Goal: Communication & Community: Answer question/provide support

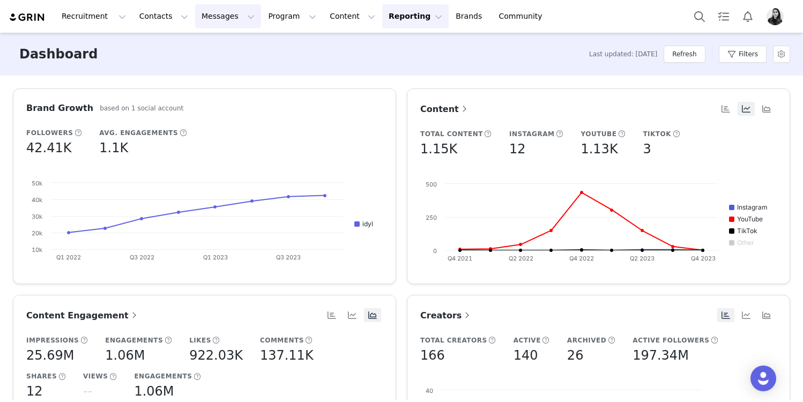
click at [214, 11] on button "Messages Messages" at bounding box center [228, 16] width 66 height 24
click at [206, 63] on p "Inbox" at bounding box center [202, 67] width 20 height 11
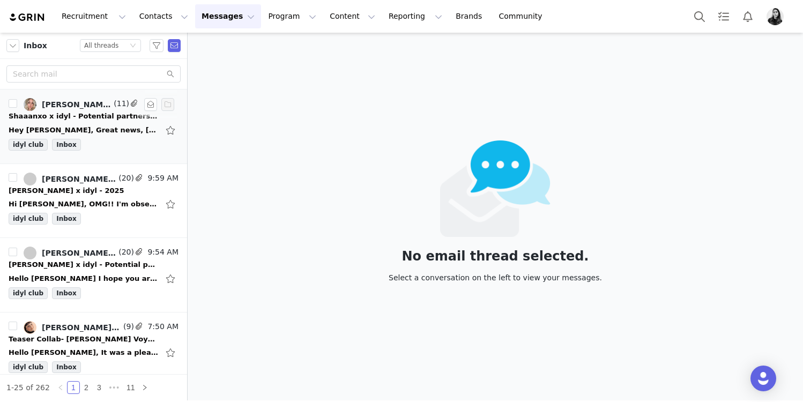
click at [135, 124] on div "Hey [PERSON_NAME], Great news, [PERSON_NAME] is happy to move ahead! Please see…" at bounding box center [94, 130] width 170 height 17
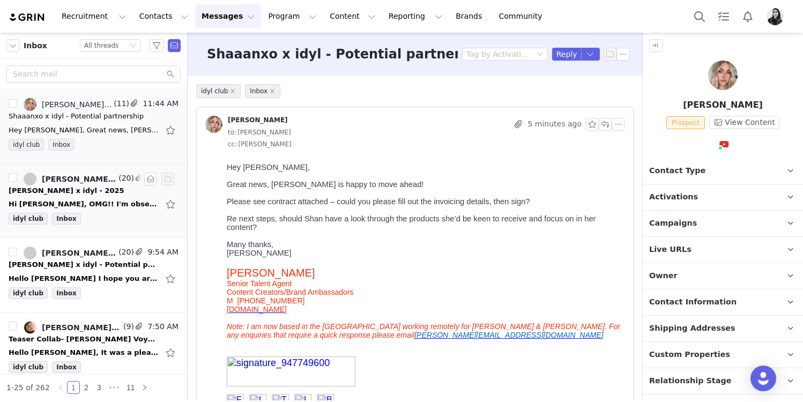
click at [131, 199] on div "Hi [PERSON_NAME], OMG!! I'm obsessed!! The video, the hoops, the stacking with …" at bounding box center [84, 204] width 150 height 11
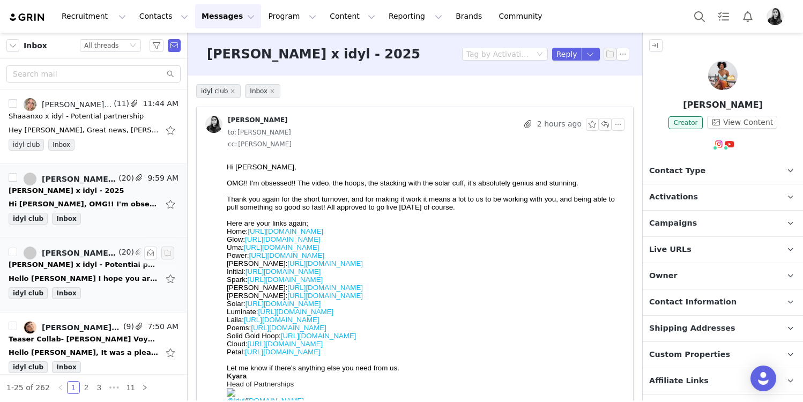
click at [95, 274] on div "Hello [PERSON_NAME] I hope you are doing well? I would really love to collabora…" at bounding box center [84, 278] width 150 height 11
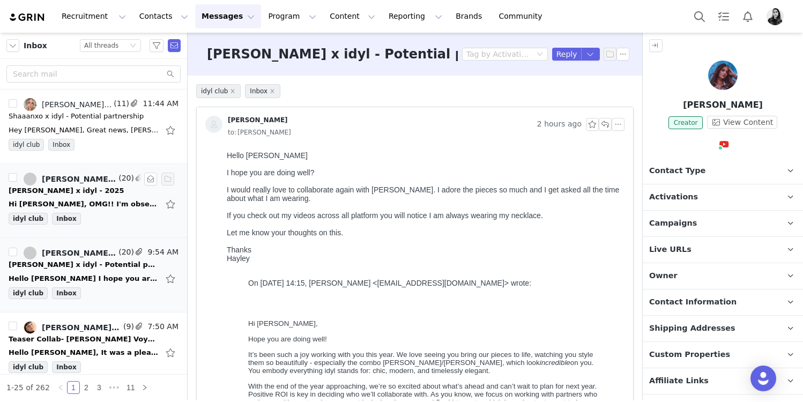
click at [101, 191] on div "[PERSON_NAME] x idyl - 2025" at bounding box center [67, 190] width 116 height 11
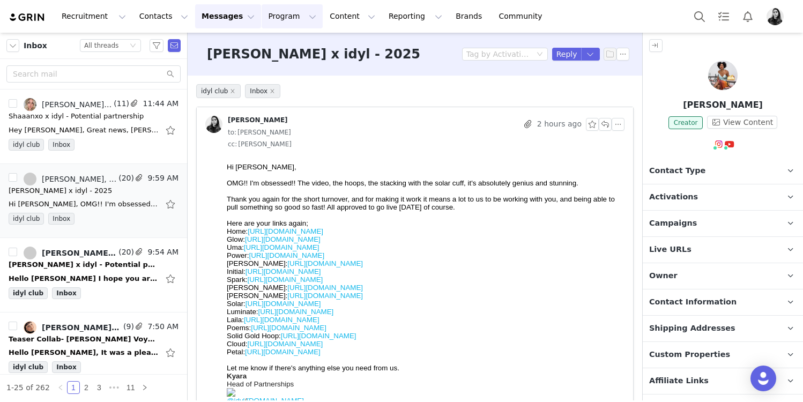
click at [262, 19] on button "Program Program" at bounding box center [292, 16] width 61 height 24
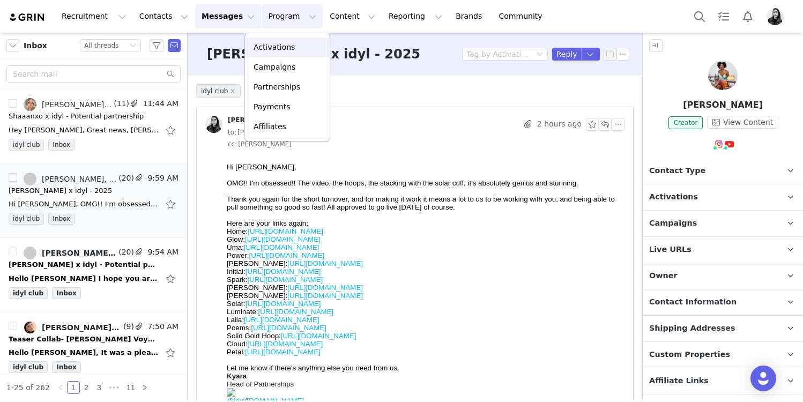
click at [266, 46] on p "Activations" at bounding box center [274, 47] width 41 height 11
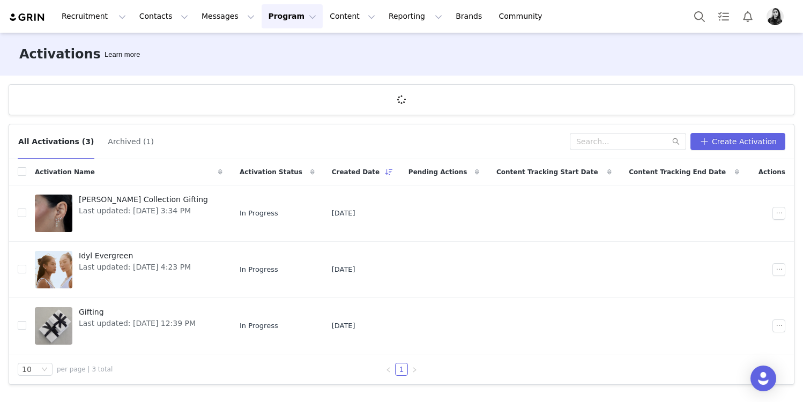
click at [266, 17] on button "Program Program" at bounding box center [292, 16] width 61 height 24
click at [267, 72] on p "Campaigns" at bounding box center [275, 67] width 42 height 11
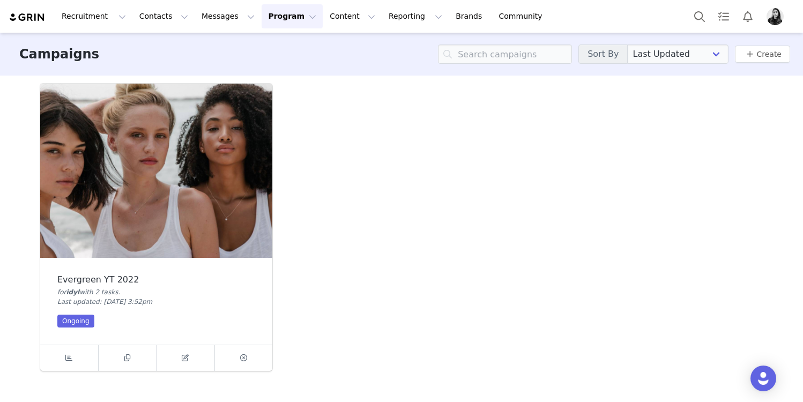
click at [148, 229] on img at bounding box center [156, 171] width 232 height 174
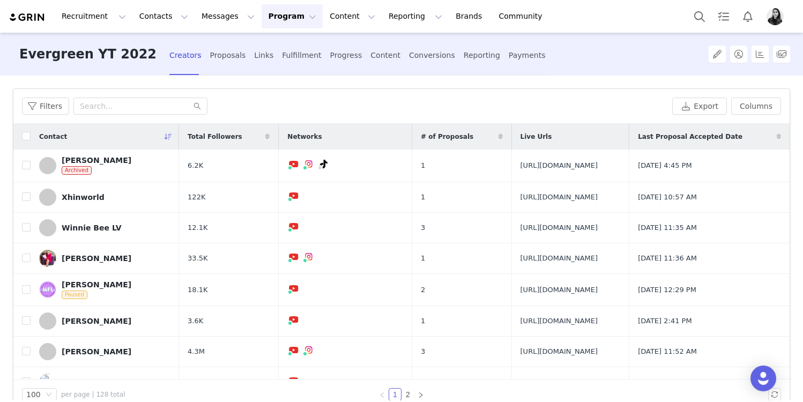
click at [118, 115] on div "Filters Export Columns" at bounding box center [401, 106] width 776 height 35
click at [118, 105] on input "text" at bounding box center [140, 106] width 134 height 17
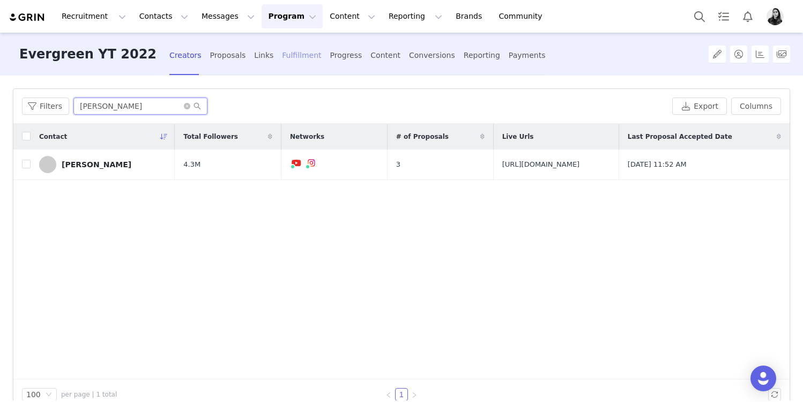
type input "[PERSON_NAME]"
click at [282, 57] on div "Fulfillment" at bounding box center [301, 55] width 39 height 28
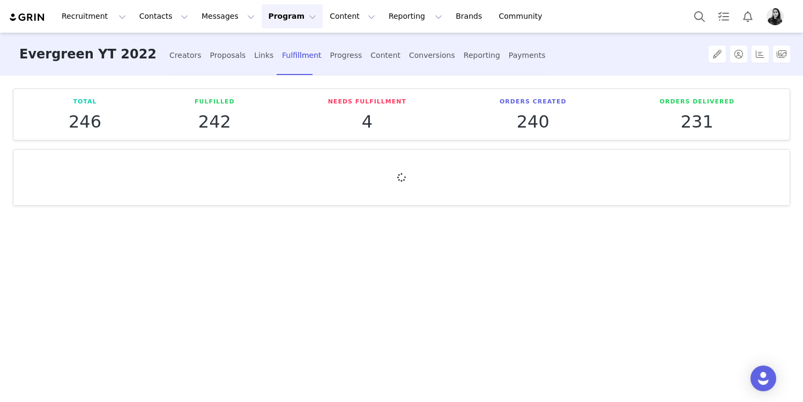
click at [120, 168] on div at bounding box center [401, 178] width 776 height 56
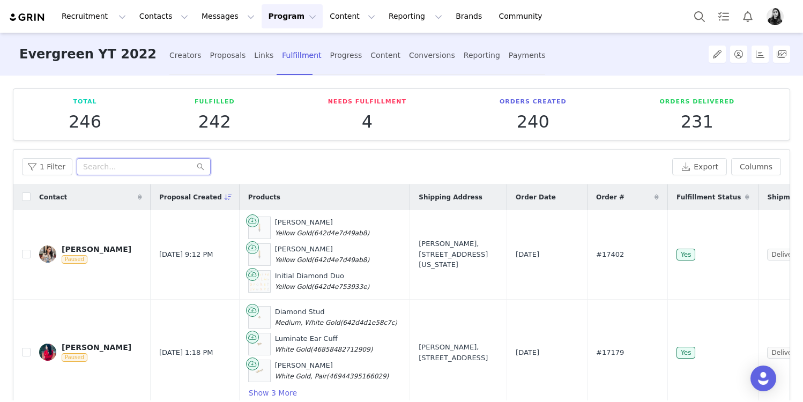
click at [120, 168] on input "text" at bounding box center [144, 166] width 134 height 17
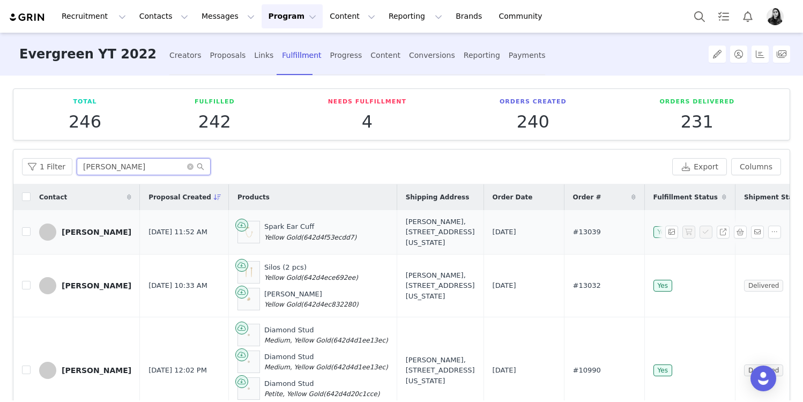
type input "[PERSON_NAME]"
drag, startPoint x: 392, startPoint y: 221, endPoint x: 446, endPoint y: 222, distance: 53.6
click at [446, 222] on div "[PERSON_NAME], [STREET_ADDRESS][US_STATE]" at bounding box center [440, 233] width 69 height 32
copy div "[PERSON_NAME]"
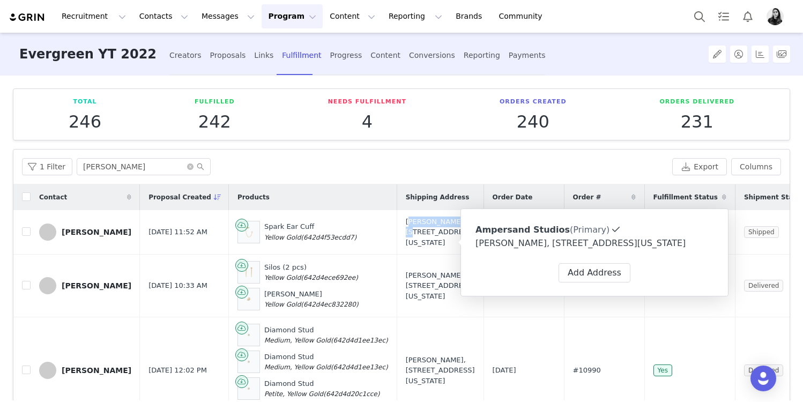
click at [271, 21] on button "Program Program" at bounding box center [292, 16] width 61 height 24
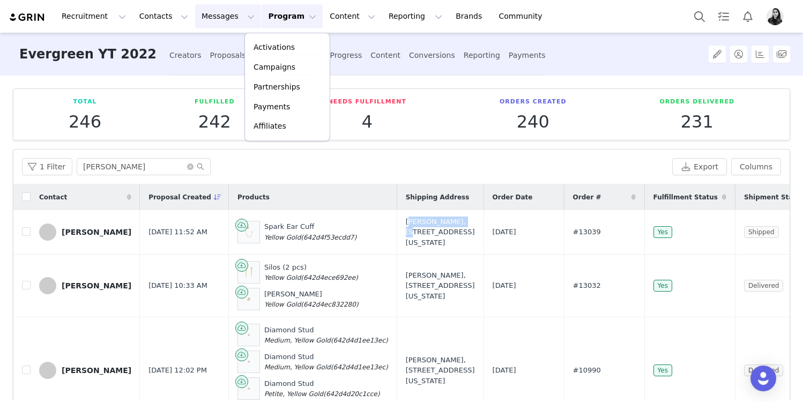
click at [221, 20] on button "Messages Messages" at bounding box center [228, 16] width 66 height 24
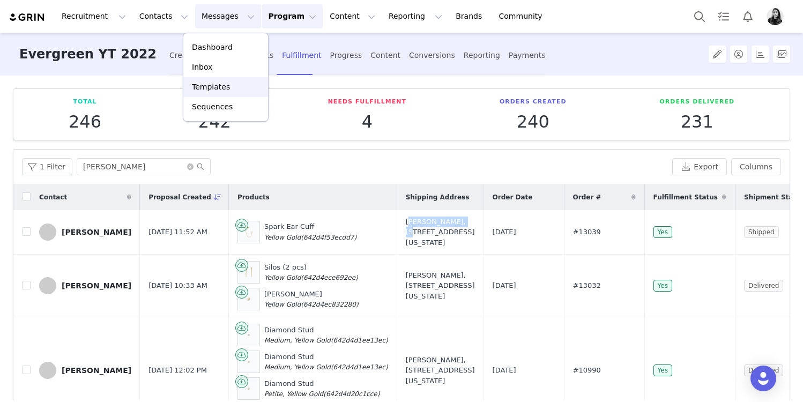
click at [219, 77] on link "Templates" at bounding box center [225, 87] width 85 height 20
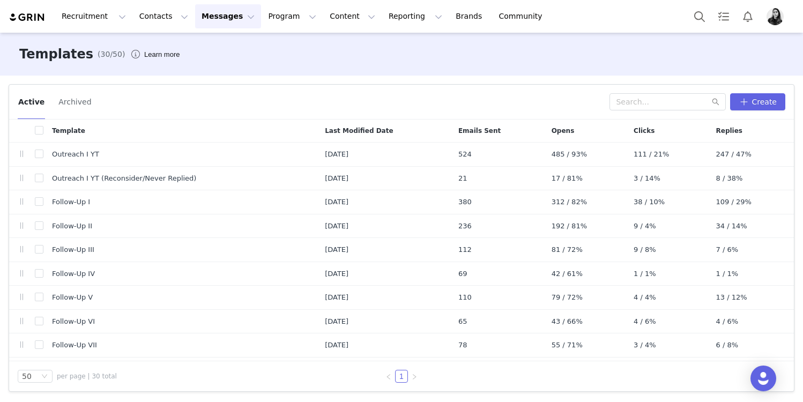
click at [206, 17] on button "Messages Messages" at bounding box center [228, 16] width 66 height 24
click at [210, 63] on p "Inbox" at bounding box center [202, 67] width 20 height 11
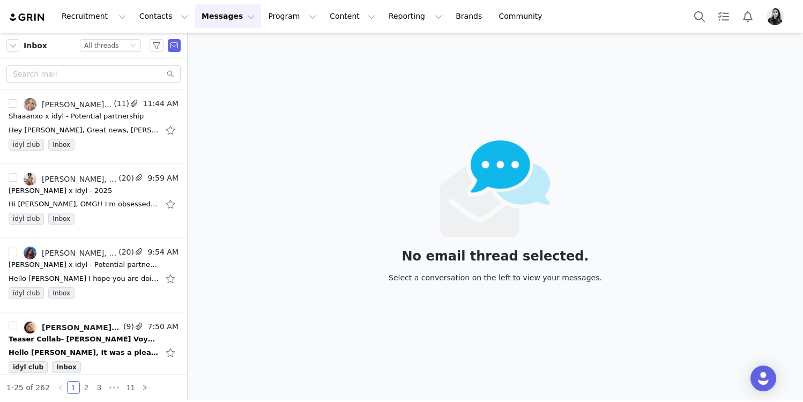
click at [123, 131] on div "Hey [PERSON_NAME], Great news, [PERSON_NAME] is happy to move ahead! Please see…" at bounding box center [84, 130] width 150 height 11
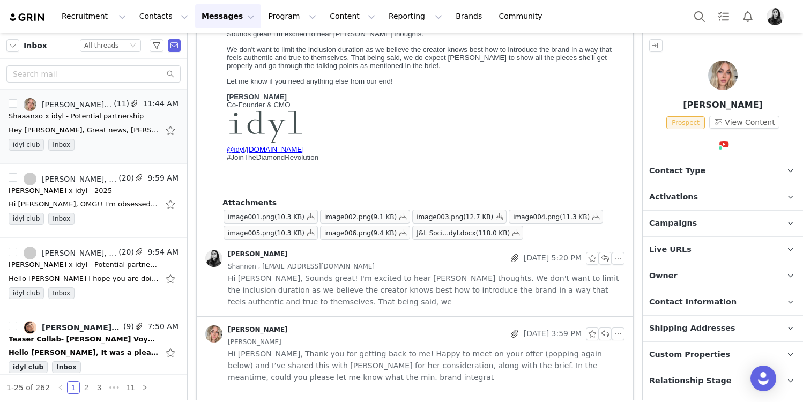
scroll to position [487, 0]
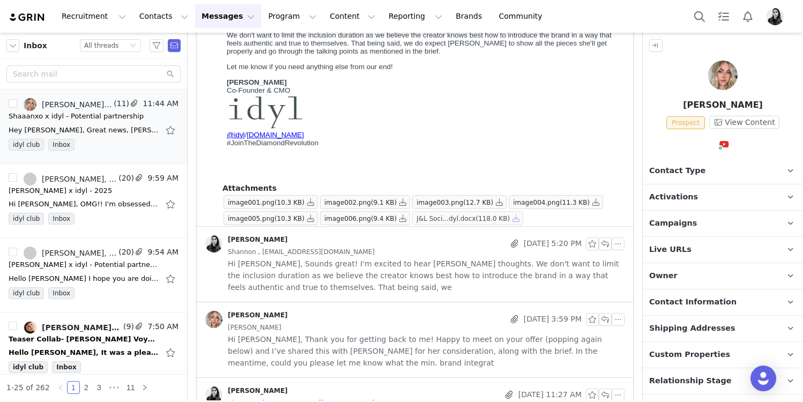
click at [517, 219] on button "button" at bounding box center [516, 218] width 13 height 13
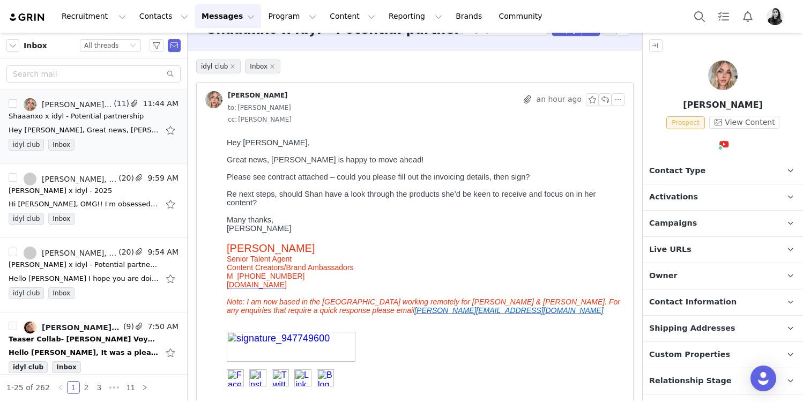
scroll to position [0, 0]
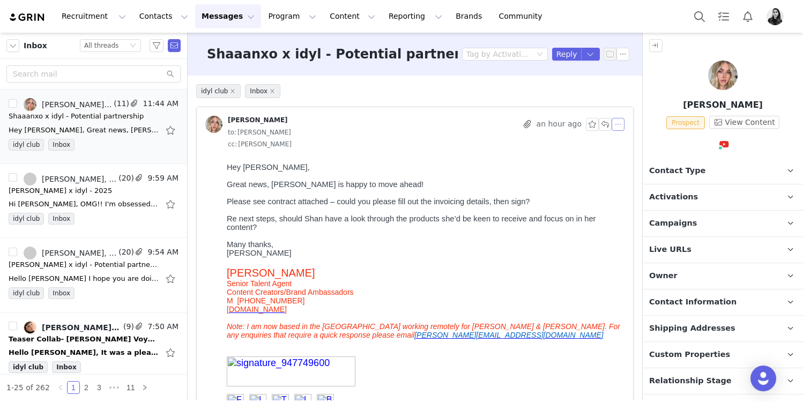
click at [620, 124] on button "button" at bounding box center [618, 124] width 13 height 13
click at [620, 138] on li "Reply All" at bounding box center [635, 143] width 46 height 17
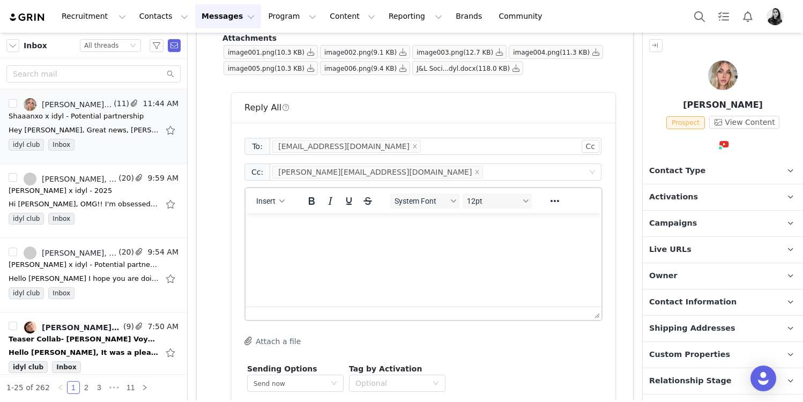
scroll to position [621, 0]
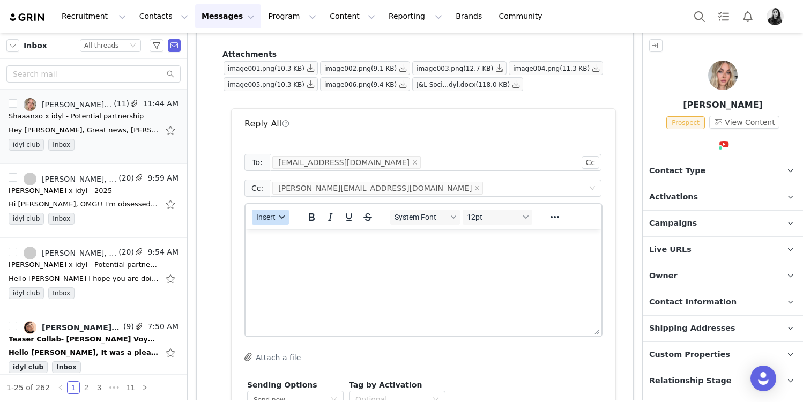
click at [278, 217] on div "button" at bounding box center [282, 216] width 9 height 5
click at [278, 226] on div "Insert Template Insert Variable Insert Signature" at bounding box center [308, 253] width 107 height 56
click at [278, 229] on div "Insert Template" at bounding box center [309, 235] width 96 height 13
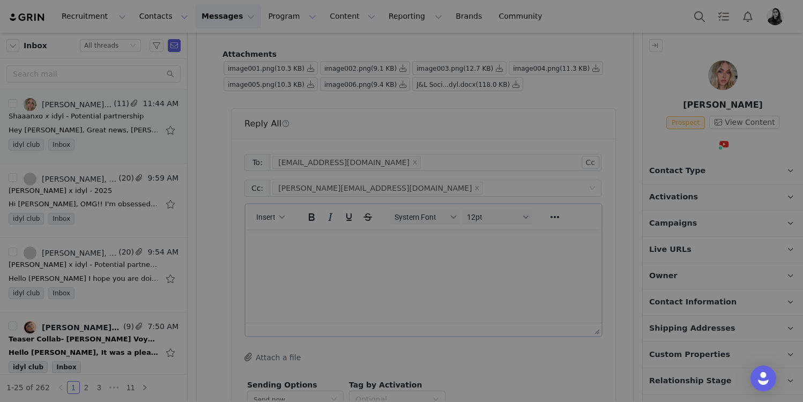
scroll to position [0, 0]
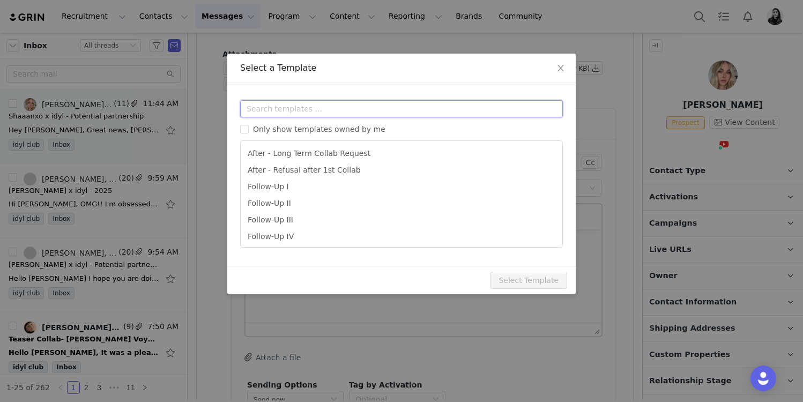
click at [286, 109] on input "text" at bounding box center [401, 108] width 323 height 17
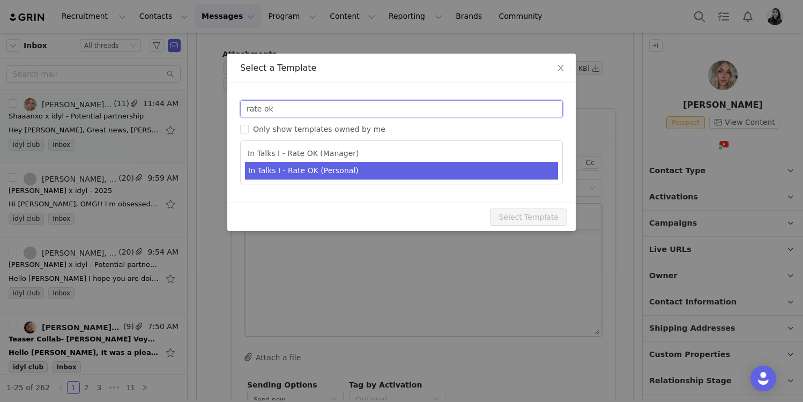
type input "rate ok"
type input "[youtube_username] x idyl - Potential Partnership"
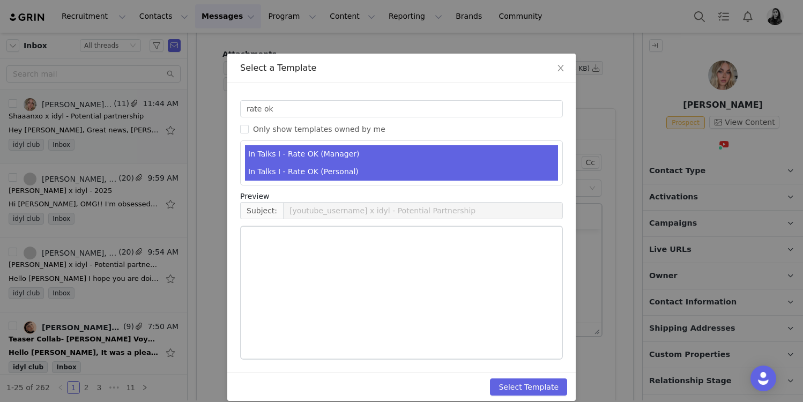
click at [297, 168] on li "In Talks I - Rate OK (Personal)" at bounding box center [401, 172] width 313 height 18
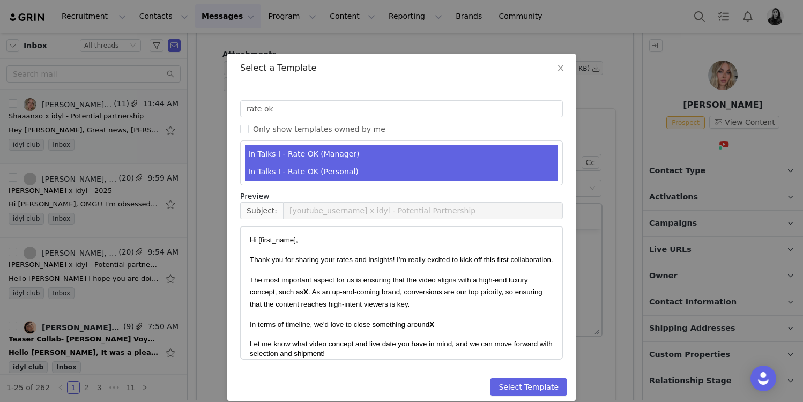
click at [362, 145] on li "In Talks I - Rate OK (Manager)" at bounding box center [401, 154] width 313 height 18
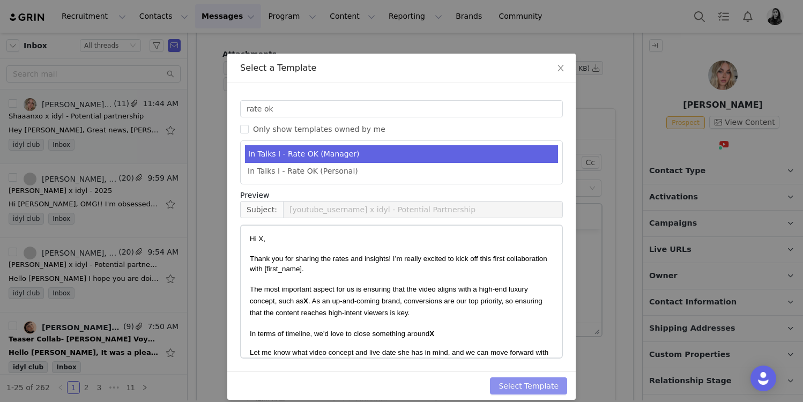
click at [527, 385] on button "Select Template" at bounding box center [528, 385] width 77 height 17
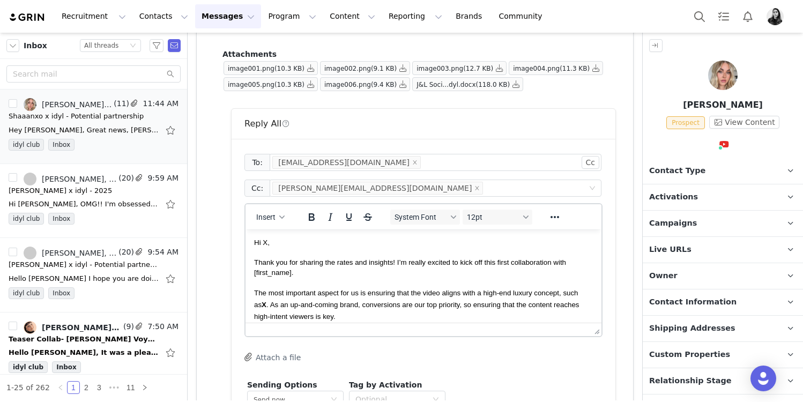
scroll to position [696, 0]
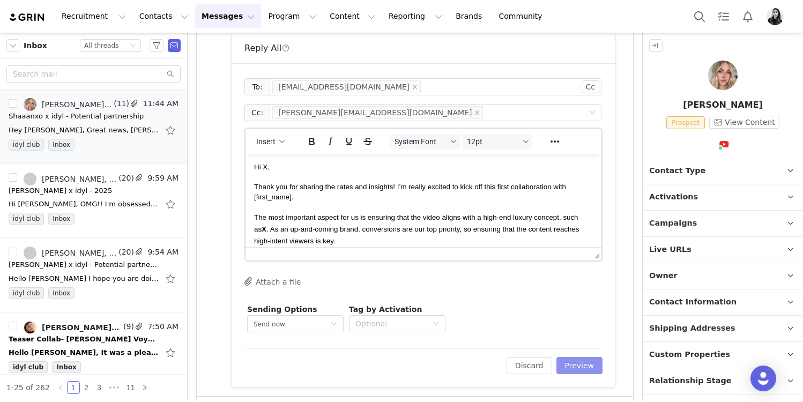
click at [580, 364] on button "Preview" at bounding box center [579, 365] width 47 height 17
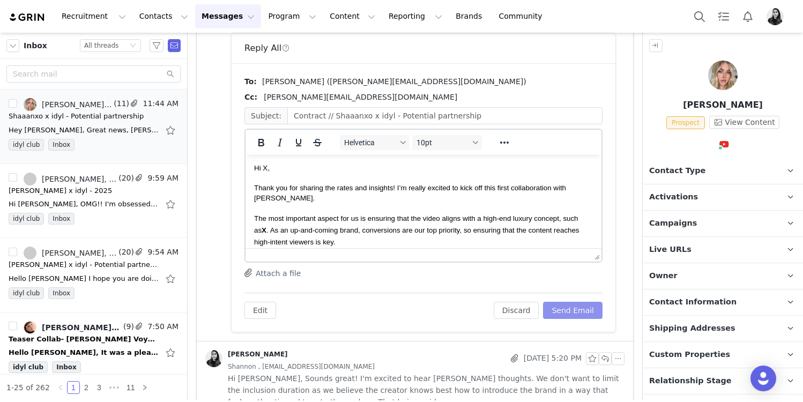
scroll to position [0, 0]
click at [266, 172] on span "Hi X," at bounding box center [262, 168] width 16 height 8
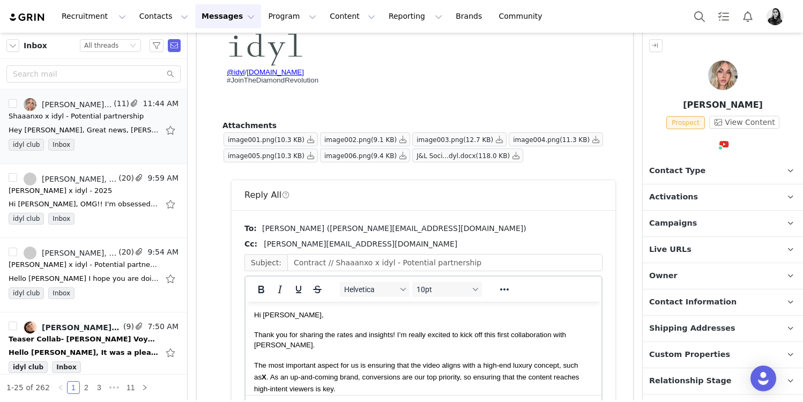
scroll to position [17, 0]
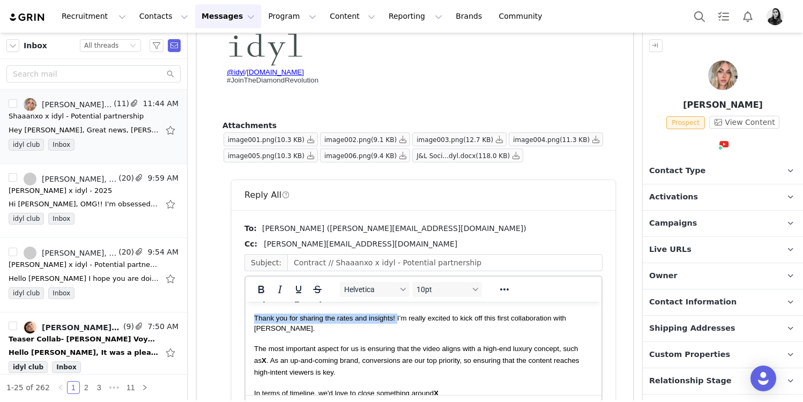
drag, startPoint x: 397, startPoint y: 319, endPoint x: 250, endPoint y: 318, distance: 147.4
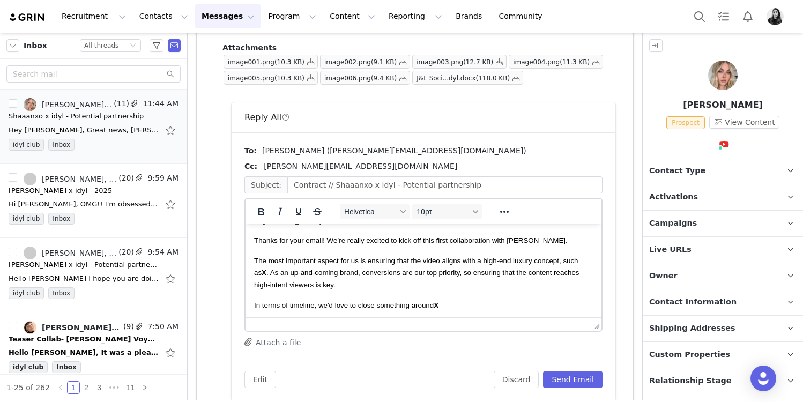
scroll to position [643, 0]
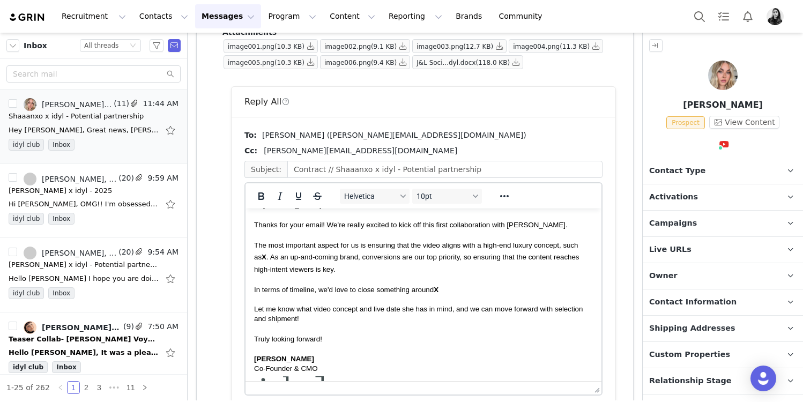
drag, startPoint x: 599, startPoint y: 310, endPoint x: 594, endPoint y: 419, distance: 108.4
click at [594, 401] on html "Recruitment Recruitment Creator Search Curated Lists Landing Pages Web Extensio…" at bounding box center [401, 201] width 803 height 402
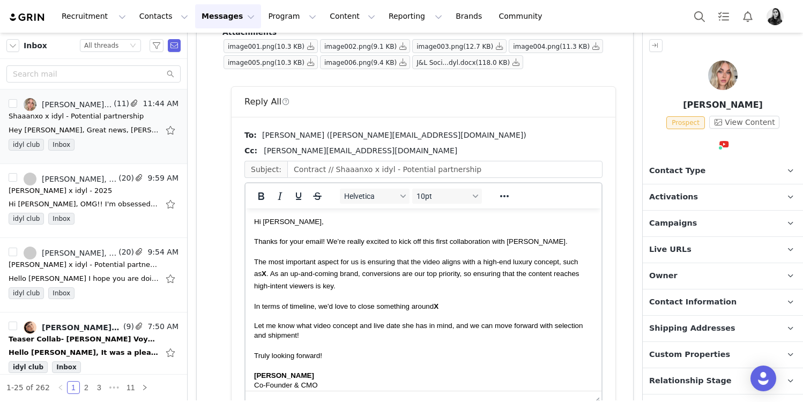
click at [554, 245] on p "Thanks for your email! We’re really excited to kick off this first collaboratio…" at bounding box center [423, 242] width 339 height 10
click at [254, 263] on span "The most important aspect for us is ensuring that the video aligns with a high-…" at bounding box center [416, 274] width 325 height 32
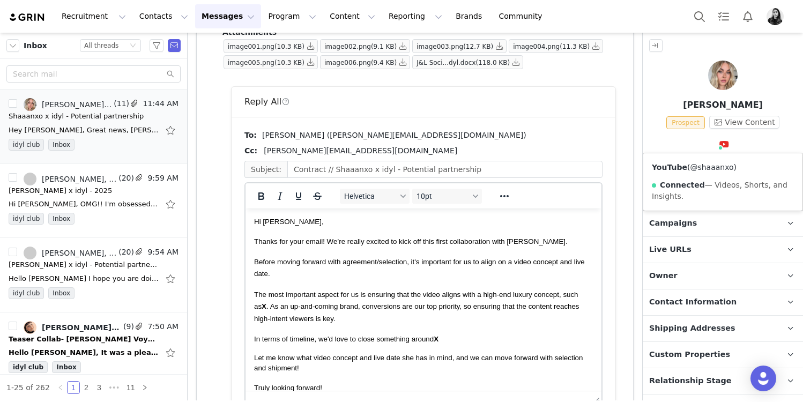
click at [714, 167] on link "@shaaanxo" at bounding box center [711, 167] width 43 height 9
click at [256, 304] on span "The most important aspect for us is ensuring that the video aligns with a high-…" at bounding box center [416, 306] width 325 height 32
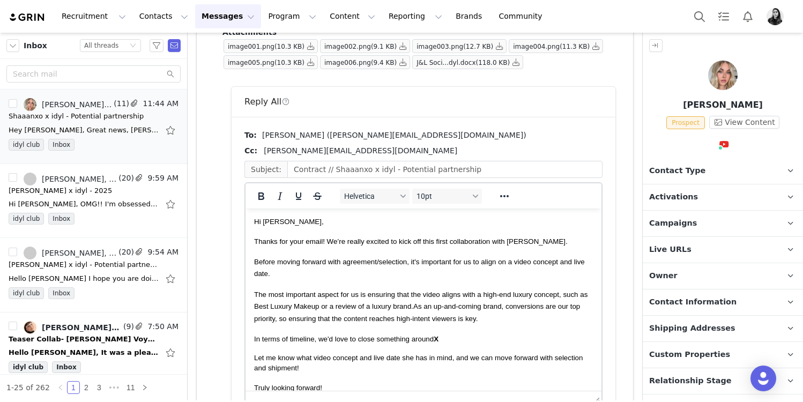
click at [390, 305] on span "The most important aspect for us is ensuring that the video aligns with a high-…" at bounding box center [420, 306] width 333 height 32
click at [440, 307] on span "The most important aspect for us is ensuring that the video aligns with a high-…" at bounding box center [420, 306] width 333 height 32
click at [450, 341] on p "In terms of timeline, we'd love to close something around X" at bounding box center [423, 339] width 339 height 12
click at [448, 338] on p "In terms of timeline, we'd love to close something around X" at bounding box center [423, 339] width 339 height 12
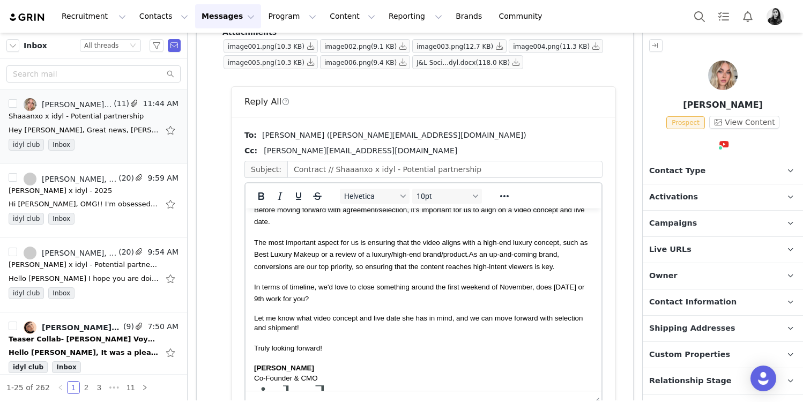
scroll to position [53, 0]
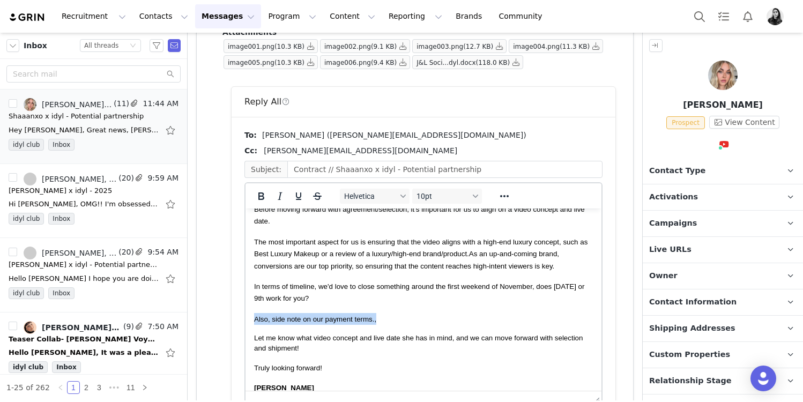
drag, startPoint x: 381, startPoint y: 317, endPoint x: 220, endPoint y: 317, distance: 161.3
click at [245, 317] on html "Hi [PERSON_NAME], Thanks for your email! We’re really excited to kick off this …" at bounding box center [423, 314] width 356 height 316
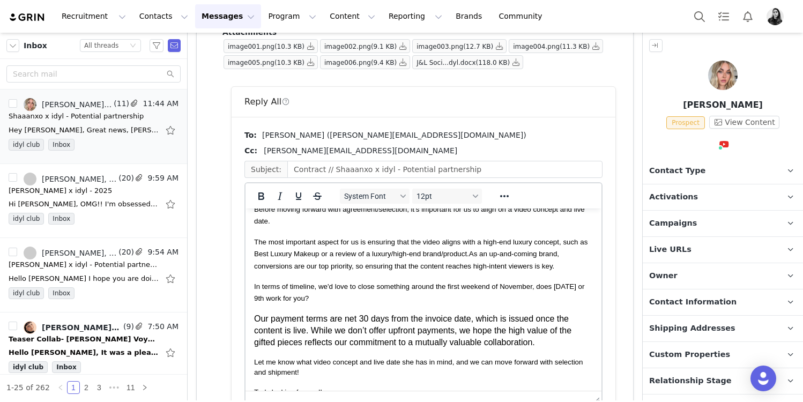
click at [255, 318] on p "Our payment terms are net 30 days from the invoice date, which is issued once t…" at bounding box center [423, 331] width 339 height 36
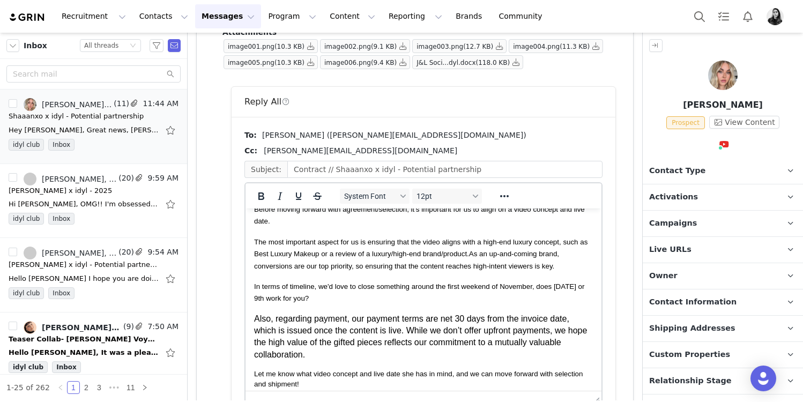
click at [412, 317] on p "Also, regarding payment, our payment terms are net 30 days from the invoice dat…" at bounding box center [423, 337] width 339 height 48
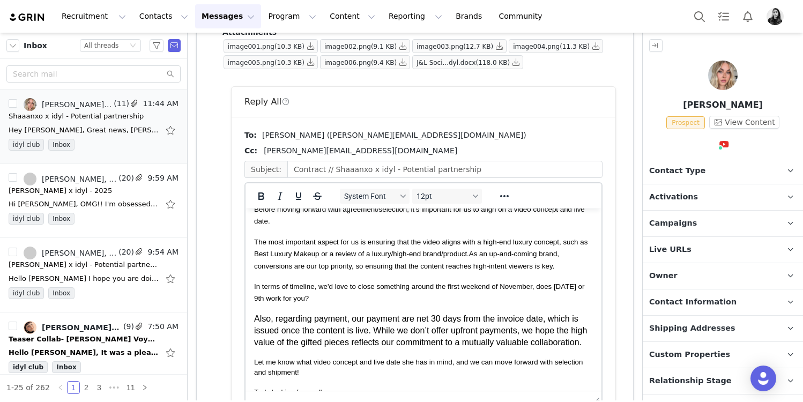
click at [410, 320] on p "Also, regarding payment, our payment are net 30 days from the invoice date, whi…" at bounding box center [423, 331] width 339 height 36
drag, startPoint x: 406, startPoint y: 319, endPoint x: 276, endPoint y: 317, distance: 129.7
click at [276, 317] on p "Also, regarding payment, our terms are net 30 days from the invoice date, which…" at bounding box center [423, 331] width 339 height 36
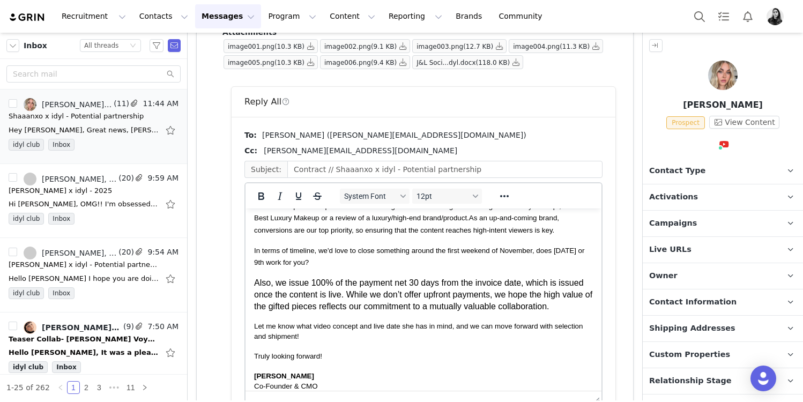
scroll to position [91, 0]
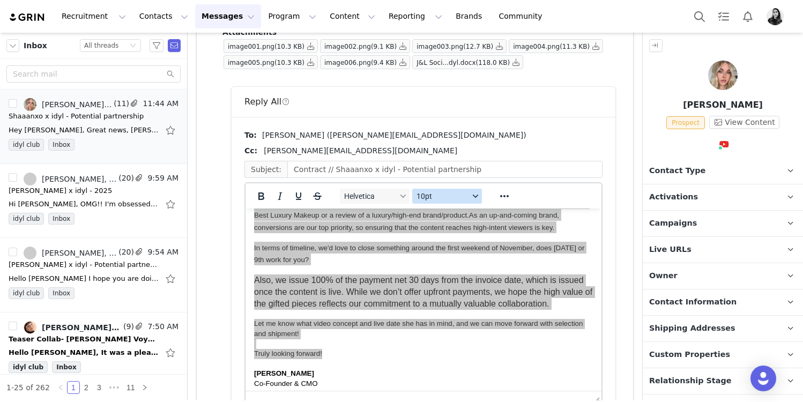
click at [440, 199] on span "10pt" at bounding box center [442, 196] width 53 height 9
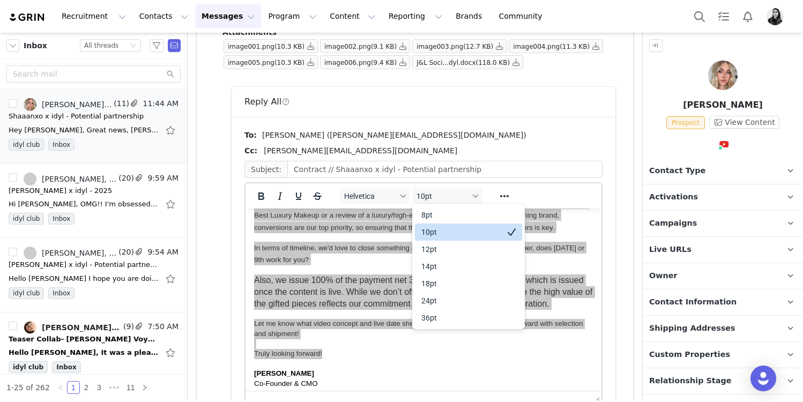
click at [436, 224] on div "10pt" at bounding box center [468, 231] width 107 height 17
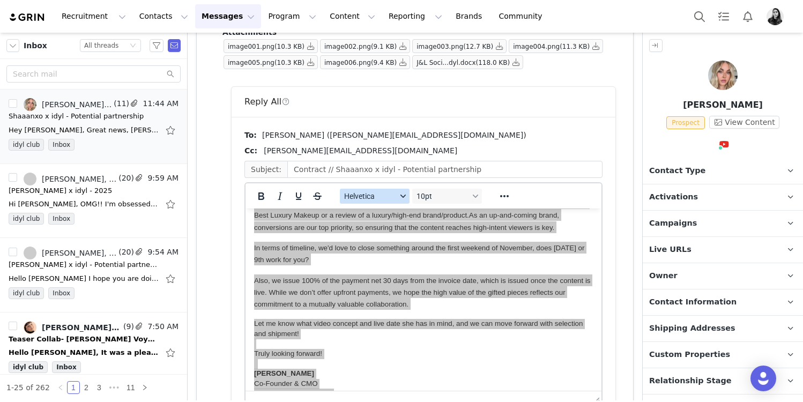
click at [377, 195] on span "Helvetica" at bounding box center [370, 196] width 53 height 9
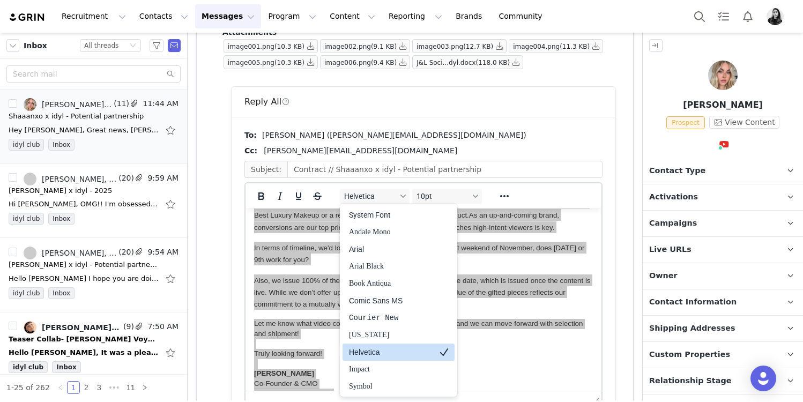
click at [379, 353] on div "Helvetica" at bounding box center [391, 352] width 84 height 13
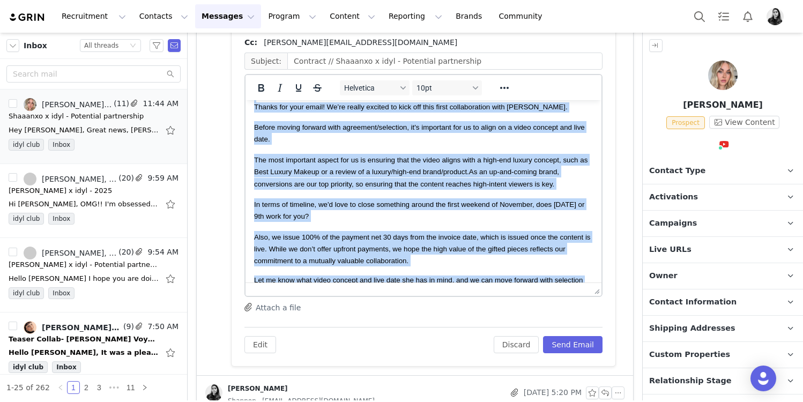
scroll to position [42, 0]
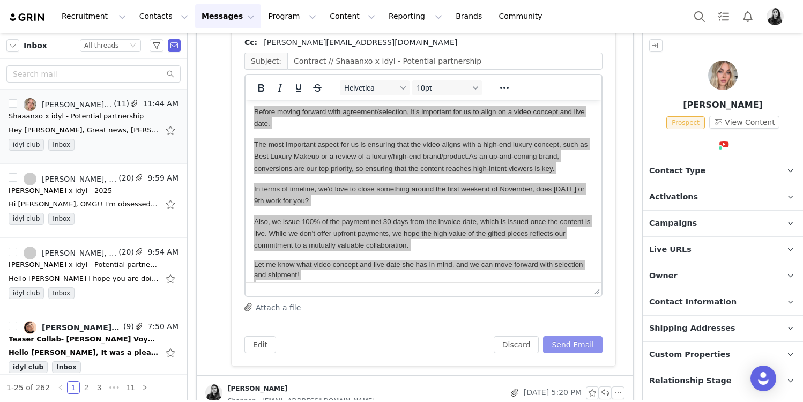
click at [566, 341] on button "Send Email" at bounding box center [572, 344] width 59 height 17
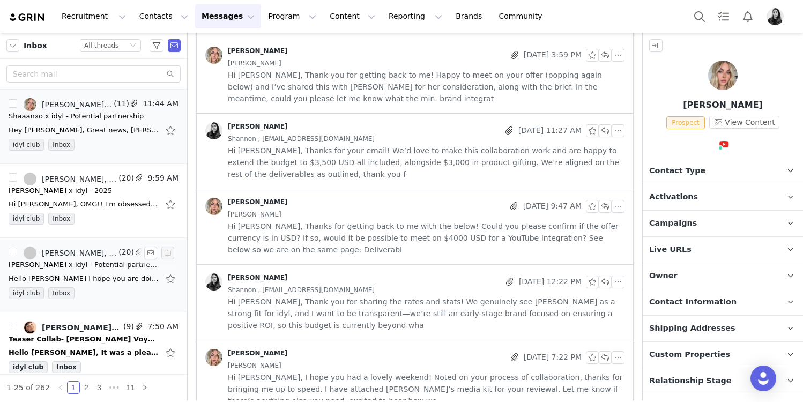
click at [78, 273] on div "Hello [PERSON_NAME] I hope you are doing well? I would really love to collabora…" at bounding box center [84, 278] width 150 height 11
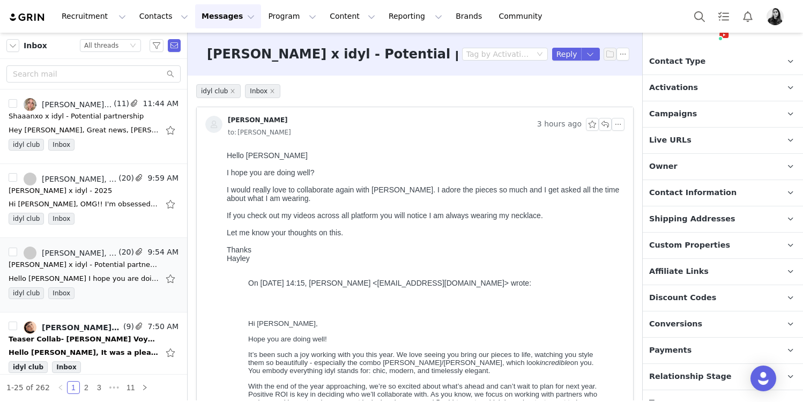
scroll to position [142, 0]
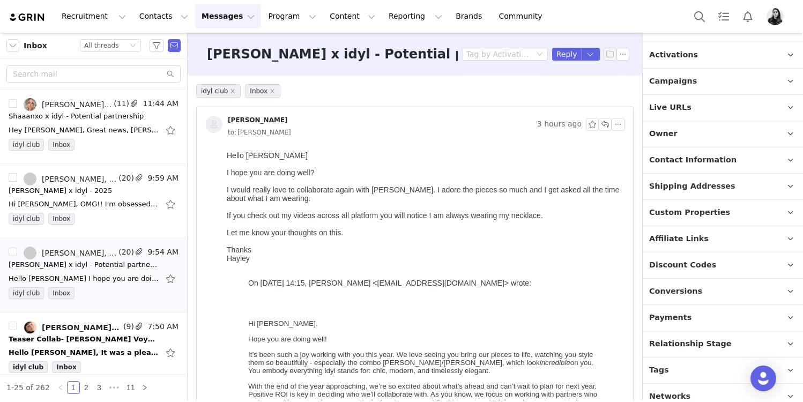
click at [677, 286] on span "Conversions" at bounding box center [675, 292] width 53 height 12
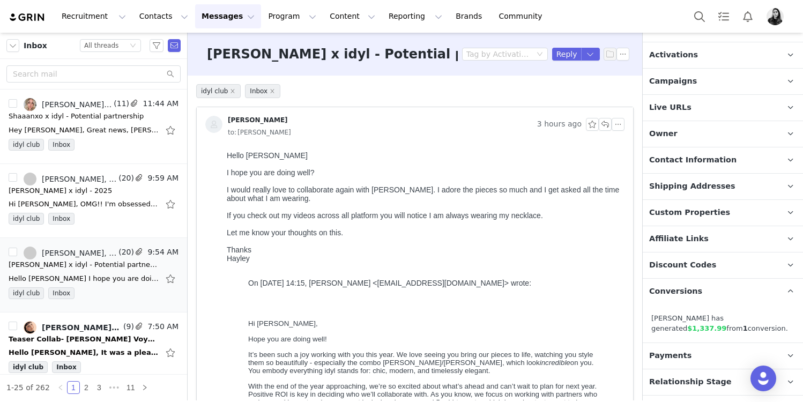
click at [677, 286] on span "Conversions" at bounding box center [675, 292] width 53 height 12
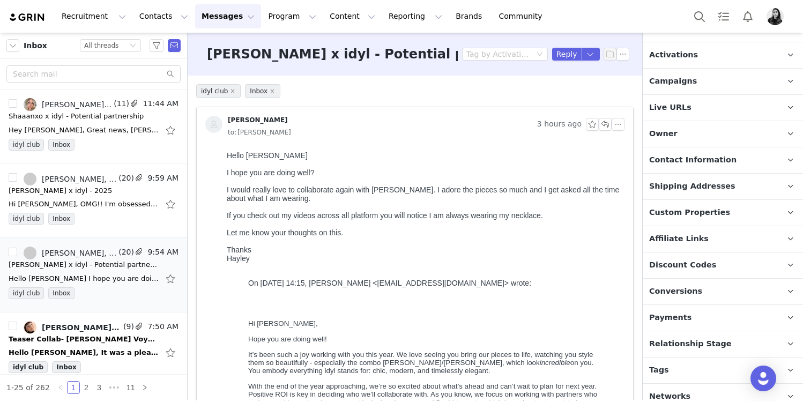
click at [626, 125] on div "[PERSON_NAME] 3 hours ago to: [PERSON_NAME]" at bounding box center [415, 127] width 436 height 40
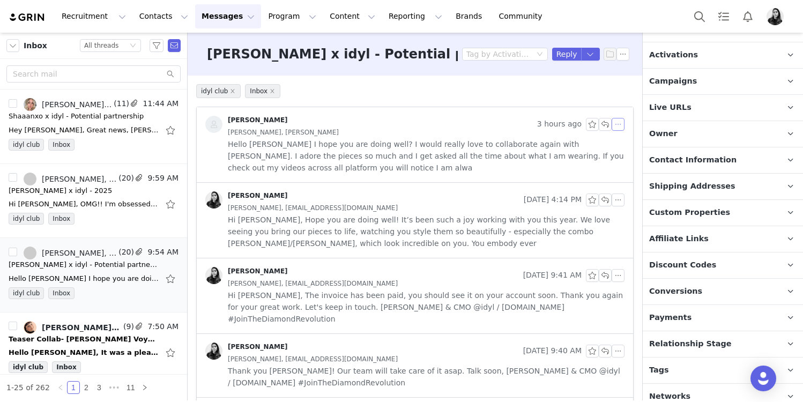
click at [616, 125] on button "button" at bounding box center [618, 124] width 13 height 13
click at [616, 146] on li "Reply All" at bounding box center [635, 143] width 46 height 17
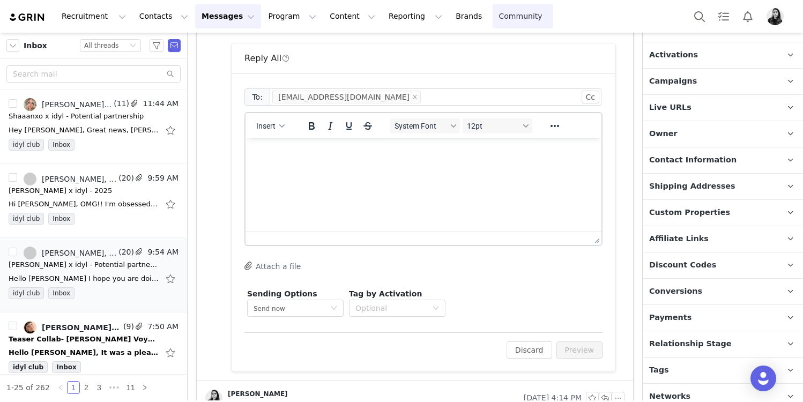
scroll to position [601, 0]
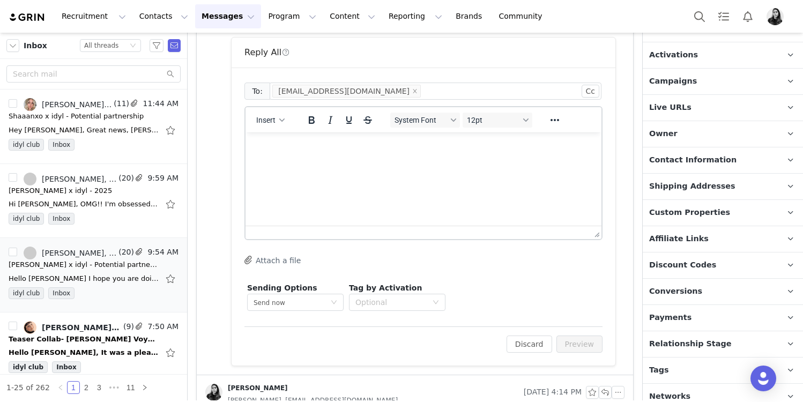
click at [277, 161] on html at bounding box center [423, 146] width 356 height 29
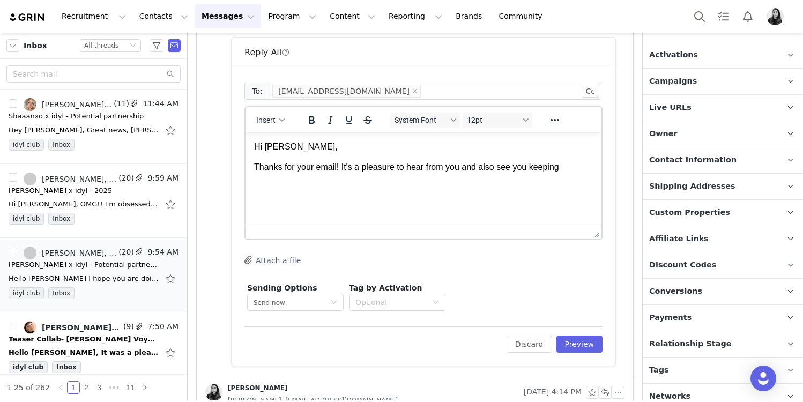
drag, startPoint x: 572, startPoint y: 168, endPoint x: 500, endPoint y: 168, distance: 72.9
click at [500, 168] on p "Thanks for your email! It's a pleasure to hear from you and also see you keeping" at bounding box center [423, 167] width 339 height 12
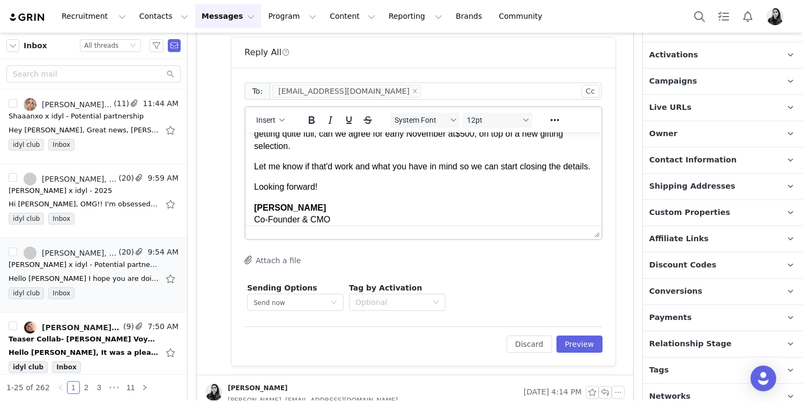
scroll to position [140, 0]
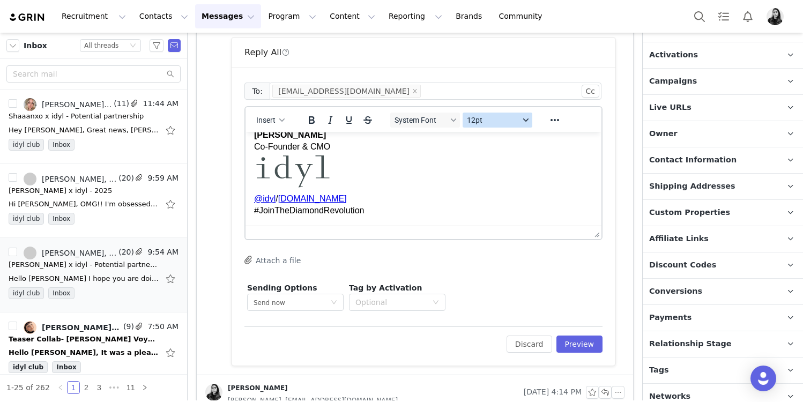
click at [497, 122] on span "12pt" at bounding box center [493, 120] width 53 height 9
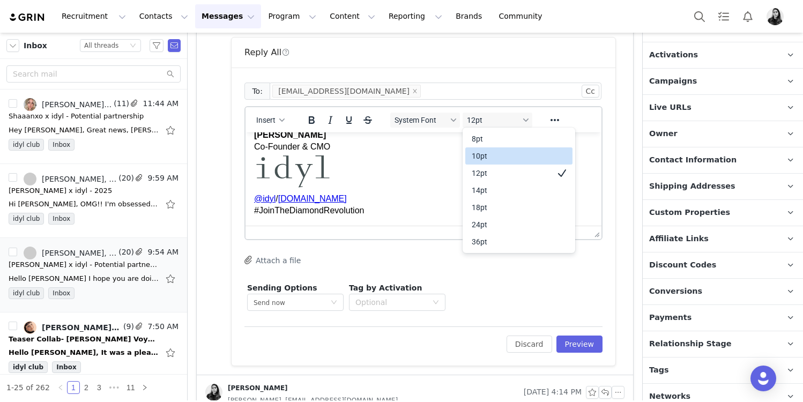
click at [488, 154] on div "10pt" at bounding box center [511, 156] width 79 height 13
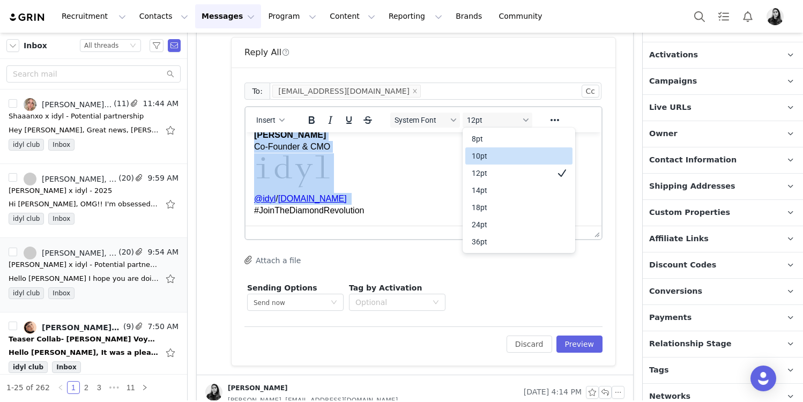
scroll to position [117, 0]
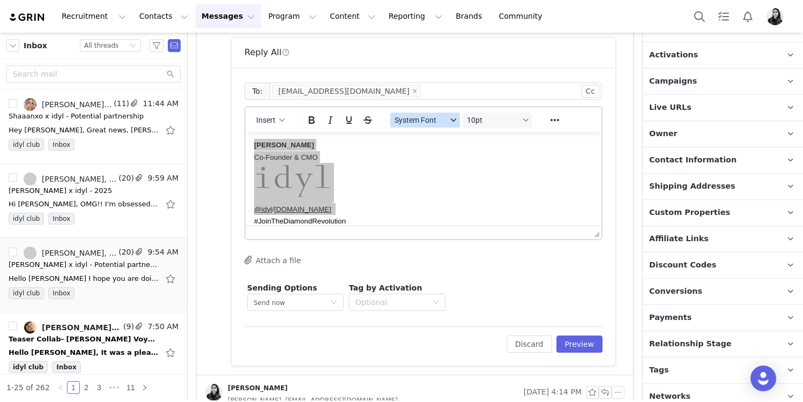
click at [435, 116] on span "System Font" at bounding box center [420, 120] width 53 height 9
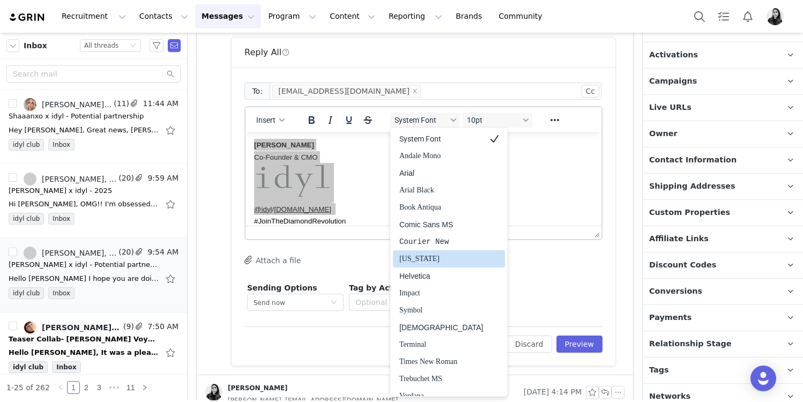
click at [417, 269] on div "Helvetica" at bounding box center [449, 275] width 112 height 17
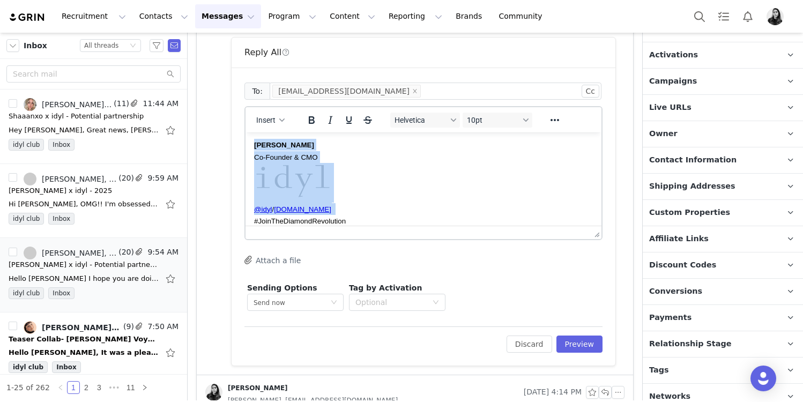
scroll to position [0, 0]
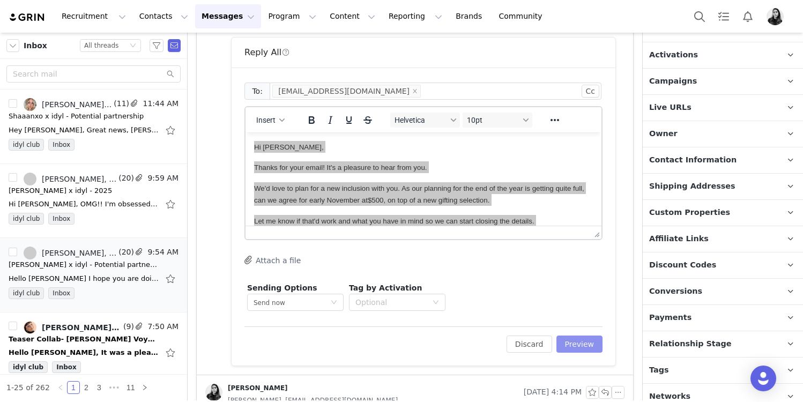
click at [573, 340] on button "Preview" at bounding box center [579, 344] width 47 height 17
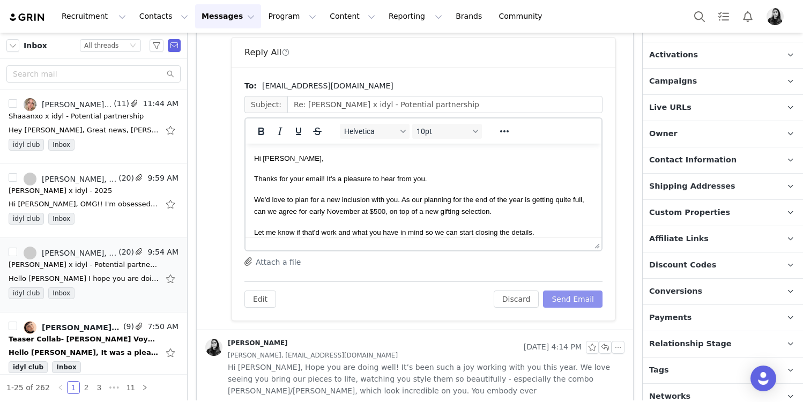
click at [575, 301] on button "Send Email" at bounding box center [572, 298] width 59 height 17
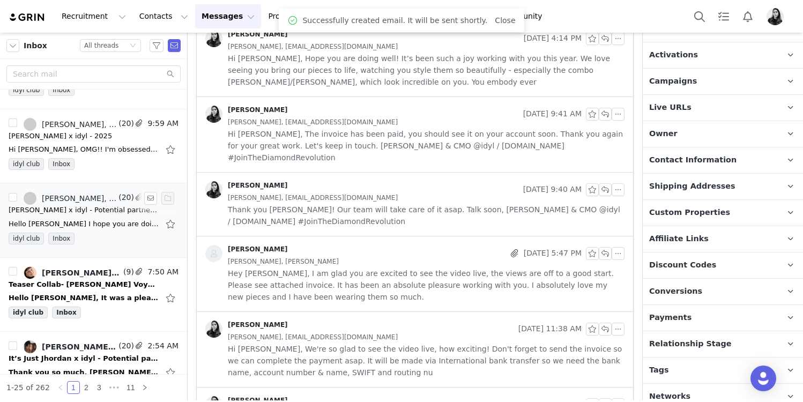
scroll to position [56, 0]
click at [108, 287] on div "Teaser Collab- [PERSON_NAME] Voyage" at bounding box center [94, 283] width 170 height 11
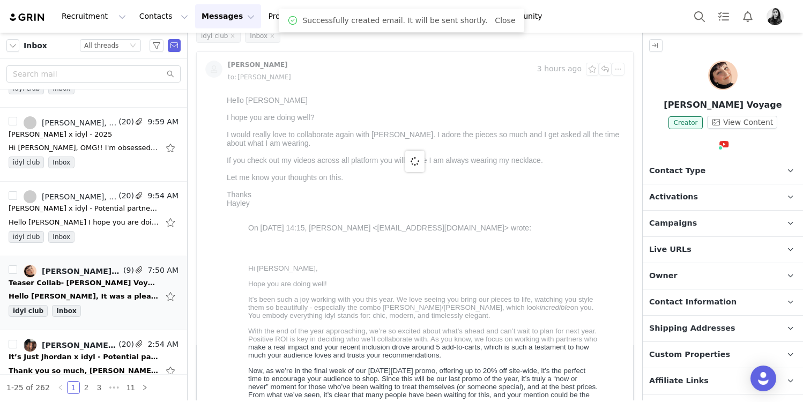
scroll to position [0, 0]
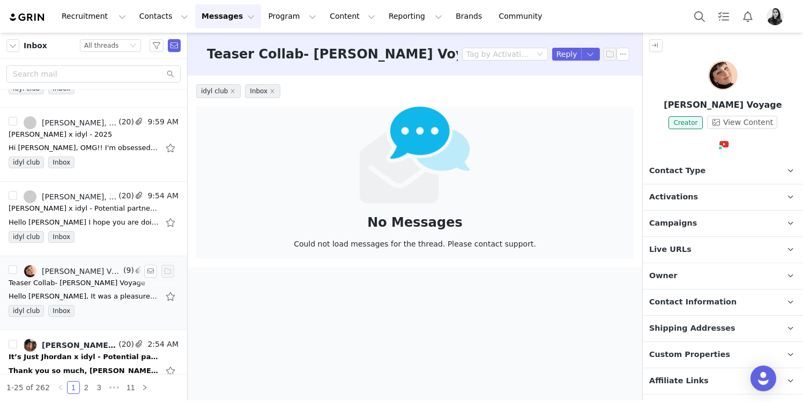
click at [114, 279] on div "Teaser Collab- [PERSON_NAME] Voyage" at bounding box center [94, 283] width 170 height 11
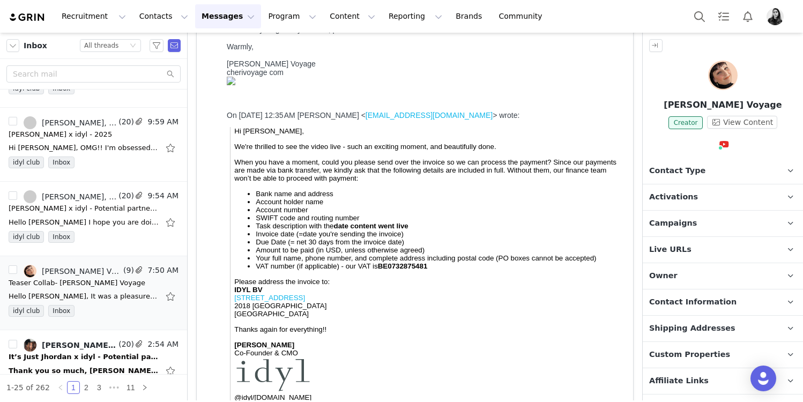
scroll to position [187, 0]
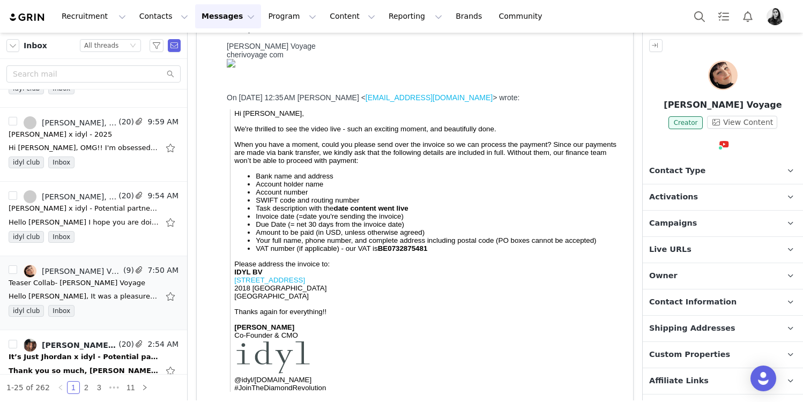
click at [235, 68] on img at bounding box center [231, 63] width 9 height 9
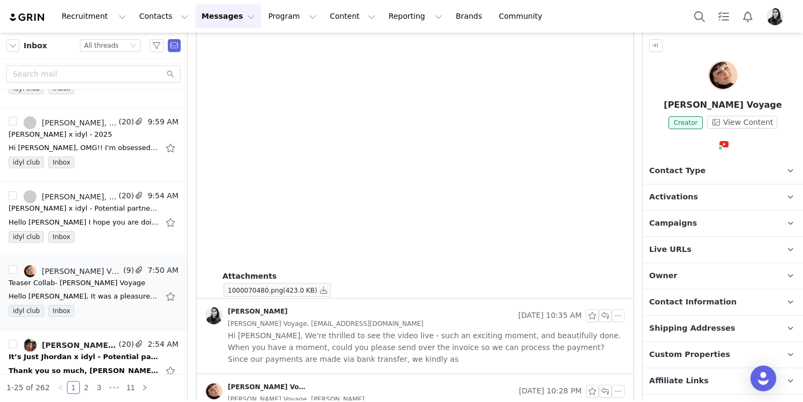
scroll to position [834, 0]
click at [325, 291] on button "button" at bounding box center [323, 288] width 13 height 13
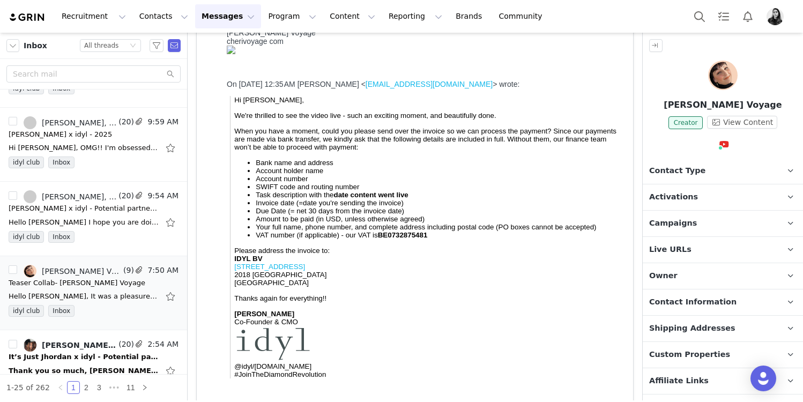
scroll to position [0, 0]
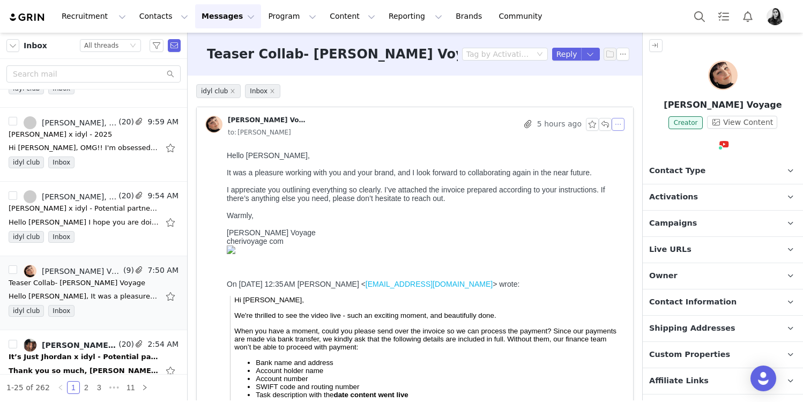
click at [618, 122] on button "button" at bounding box center [618, 124] width 13 height 13
click at [618, 140] on li "Reply All" at bounding box center [635, 143] width 46 height 17
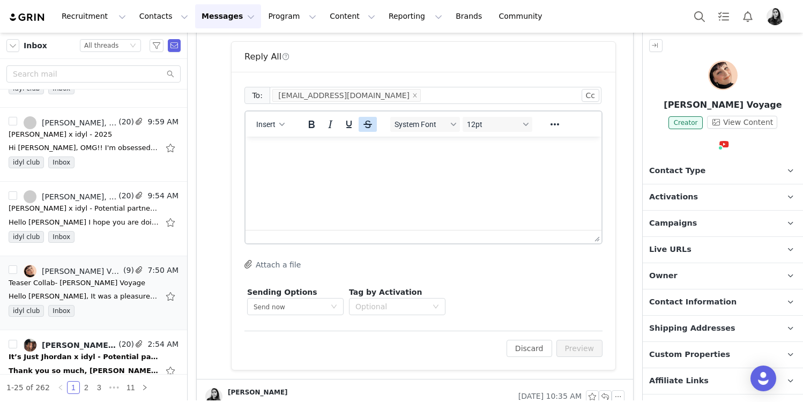
scroll to position [1110, 0]
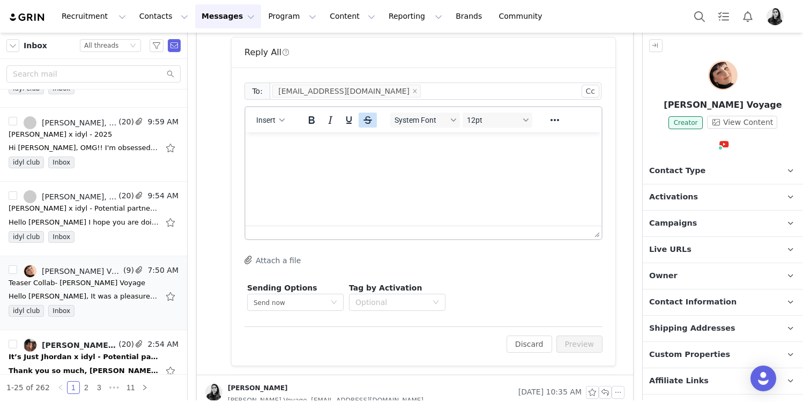
click at [374, 161] on html at bounding box center [423, 146] width 356 height 29
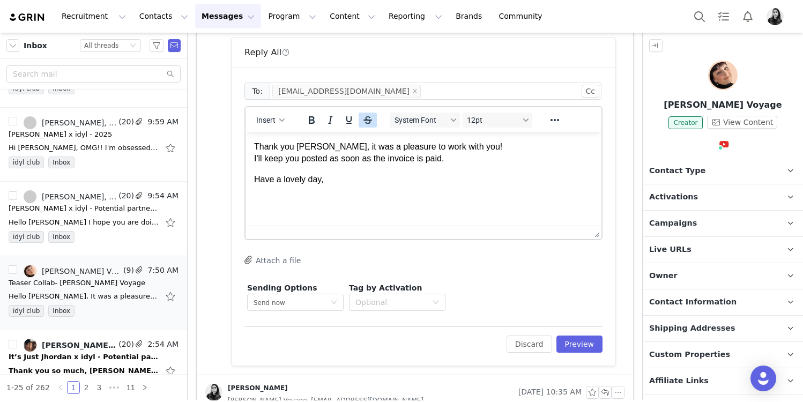
scroll to position [55, 0]
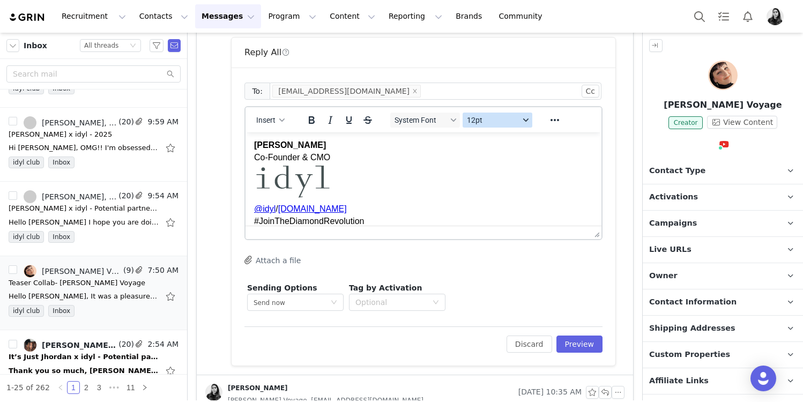
click at [484, 124] on span "12pt" at bounding box center [493, 120] width 53 height 9
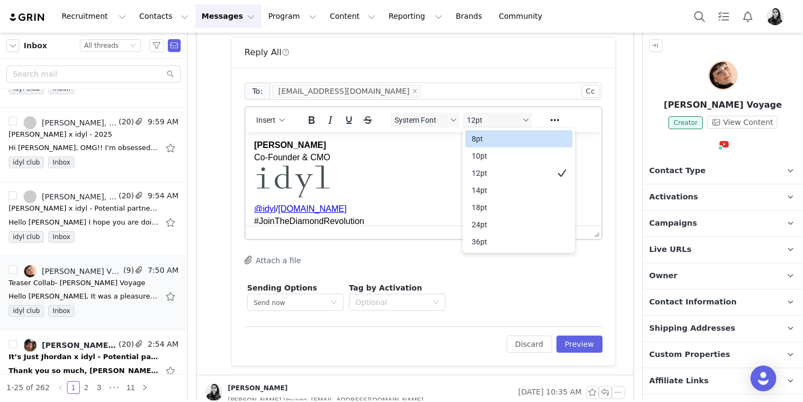
click at [480, 162] on div "10pt" at bounding box center [518, 155] width 107 height 17
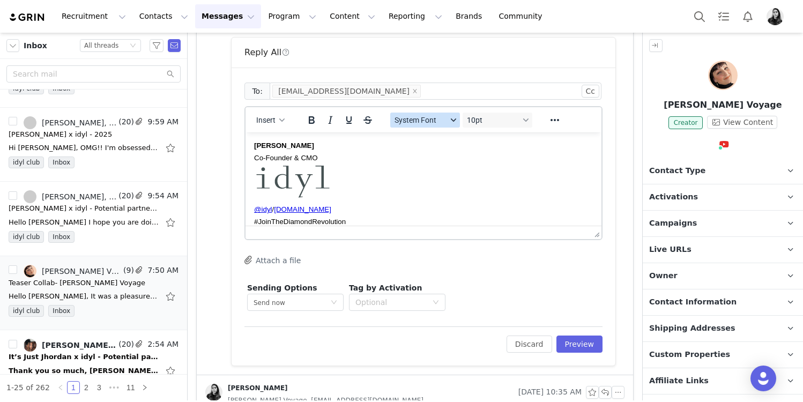
click at [427, 113] on button "System Font" at bounding box center [425, 120] width 70 height 15
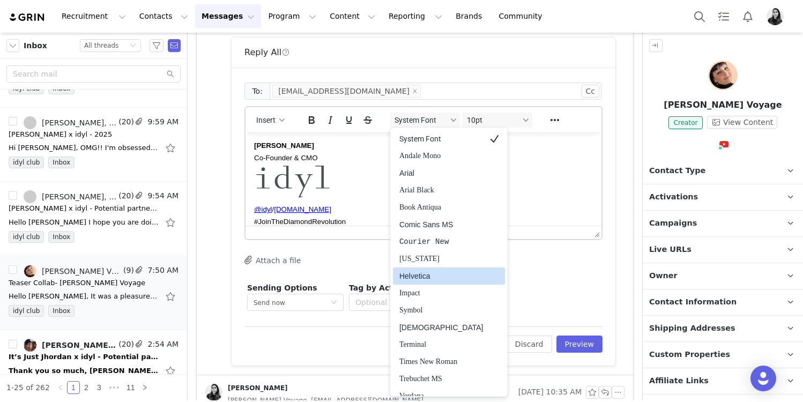
click at [419, 284] on div "Helvetica" at bounding box center [449, 275] width 112 height 17
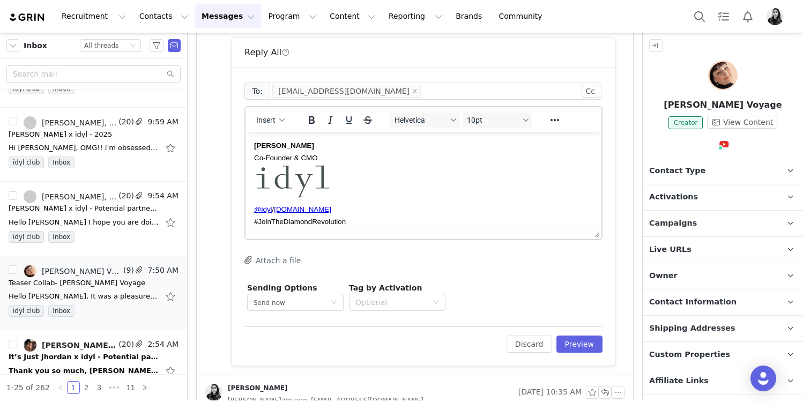
scroll to position [0, 0]
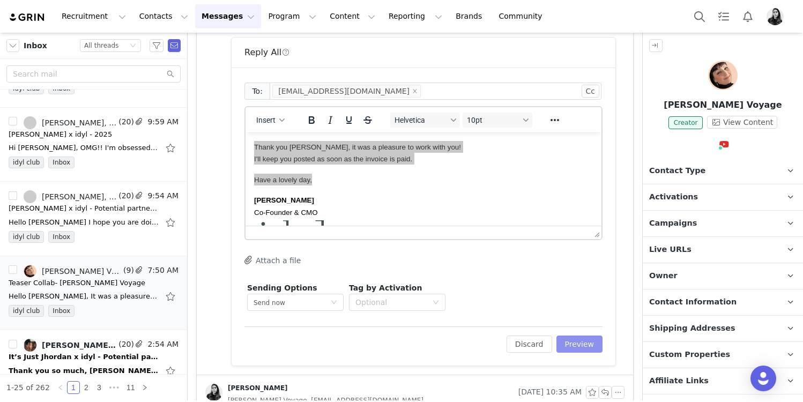
click at [576, 343] on button "Preview" at bounding box center [579, 344] width 47 height 17
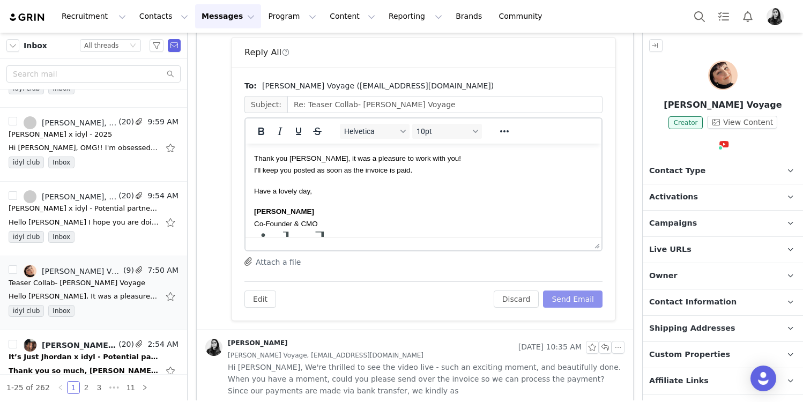
click at [575, 299] on button "Send Email" at bounding box center [572, 298] width 59 height 17
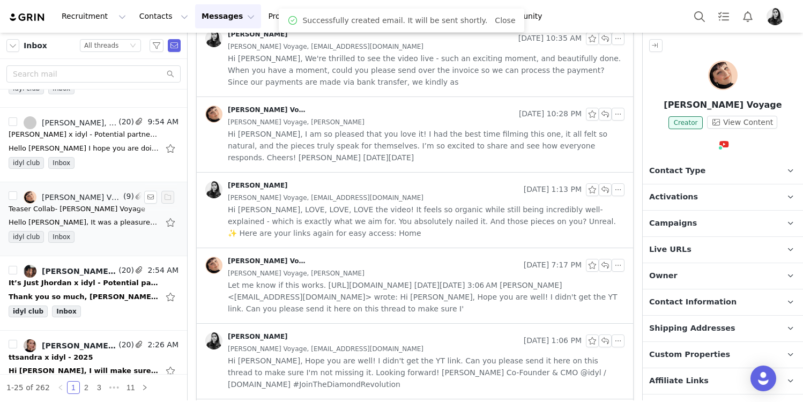
scroll to position [145, 0]
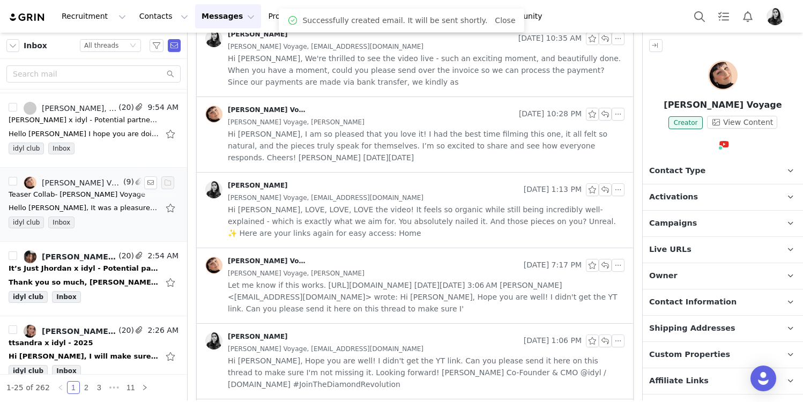
click at [99, 278] on div "Thank you so much, [PERSON_NAME]!! Let us know if you would like to work with h…" at bounding box center [84, 282] width 150 height 11
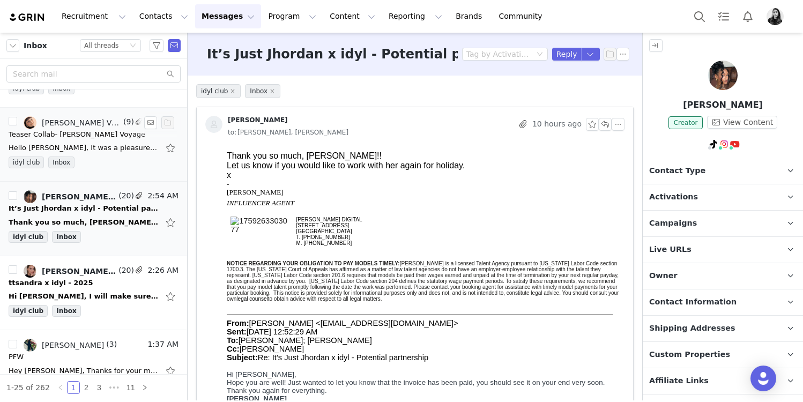
scroll to position [205, 0]
click at [146, 196] on button "button" at bounding box center [150, 196] width 13 height 13
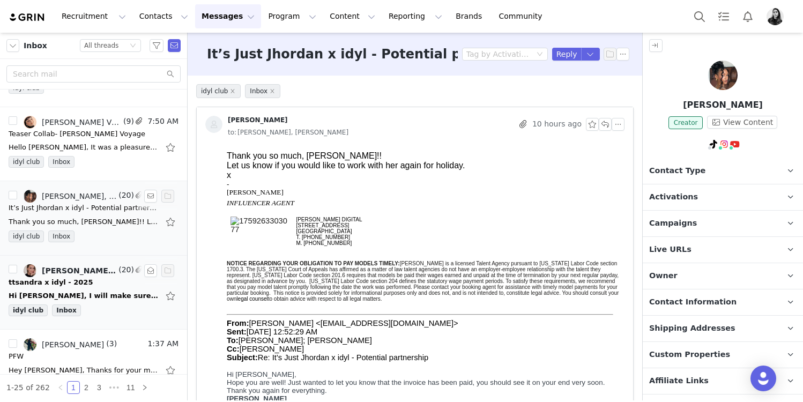
click at [98, 285] on div "ttsandra x idyl - 2025" at bounding box center [94, 282] width 170 height 11
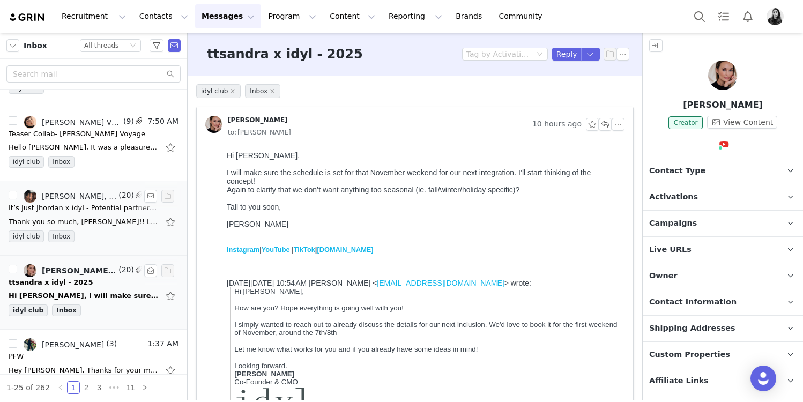
scroll to position [0, 0]
click at [616, 122] on button "button" at bounding box center [618, 124] width 13 height 13
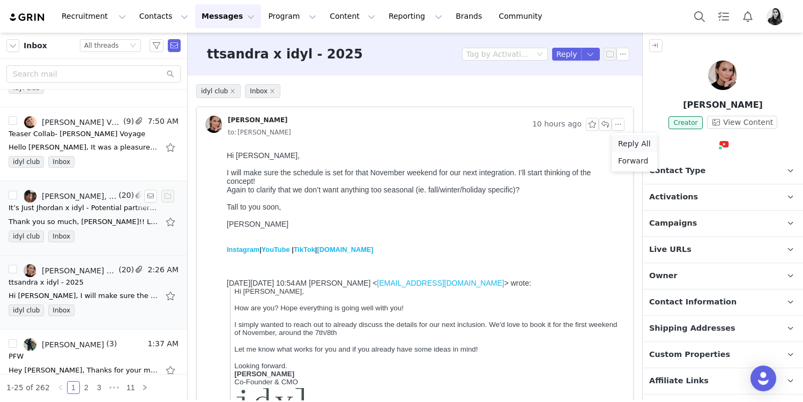
click at [620, 143] on li "Reply All" at bounding box center [635, 143] width 46 height 17
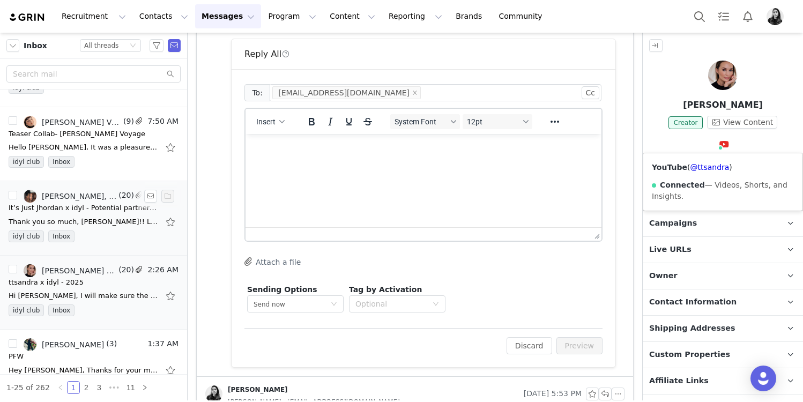
scroll to position [440, 0]
click at [714, 163] on link "@ttsandra" at bounding box center [709, 167] width 39 height 9
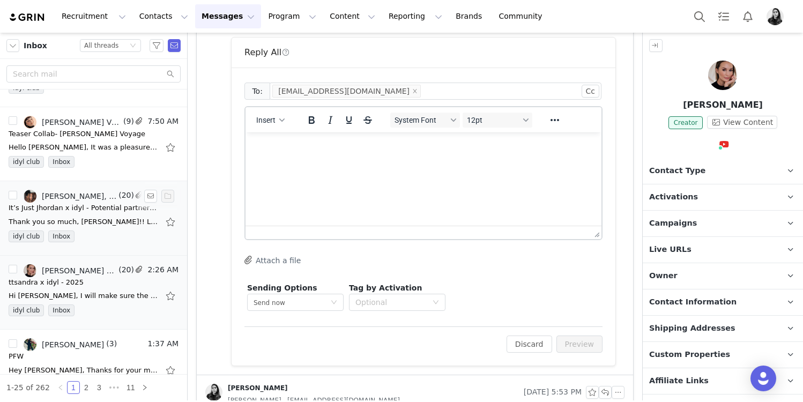
click at [324, 161] on html at bounding box center [423, 146] width 356 height 29
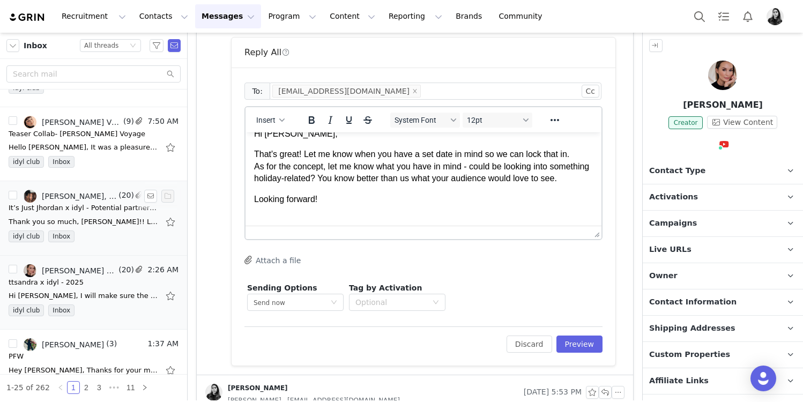
scroll to position [25, 0]
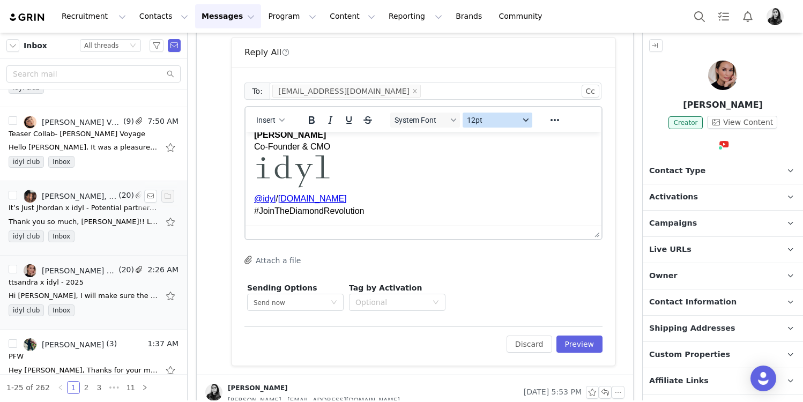
click at [490, 122] on span "12pt" at bounding box center [493, 120] width 53 height 9
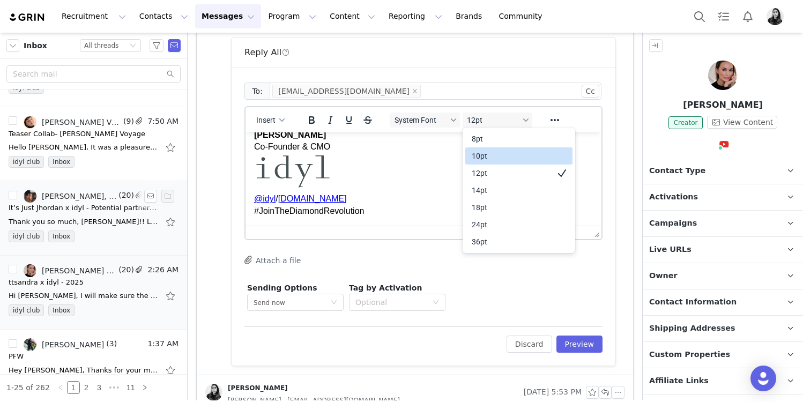
click at [489, 154] on div "10pt" at bounding box center [511, 156] width 79 height 13
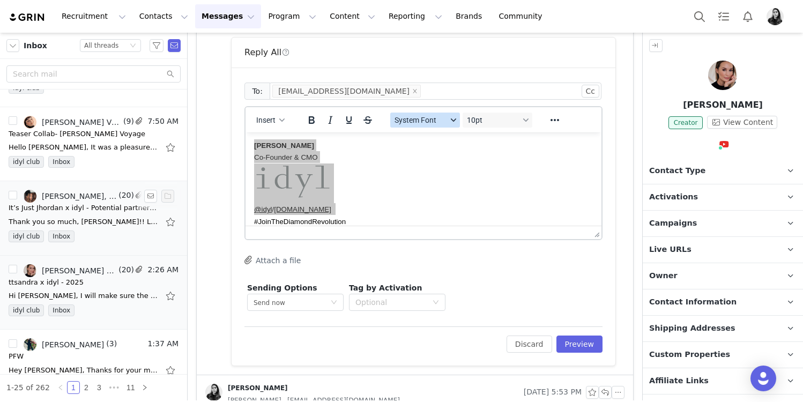
click at [431, 121] on span "System Font" at bounding box center [420, 120] width 53 height 9
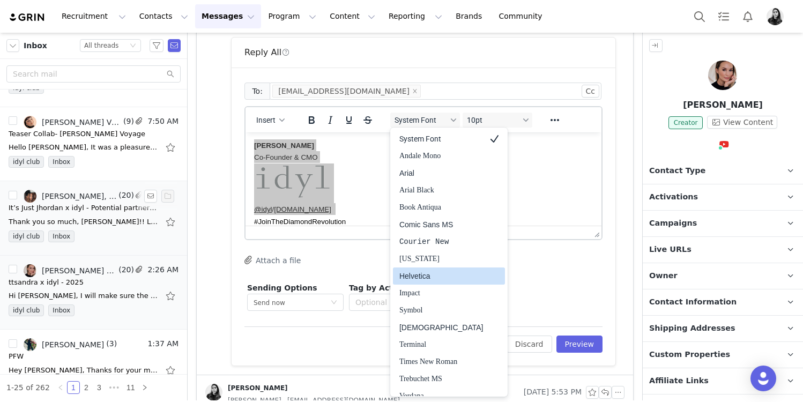
click at [426, 275] on div "Helvetica" at bounding box center [441, 276] width 84 height 13
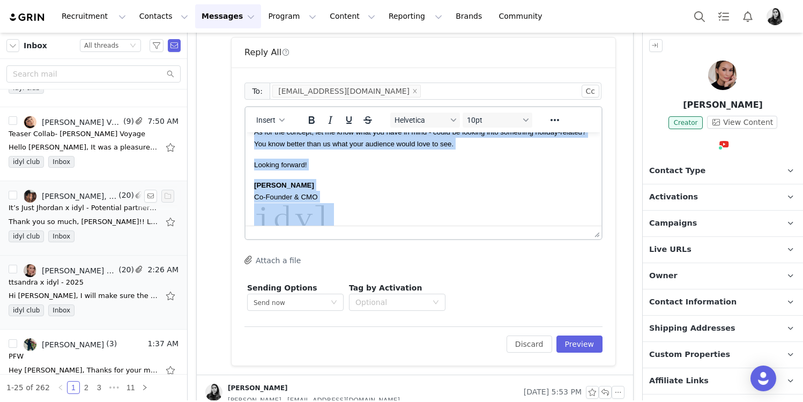
scroll to position [0, 0]
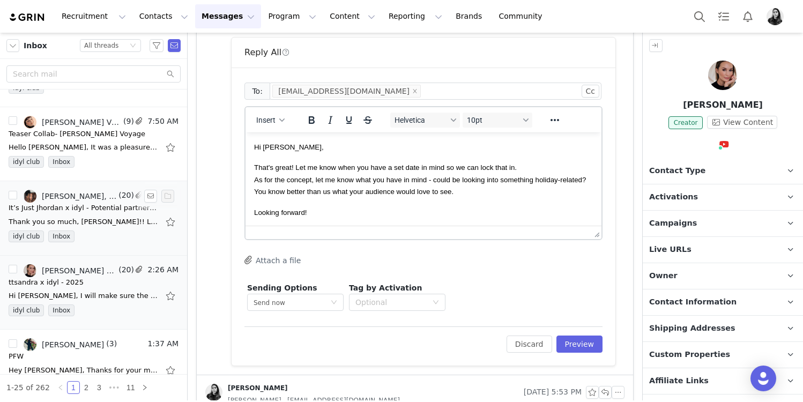
click at [419, 206] on p "Looking forward!" at bounding box center [423, 212] width 339 height 12
click at [427, 182] on span "As for the concept, let me know what you have in mind - could be looking into s…" at bounding box center [420, 186] width 332 height 20
click at [531, 196] on span "As for the concept, let me know what you have in mind, always with a luxury ele…" at bounding box center [420, 186] width 333 height 20
click at [592, 336] on button "Preview" at bounding box center [579, 344] width 47 height 17
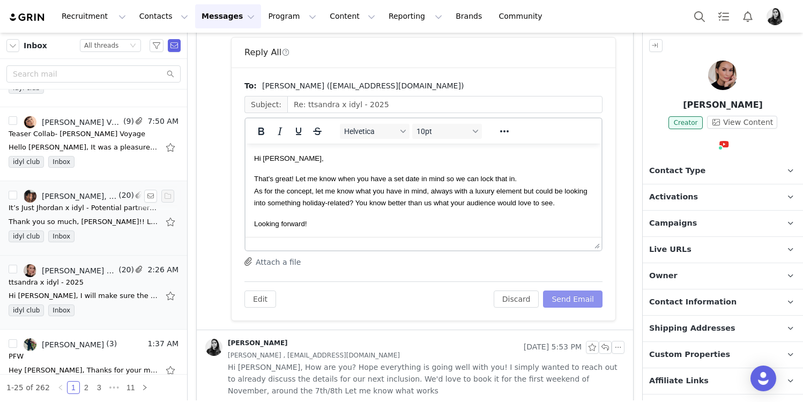
click at [585, 296] on button "Send Email" at bounding box center [572, 298] width 59 height 17
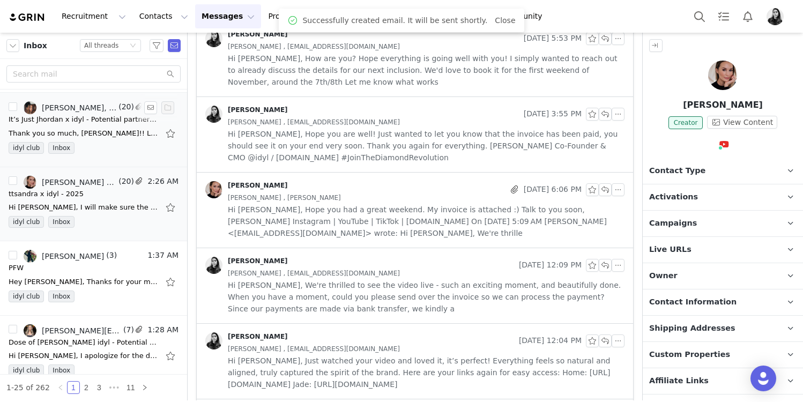
scroll to position [301, 0]
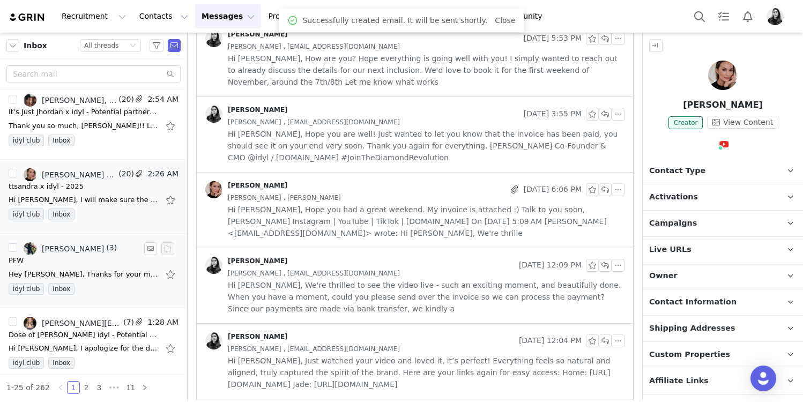
click at [85, 263] on div "PFW" at bounding box center [94, 260] width 170 height 11
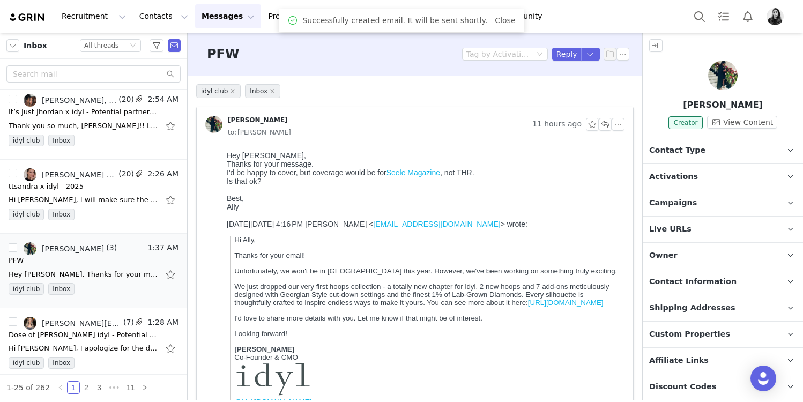
scroll to position [0, 0]
click at [620, 126] on button "button" at bounding box center [618, 124] width 13 height 13
click at [620, 137] on li "Reply All" at bounding box center [635, 143] width 46 height 17
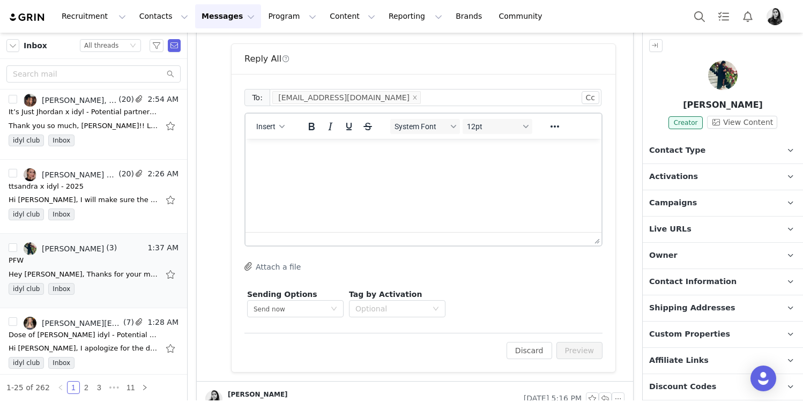
scroll to position [422, 0]
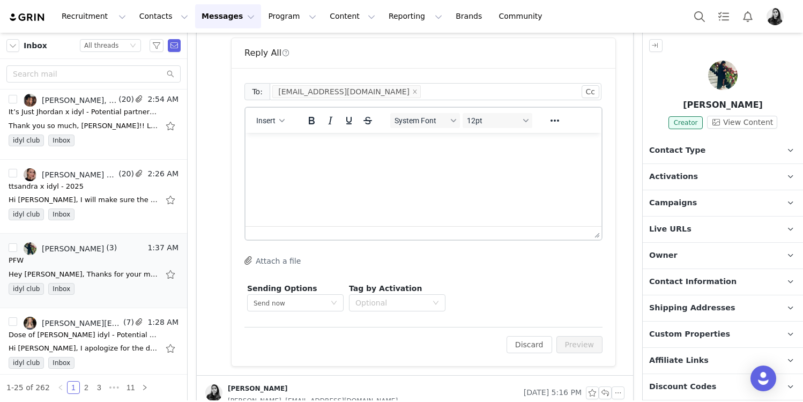
click at [404, 228] on div at bounding box center [423, 232] width 356 height 13
click at [382, 161] on html at bounding box center [423, 146] width 356 height 29
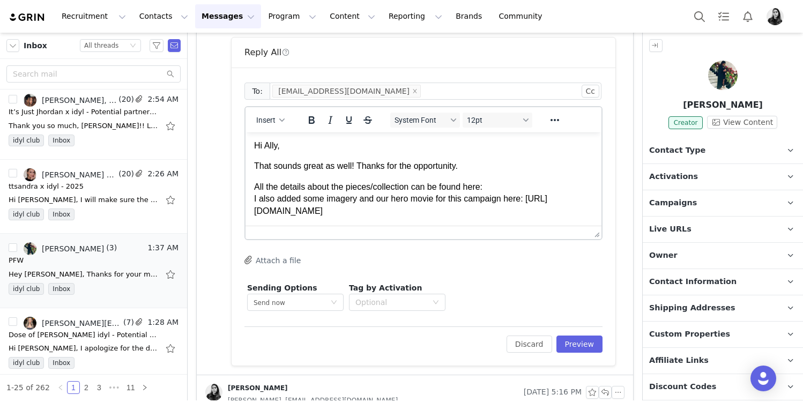
scroll to position [25, 0]
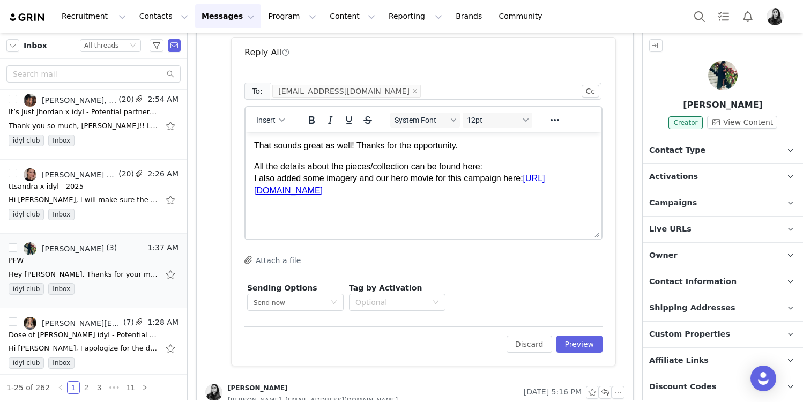
click at [516, 161] on p "All the details about the pieces/collection can be found here: I also added som…" at bounding box center [423, 179] width 339 height 36
click at [355, 197] on p "All the details about the pieces/collection can be found here: [URL][DOMAIN_NAM…" at bounding box center [423, 179] width 339 height 36
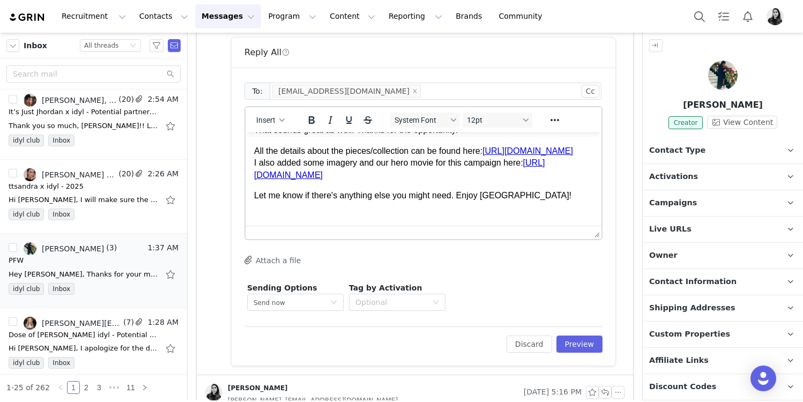
scroll to position [57, 0]
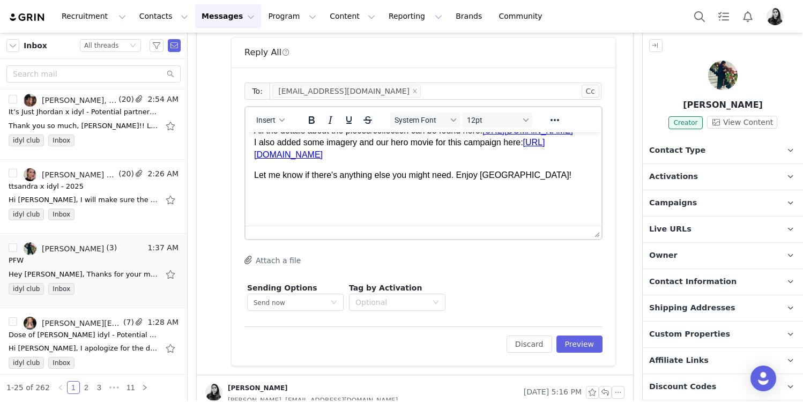
click at [460, 181] on p "Let me know if there's anything else you might need. Enjoy [GEOGRAPHIC_DATA]!" at bounding box center [423, 175] width 339 height 12
click at [344, 202] on p "Enjoy [GEOGRAPHIC_DATA]!" at bounding box center [423, 196] width 339 height 12
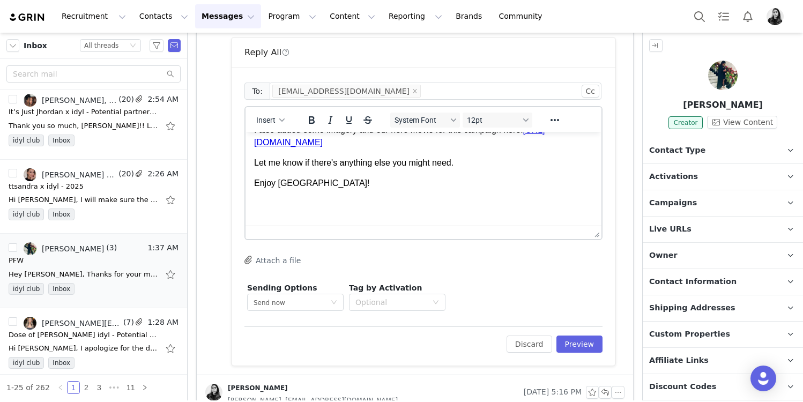
scroll to position [145, 0]
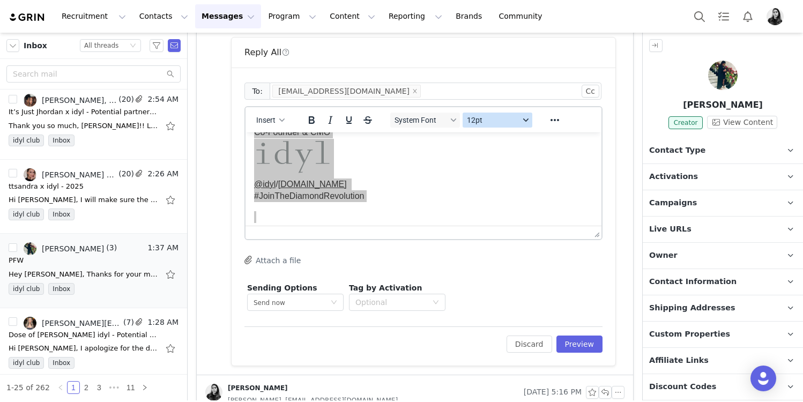
click at [479, 123] on span "12pt" at bounding box center [493, 120] width 53 height 9
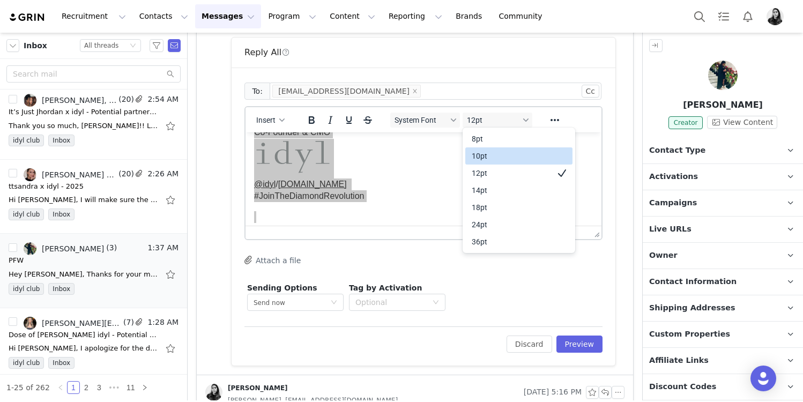
click at [476, 153] on div "10pt" at bounding box center [511, 156] width 79 height 13
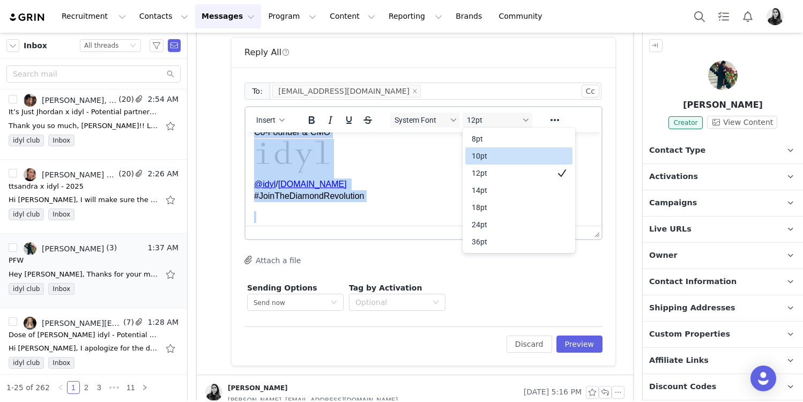
scroll to position [121, 0]
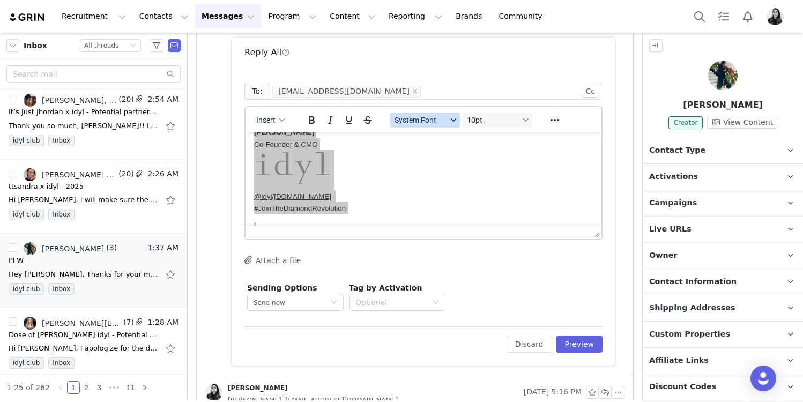
click at [431, 122] on span "System Font" at bounding box center [420, 120] width 53 height 9
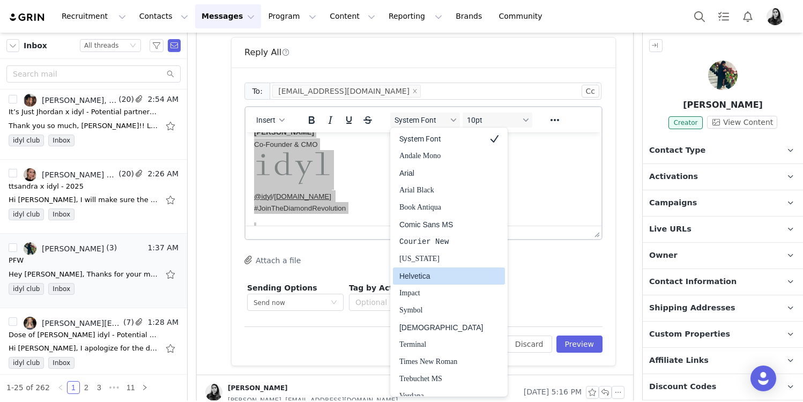
click at [427, 277] on div "Helvetica" at bounding box center [441, 276] width 84 height 13
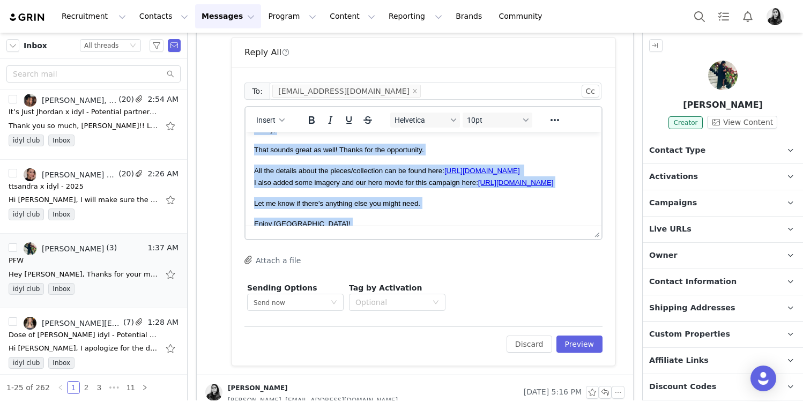
scroll to position [0, 0]
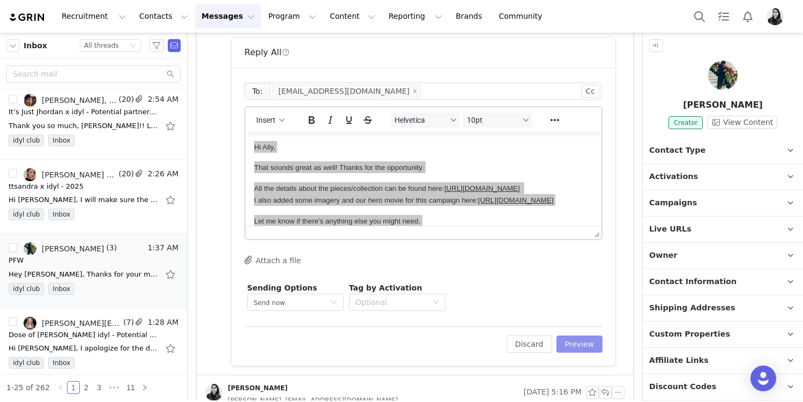
click at [576, 339] on button "Preview" at bounding box center [579, 344] width 47 height 17
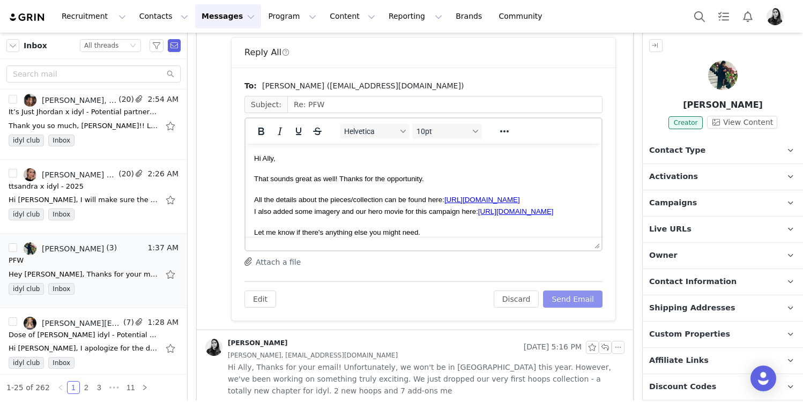
click at [579, 301] on button "Send Email" at bounding box center [572, 298] width 59 height 17
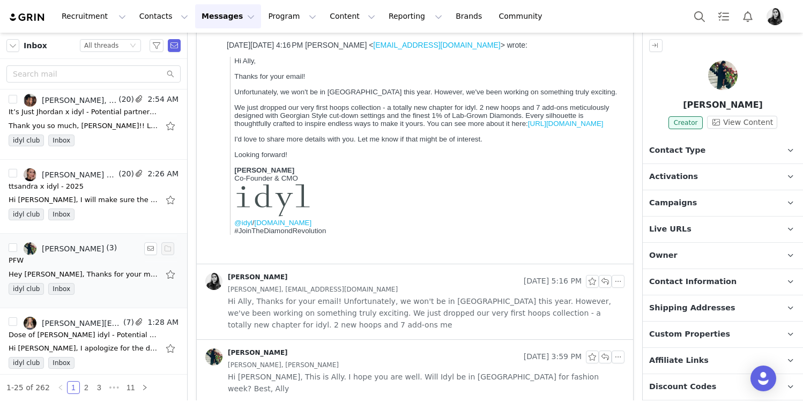
click at [91, 270] on div "Hey [PERSON_NAME], Thanks for your message. I'd be happy to cover, but coverage…" at bounding box center [84, 274] width 150 height 11
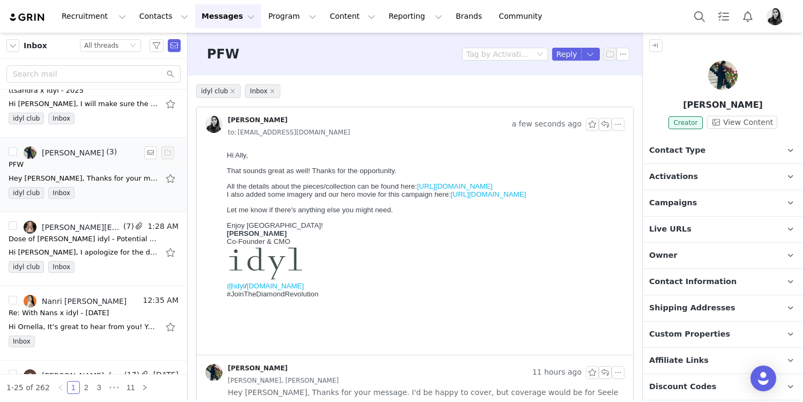
scroll to position [400, 0]
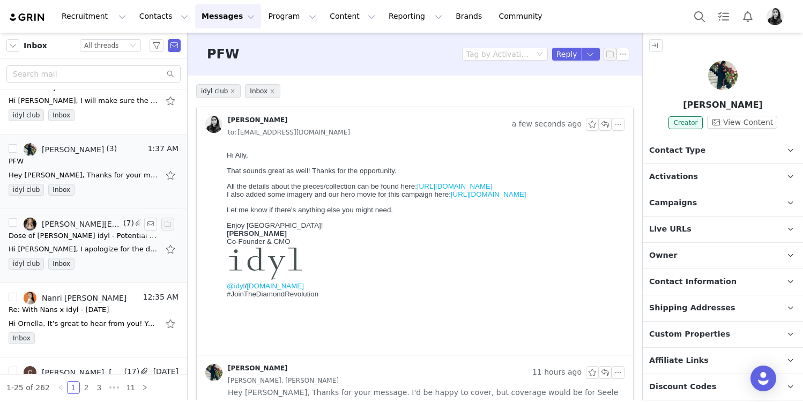
click at [99, 242] on div "Hi [PERSON_NAME], I apologize for the delay here! We will have over those YouTu…" at bounding box center [94, 249] width 170 height 17
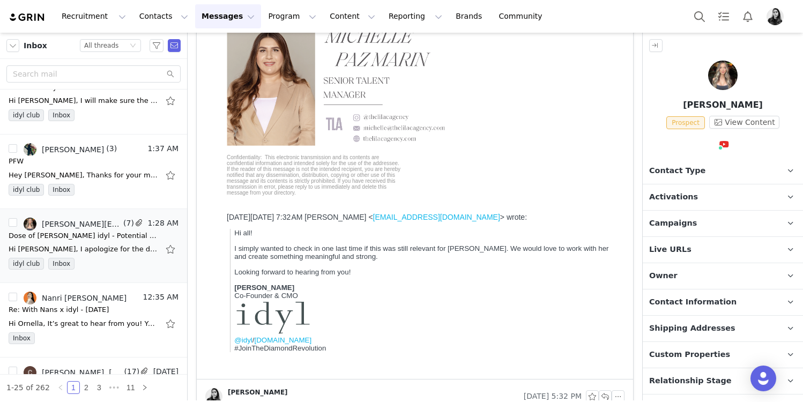
scroll to position [260, 0]
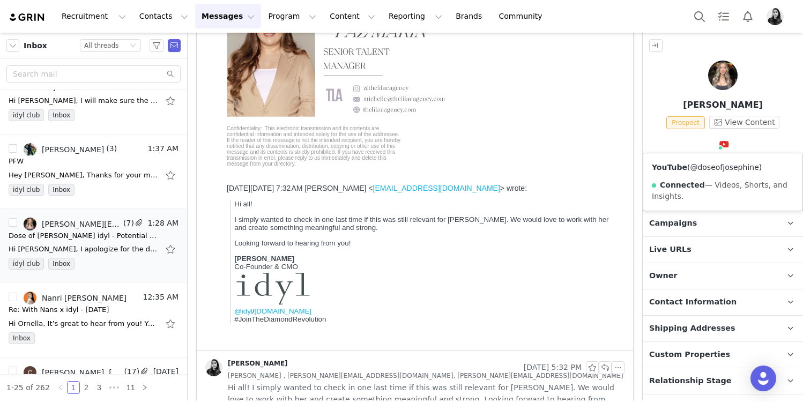
click at [707, 168] on link "@doseofjosephine" at bounding box center [724, 167] width 69 height 9
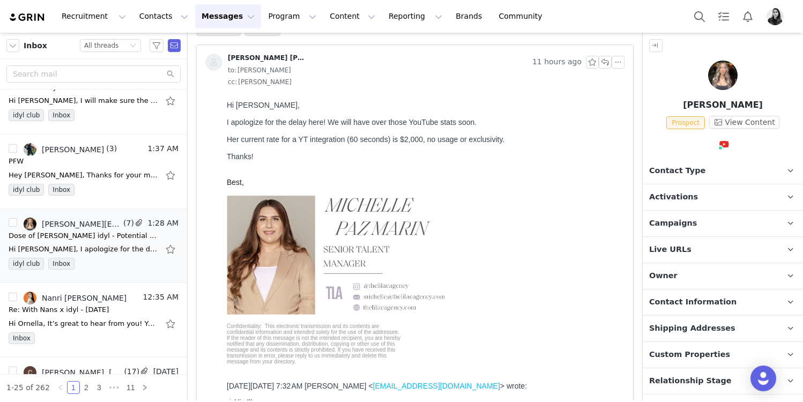
scroll to position [0, 0]
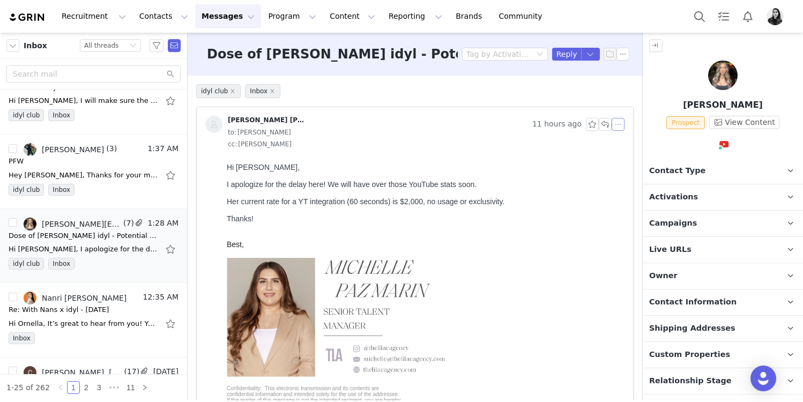
click at [624, 126] on button "button" at bounding box center [618, 124] width 13 height 13
click at [622, 138] on li "Reply All" at bounding box center [635, 143] width 46 height 17
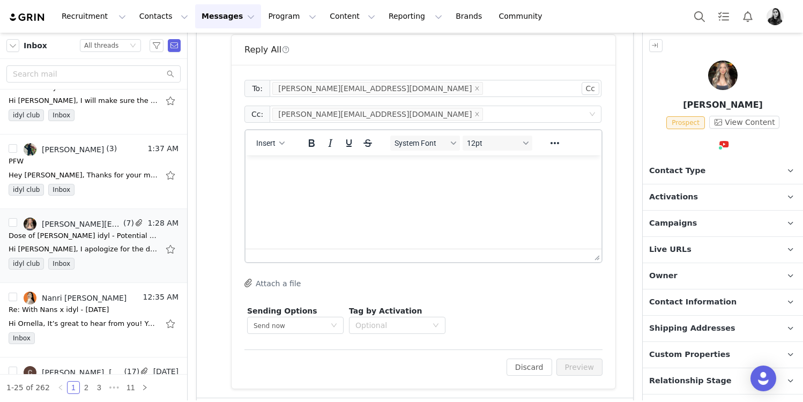
scroll to position [596, 0]
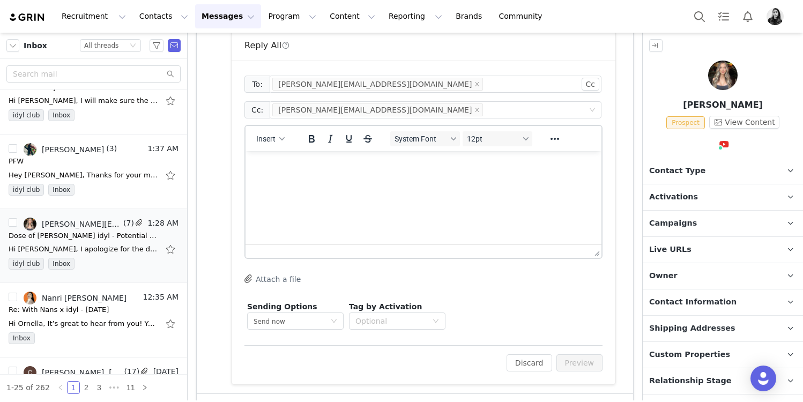
click at [377, 180] on html at bounding box center [423, 165] width 356 height 29
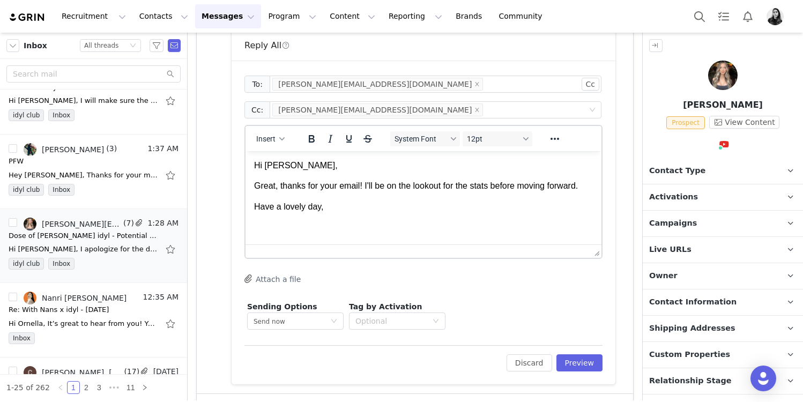
scroll to position [63, 0]
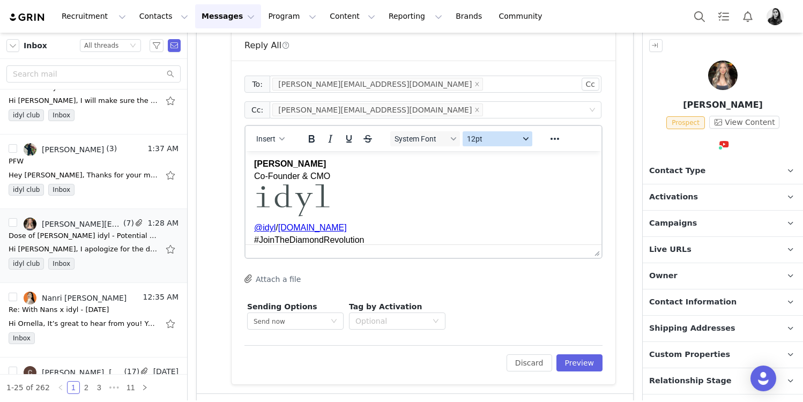
click at [476, 137] on span "12pt" at bounding box center [493, 139] width 53 height 9
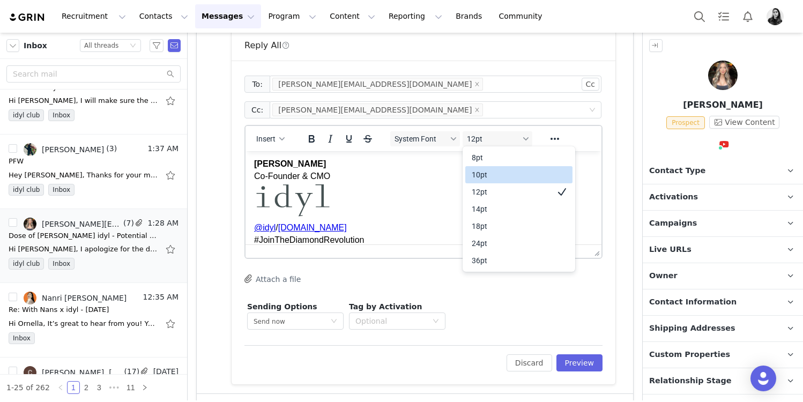
click at [480, 180] on div "10pt" at bounding box center [511, 174] width 79 height 13
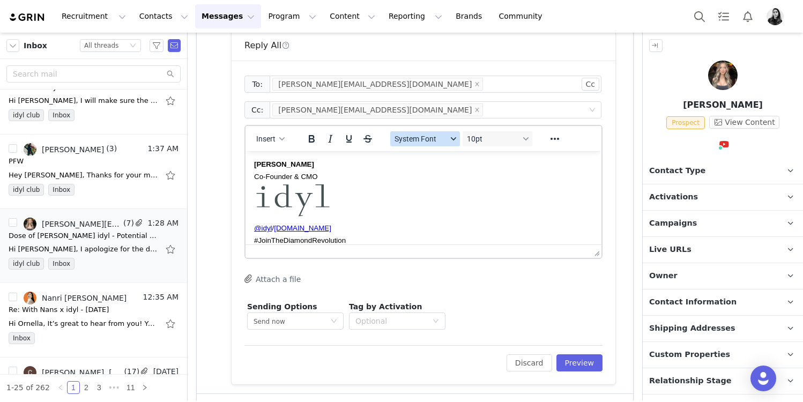
click at [441, 138] on span "System Font" at bounding box center [420, 139] width 53 height 9
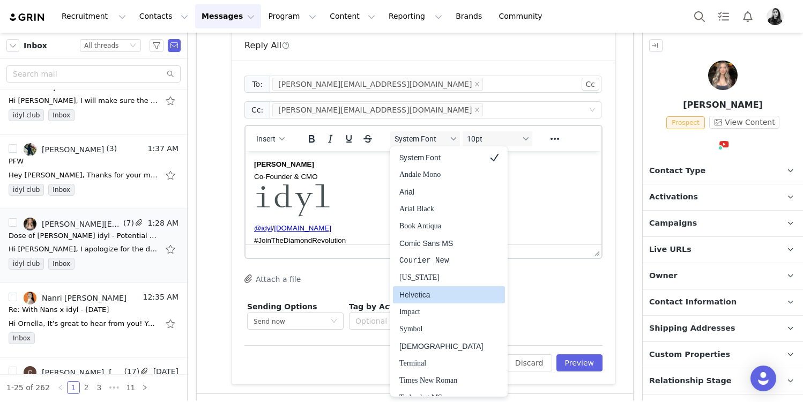
click at [434, 296] on div "Helvetica" at bounding box center [441, 294] width 84 height 13
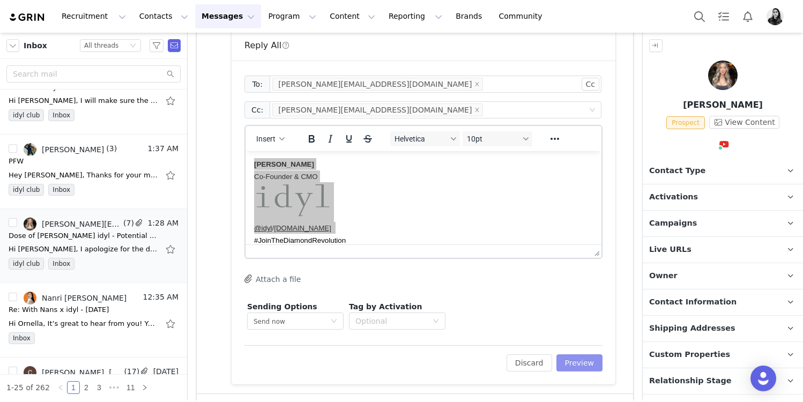
click at [571, 356] on button "Preview" at bounding box center [579, 362] width 47 height 17
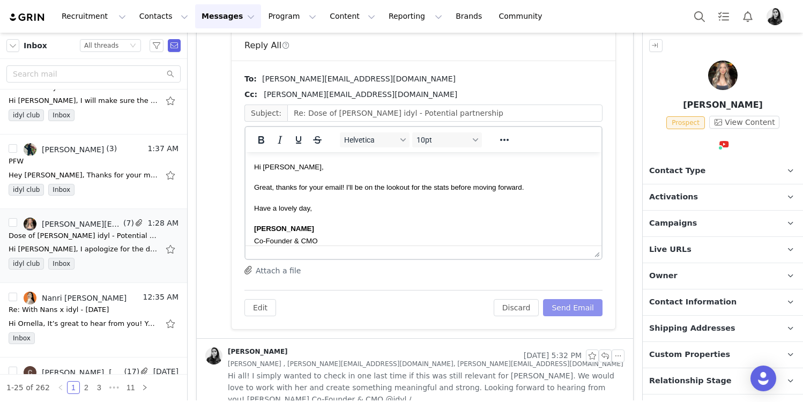
scroll to position [0, 0]
click at [587, 308] on button "Send Email" at bounding box center [572, 307] width 59 height 17
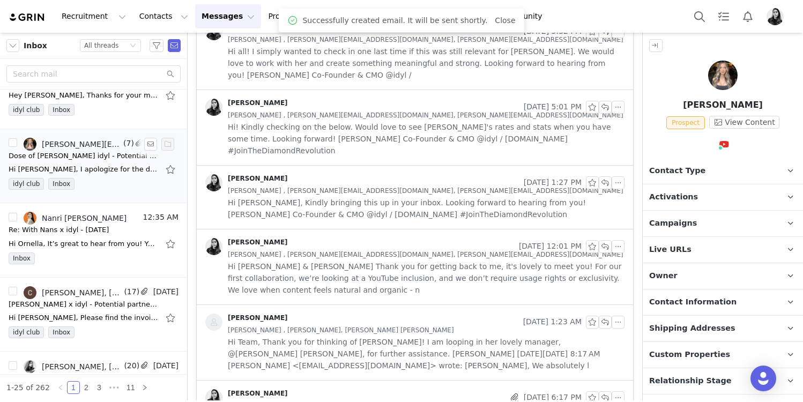
scroll to position [495, 0]
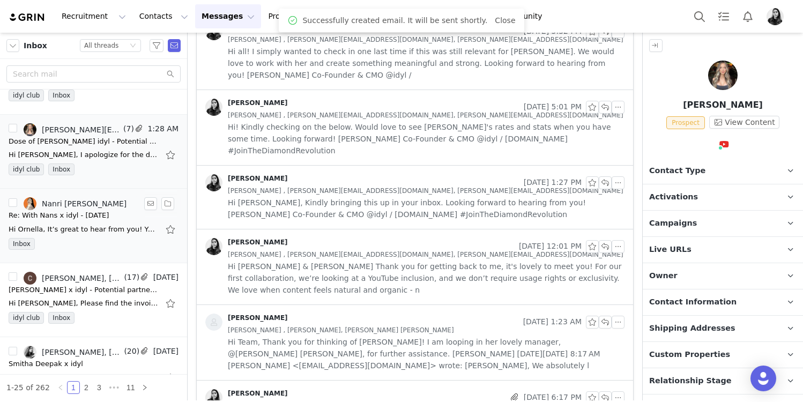
click at [90, 209] on div "Nanri [PERSON_NAME]" at bounding box center [75, 203] width 132 height 13
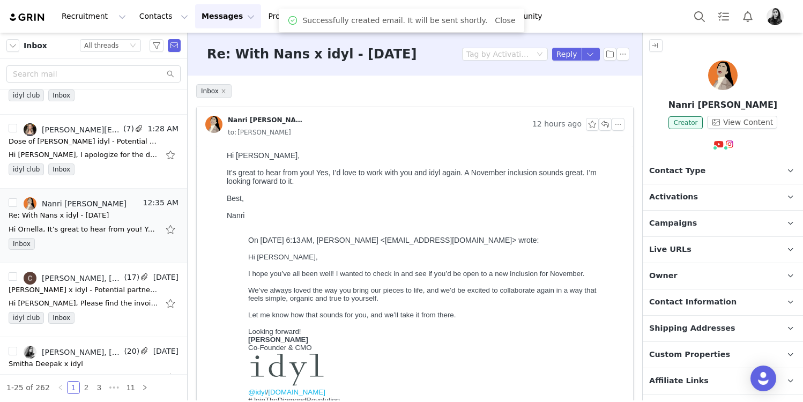
scroll to position [0, 0]
click at [618, 122] on button "button" at bounding box center [618, 124] width 13 height 13
click at [620, 136] on li "Reply All" at bounding box center [635, 143] width 46 height 17
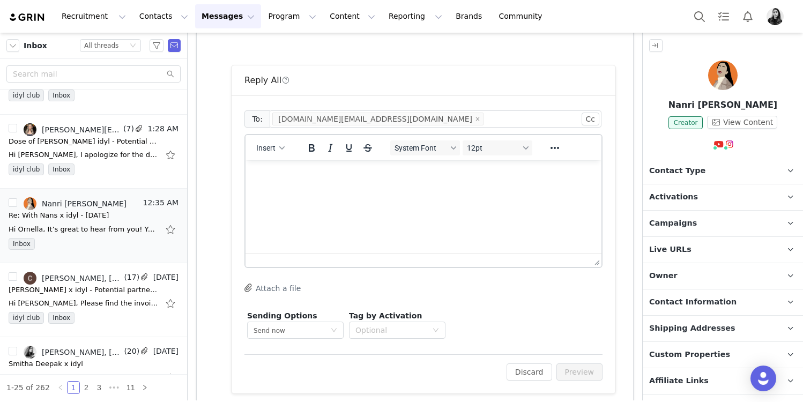
scroll to position [404, 0]
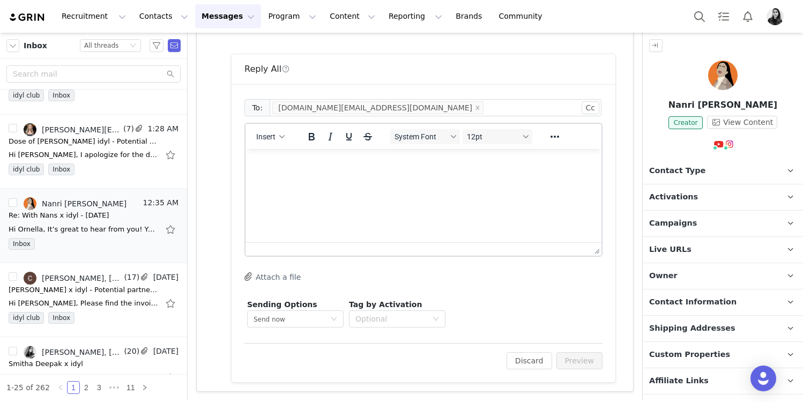
click at [434, 178] on html at bounding box center [423, 163] width 356 height 29
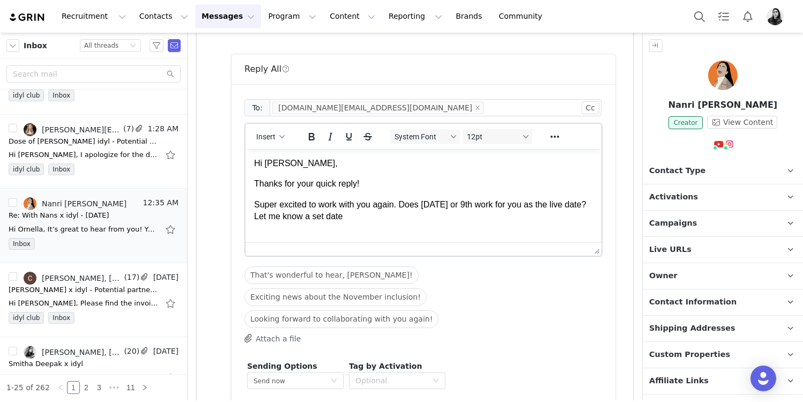
drag, startPoint x: 345, startPoint y: 218, endPoint x: 430, endPoint y: 218, distance: 84.7
click at [430, 218] on p "Super excited to work with you again. Does [DATE] or 9th work for you as the li…" at bounding box center [423, 211] width 339 height 24
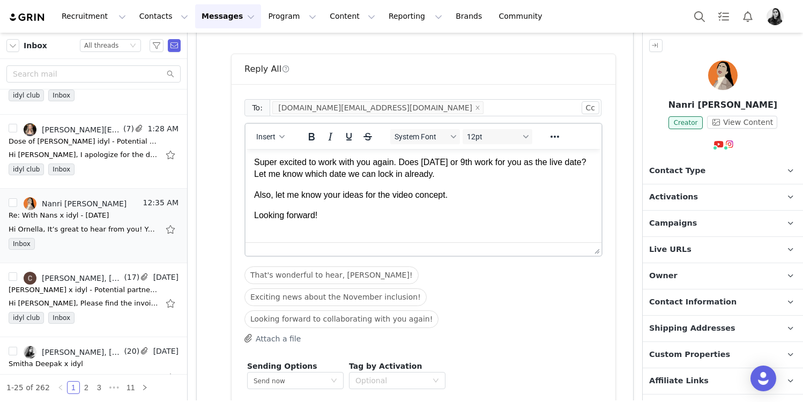
scroll to position [116, 0]
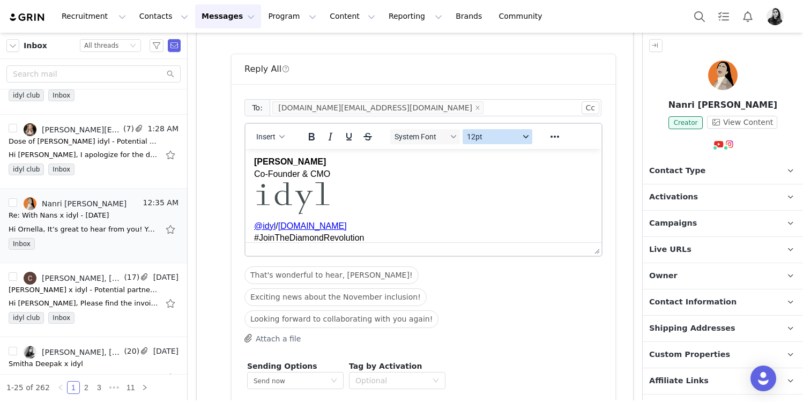
click at [483, 140] on span "12pt" at bounding box center [493, 136] width 53 height 9
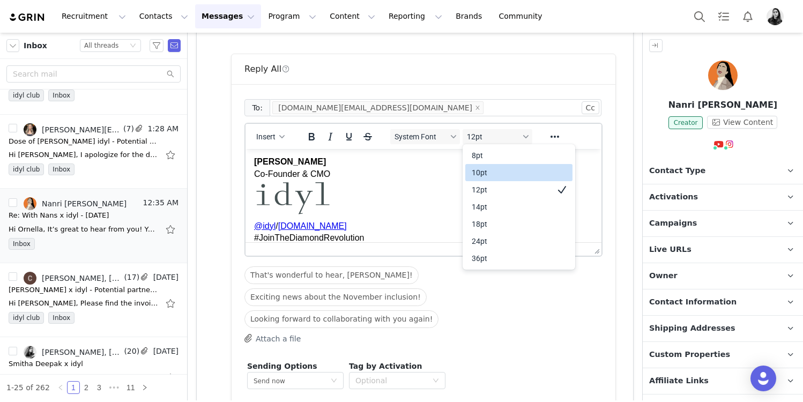
click at [483, 167] on div "10pt" at bounding box center [511, 172] width 79 height 13
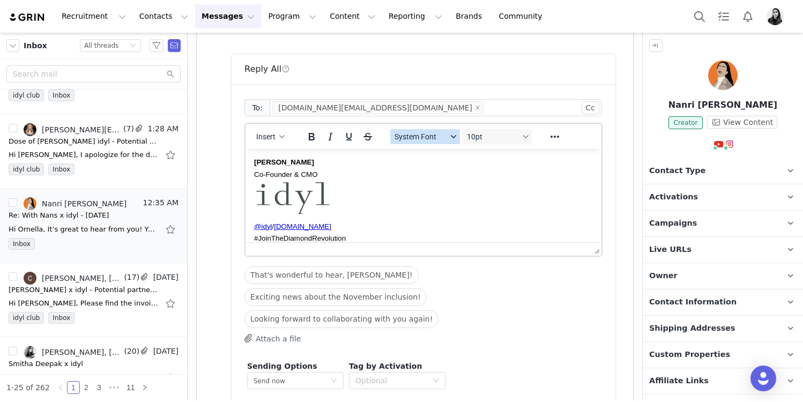
click at [443, 139] on span "System Font" at bounding box center [420, 136] width 53 height 9
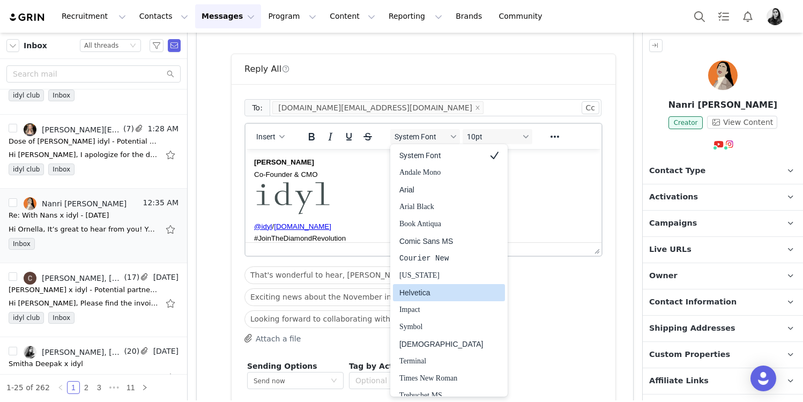
click at [422, 288] on div "Helvetica" at bounding box center [441, 292] width 84 height 13
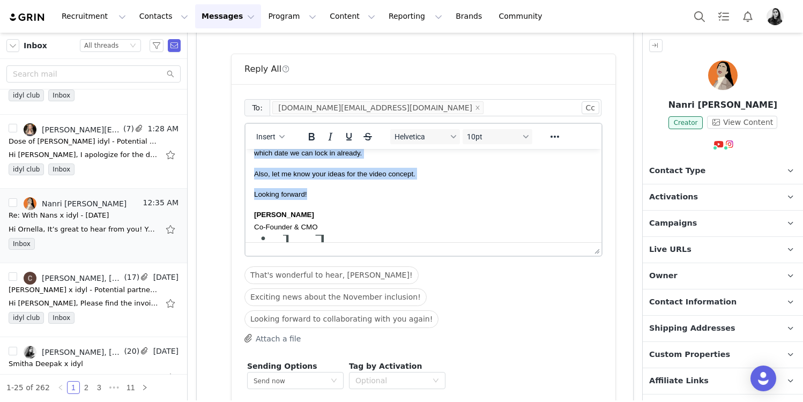
scroll to position [0, 0]
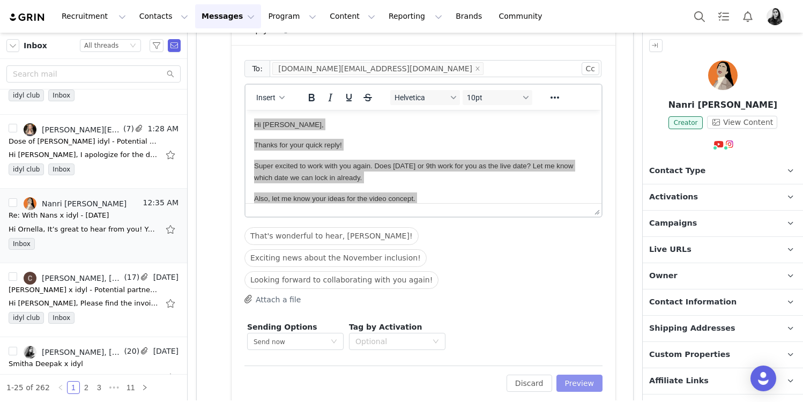
click at [578, 375] on button "Preview" at bounding box center [579, 383] width 47 height 17
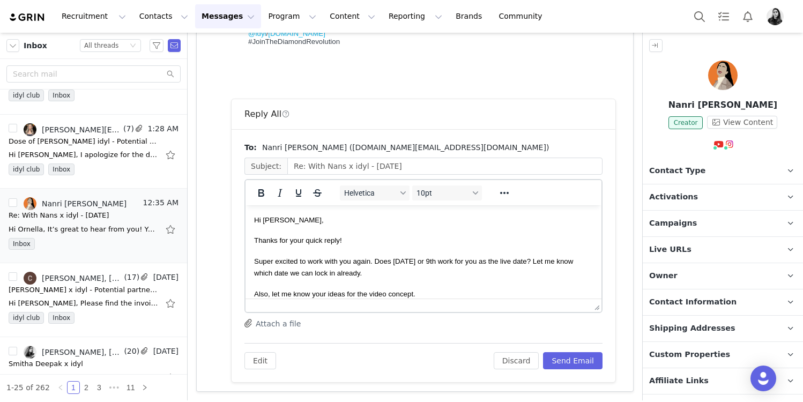
click at [419, 254] on body "Hi [PERSON_NAME], Thanks for your quick reply! Super excited to work with you a…" at bounding box center [423, 315] width 339 height 203
click at [563, 361] on button "Send Email" at bounding box center [572, 360] width 59 height 17
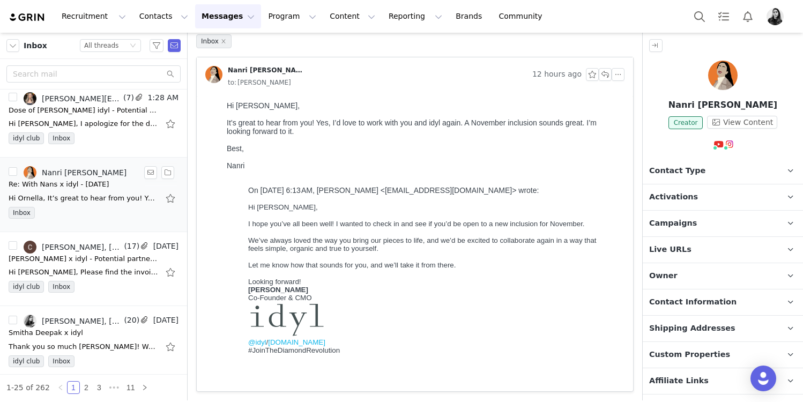
scroll to position [536, 0]
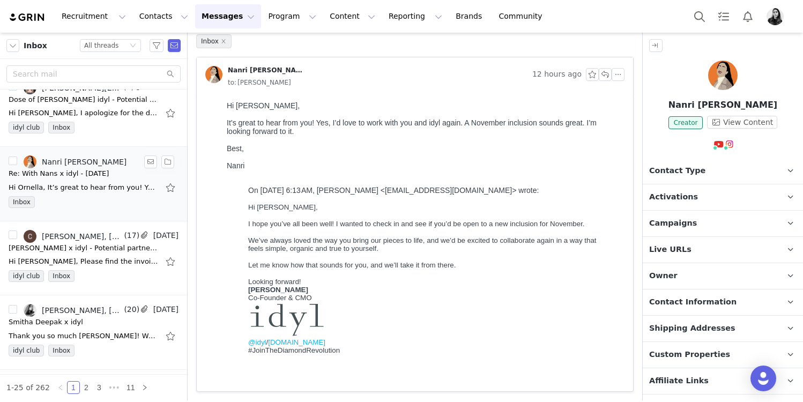
click at [95, 242] on link "[PERSON_NAME], [PERSON_NAME]" at bounding box center [73, 236] width 98 height 13
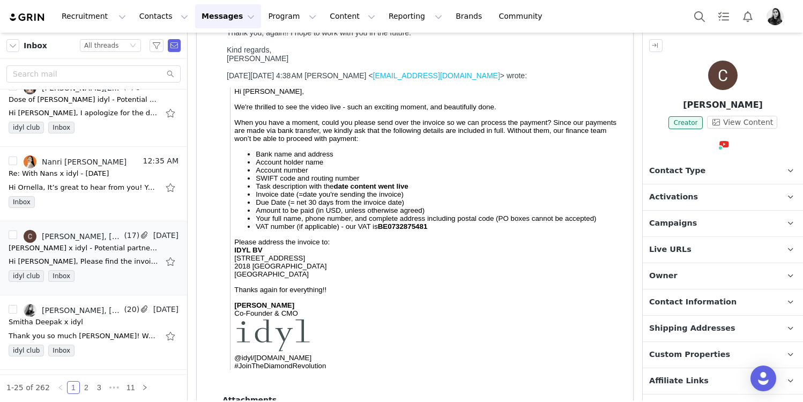
scroll to position [254, 0]
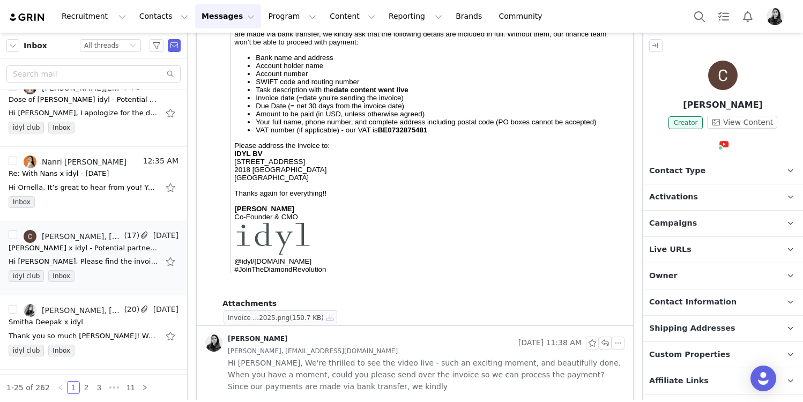
click at [330, 318] on button "button" at bounding box center [330, 317] width 13 height 13
drag, startPoint x: 759, startPoint y: 106, endPoint x: 695, endPoint y: 106, distance: 64.3
click at [695, 106] on p "[PERSON_NAME]" at bounding box center [723, 105] width 160 height 13
copy p "[PERSON_NAME]"
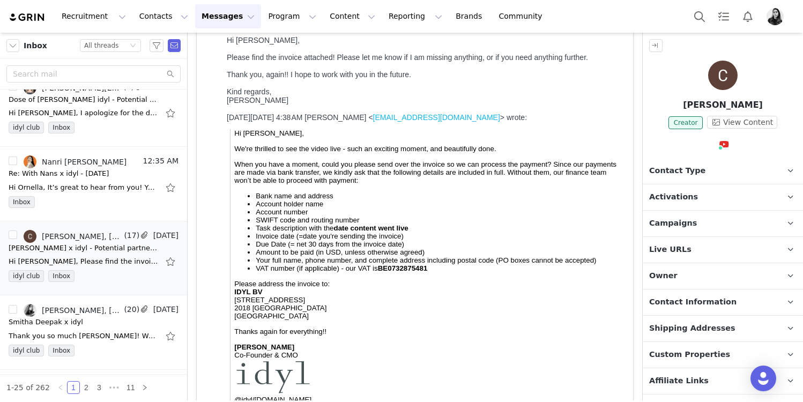
scroll to position [0, 0]
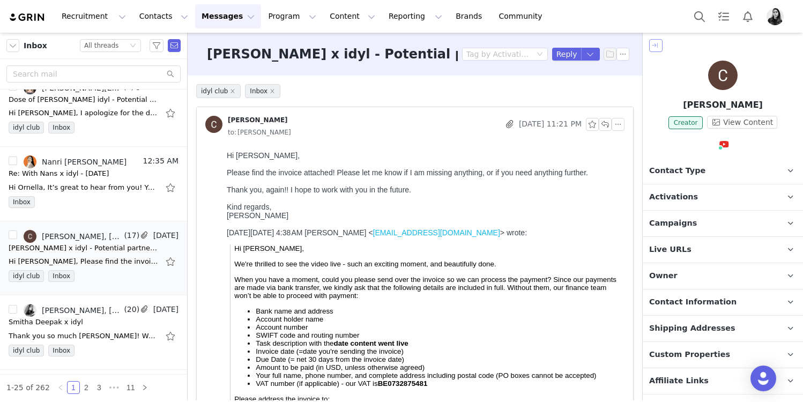
click at [659, 44] on button "button" at bounding box center [655, 45] width 13 height 13
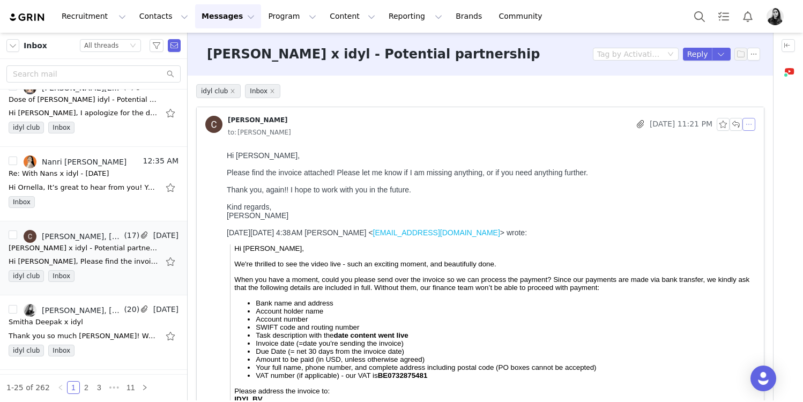
click at [752, 124] on button "button" at bounding box center [748, 124] width 13 height 13
click at [752, 139] on li "Reply All" at bounding box center [765, 143] width 46 height 17
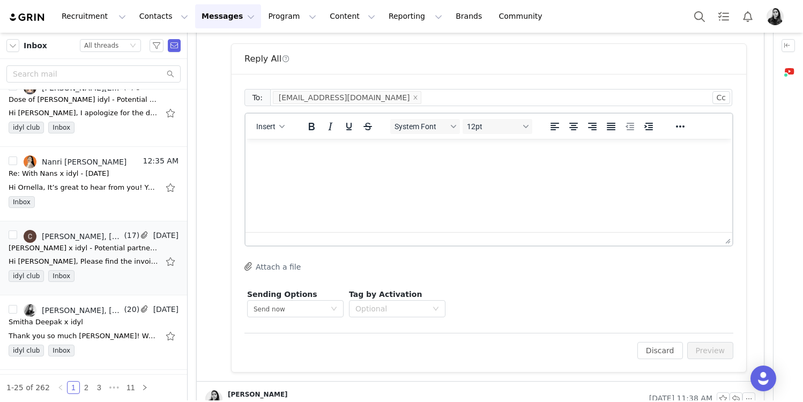
scroll to position [555, 0]
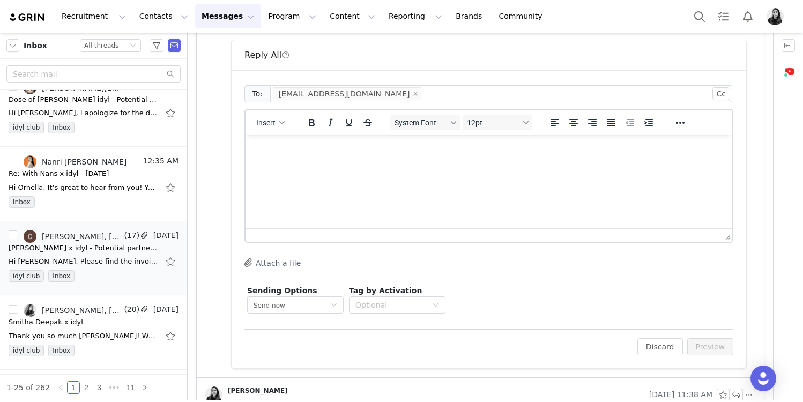
click at [435, 164] on html at bounding box center [488, 149] width 487 height 29
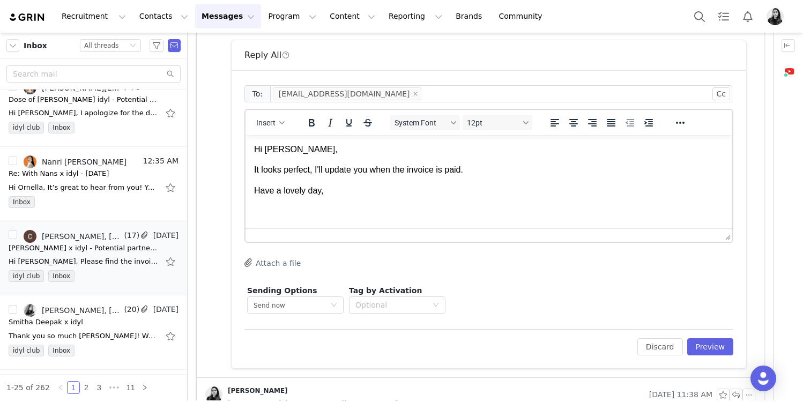
scroll to position [63, 0]
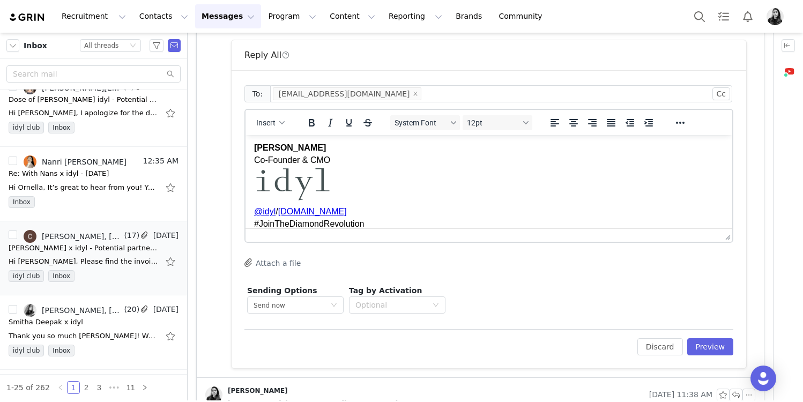
click at [472, 131] on div "System Font 12pt" at bounding box center [461, 122] width 155 height 21
click at [472, 129] on button "12pt" at bounding box center [498, 122] width 70 height 15
click at [472, 163] on div "10pt" at bounding box center [511, 158] width 79 height 13
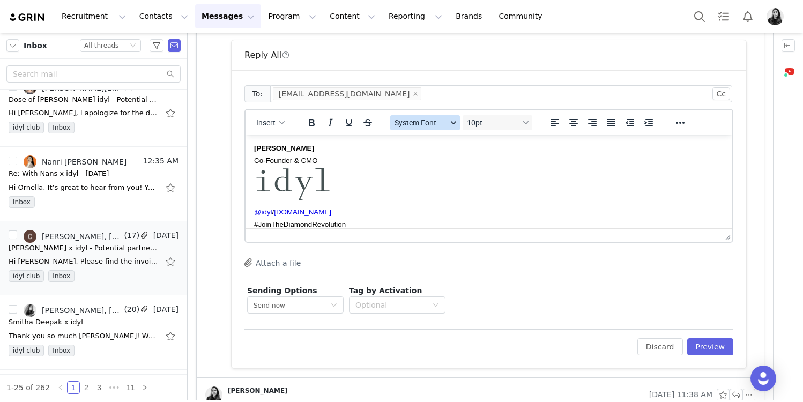
click at [443, 123] on span "System Font" at bounding box center [420, 122] width 53 height 9
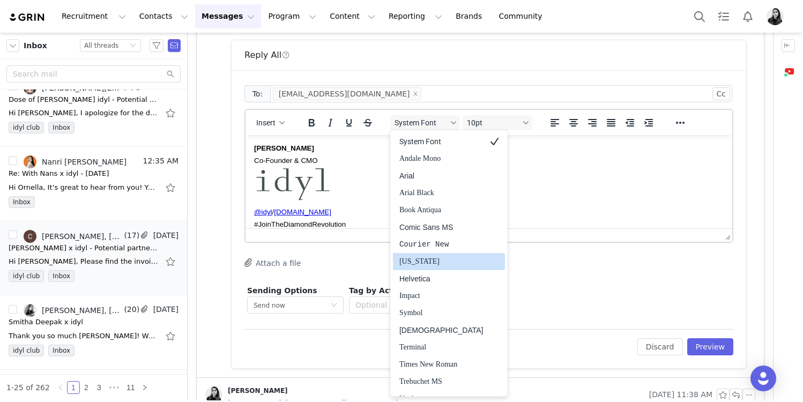
click at [427, 277] on div "Helvetica" at bounding box center [441, 278] width 84 height 13
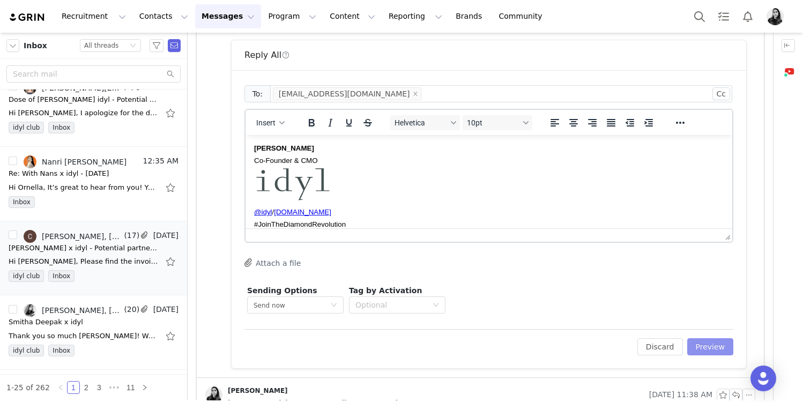
click at [695, 338] on button "Preview" at bounding box center [710, 346] width 47 height 17
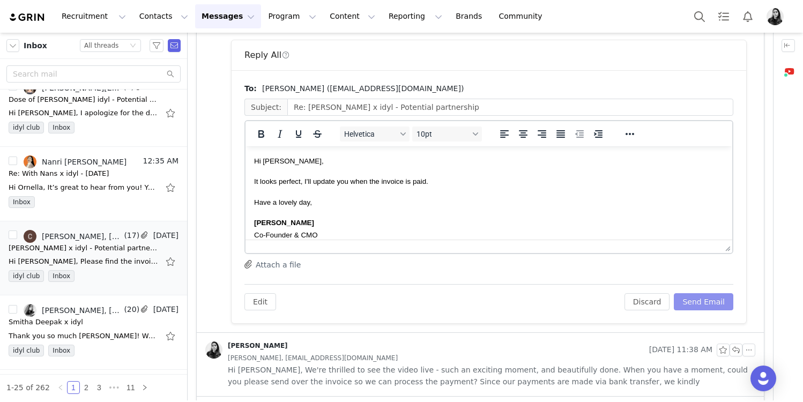
scroll to position [0, 0]
click at [704, 304] on button "Send Email" at bounding box center [703, 301] width 59 height 17
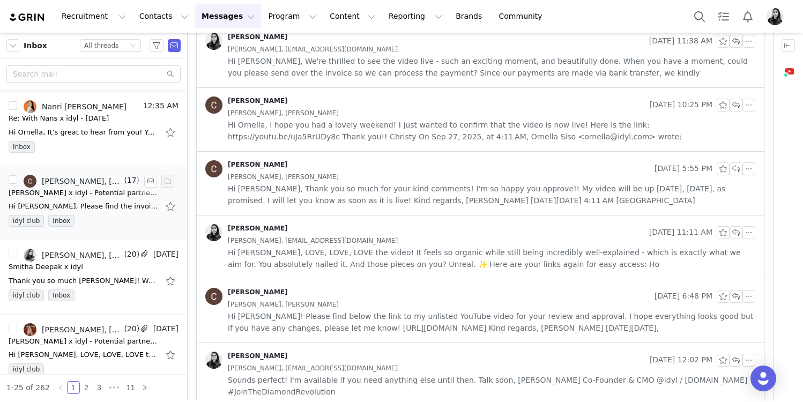
scroll to position [606, 0]
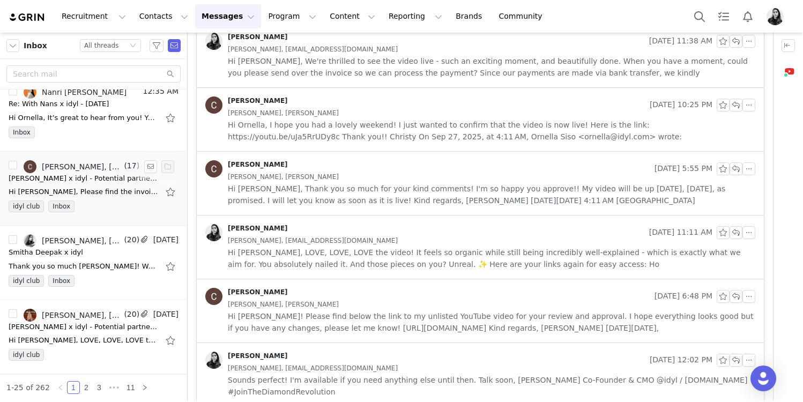
click at [83, 258] on div "Thank you so much [PERSON_NAME]! We are standing by. Best, [PERSON_NAME] Digita…" at bounding box center [94, 266] width 170 height 17
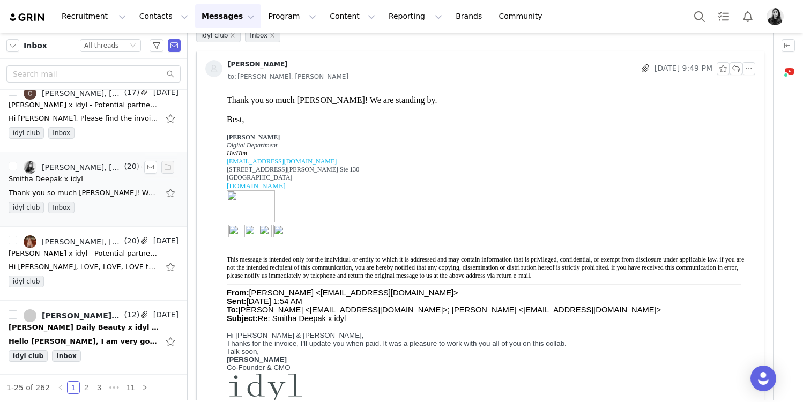
scroll to position [686, 0]
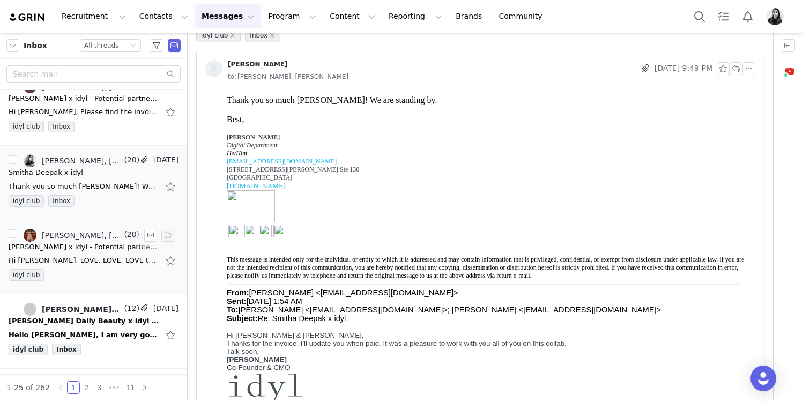
click at [91, 244] on div "[PERSON_NAME] x idyl - Potential partnership" at bounding box center [84, 247] width 150 height 11
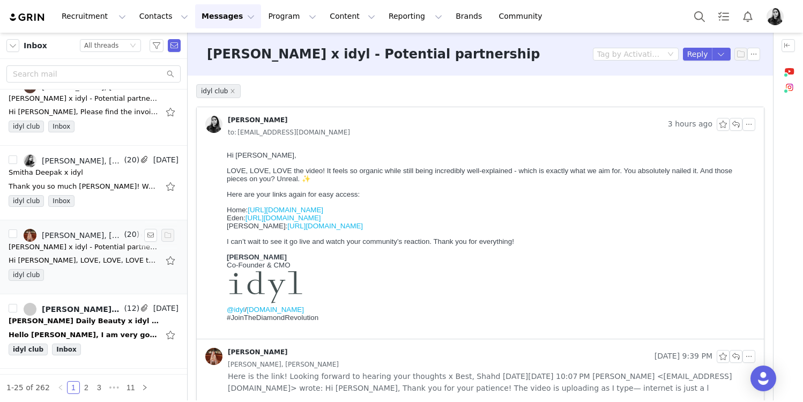
scroll to position [754, 0]
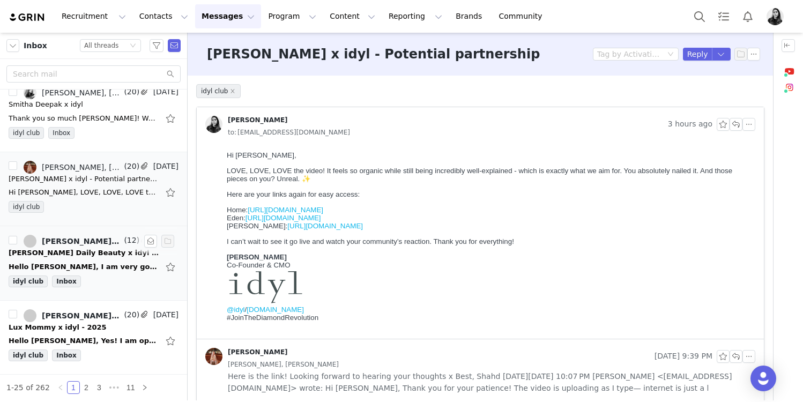
click at [70, 245] on link "[PERSON_NAME], [PERSON_NAME]" at bounding box center [73, 241] width 98 height 13
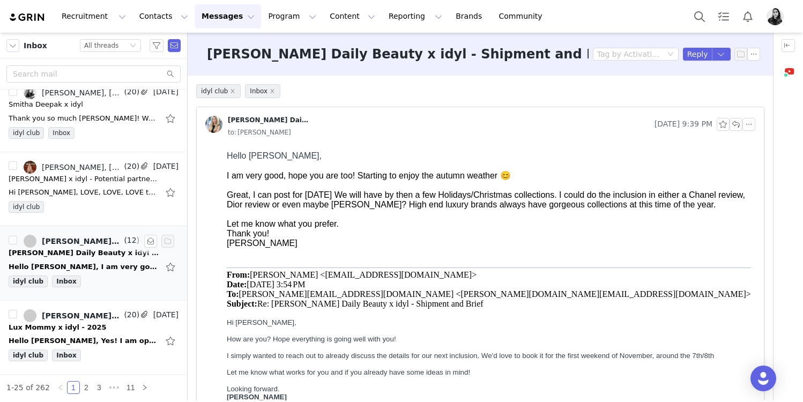
scroll to position [0, 0]
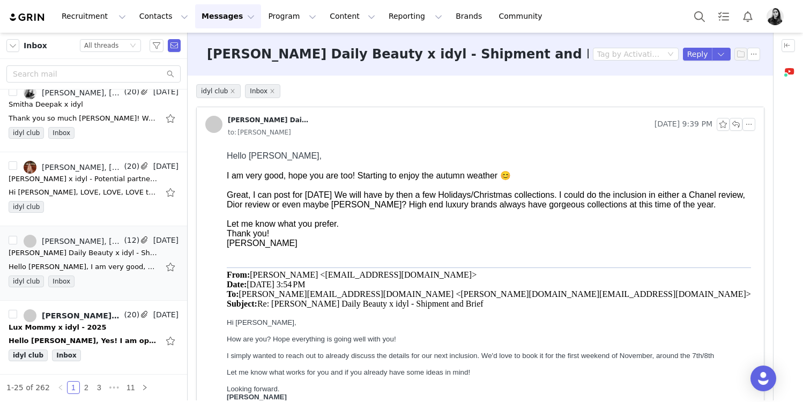
click at [404, 206] on div "Great, I can post for [DATE] We will have by then a few Holidays/Christmas coll…" at bounding box center [489, 199] width 524 height 19
copy div "Guerlain"
click at [749, 121] on button "button" at bounding box center [748, 124] width 13 height 13
click at [749, 141] on li "Reply All" at bounding box center [765, 143] width 46 height 17
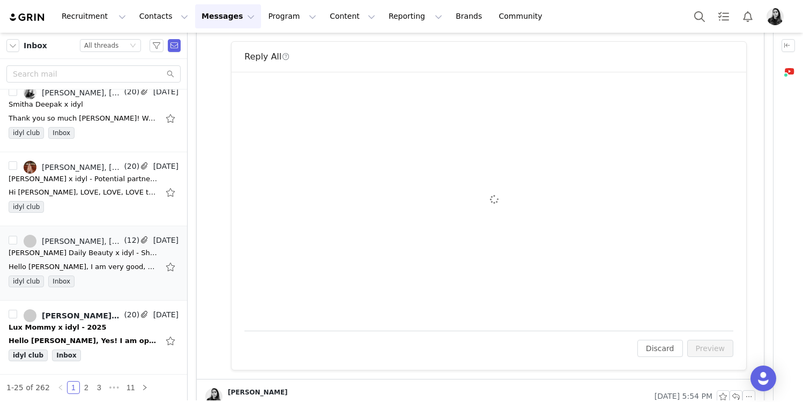
scroll to position [460, 0]
click at [353, 188] on div "To: [PERSON_NAME][EMAIL_ADDRESS][DOMAIN_NAME] Cc Cc: Attach a file Sending Opti…" at bounding box center [488, 196] width 489 height 233
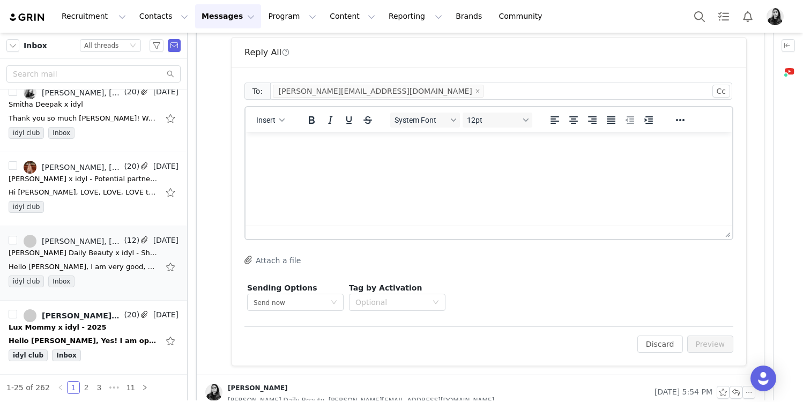
scroll to position [0, 0]
click at [356, 161] on html at bounding box center [488, 146] width 487 height 29
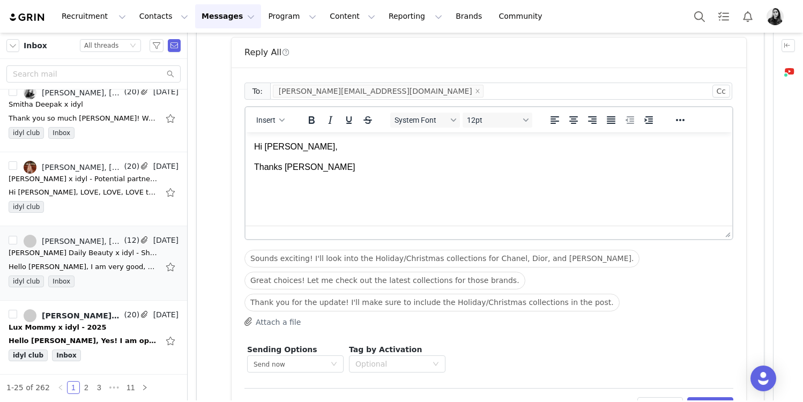
click at [280, 175] on html "Hi [PERSON_NAME], Thanks [PERSON_NAME]" at bounding box center [488, 157] width 487 height 50
click at [278, 172] on p "Thanks [PERSON_NAME]" at bounding box center [488, 167] width 469 height 12
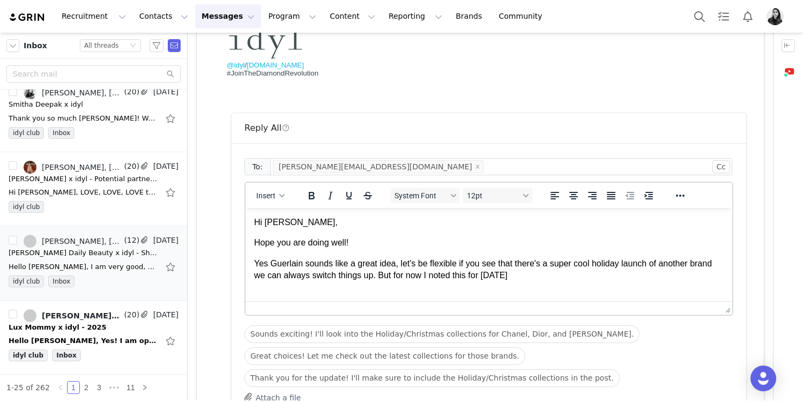
scroll to position [448, 0]
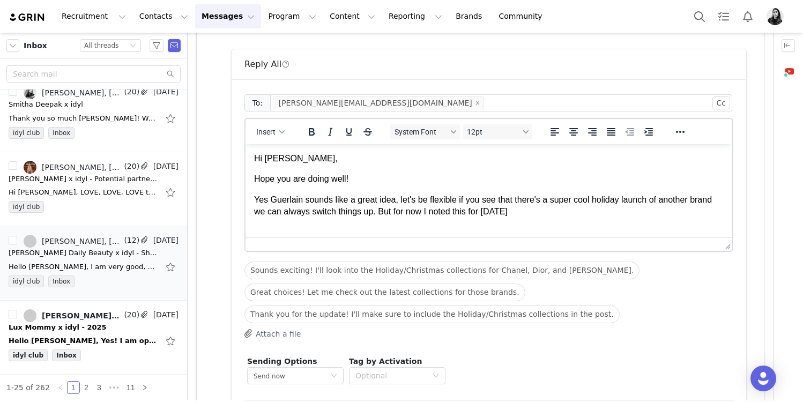
click at [530, 208] on p "Yes Guerlain sounds like a great idea, let's be flexible if you see that there'…" at bounding box center [488, 206] width 469 height 24
click at [788, 38] on div at bounding box center [787, 46] width 29 height 26
click at [786, 47] on button "button" at bounding box center [787, 45] width 13 height 13
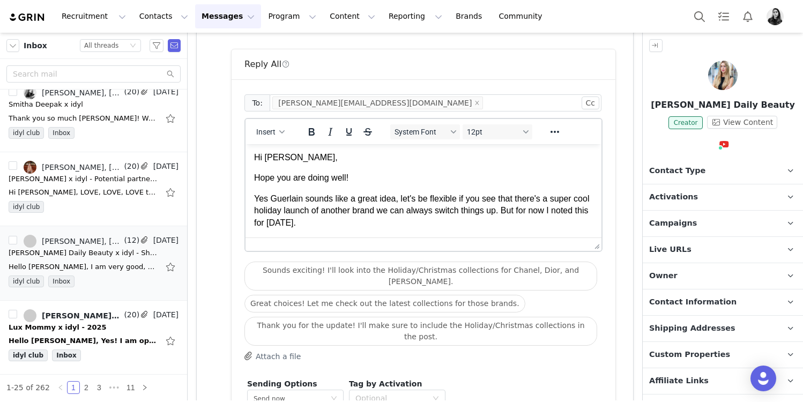
click at [715, 225] on div "Contact Type Contact type can be Creator, Prospect, Application, or Manager. Cr…" at bounding box center [723, 355] width 160 height 394
click at [738, 263] on p "Live URLs" at bounding box center [710, 250] width 135 height 26
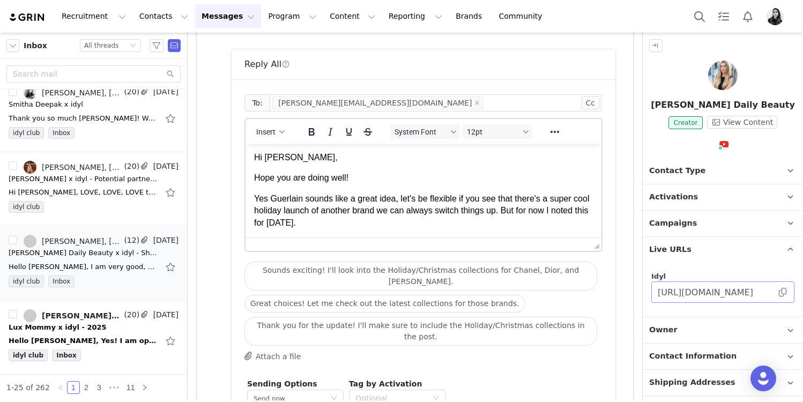
click at [779, 292] on span at bounding box center [782, 292] width 11 height 0
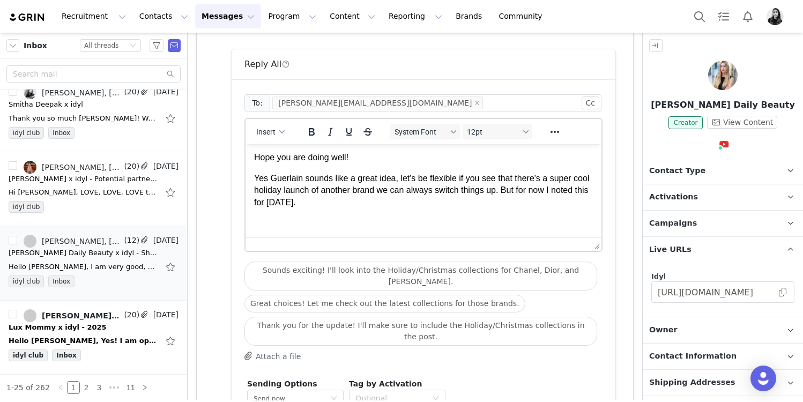
click at [322, 216] on body "Hi [PERSON_NAME], Hope you are doing well! Yes Guerlain sounds like a great ide…" at bounding box center [423, 180] width 339 height 98
drag, startPoint x: 318, startPoint y: 222, endPoint x: 347, endPoint y: 222, distance: 28.9
click at [347, 222] on p "Here is your link in case you want to make a new selection:" at bounding box center [423, 223] width 339 height 12
click at [503, 225] on p "Here is your link if you want to make a new selection:" at bounding box center [423, 223] width 339 height 12
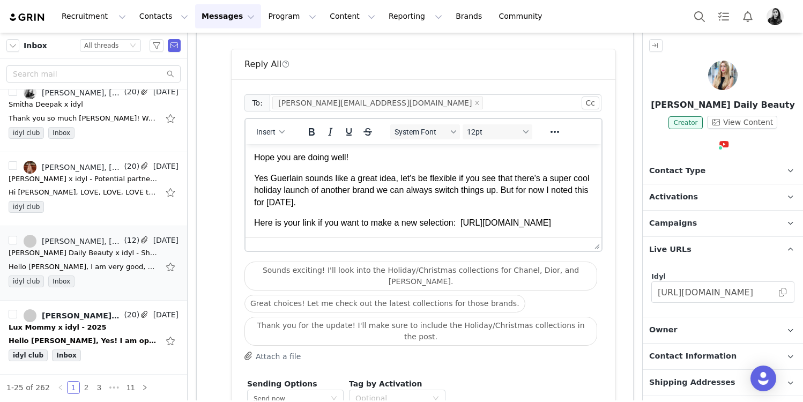
click at [465, 219] on p "Here is your link if you want to make a new selection: [URL][DOMAIN_NAME]" at bounding box center [423, 223] width 339 height 12
click at [437, 225] on p "Here is your link if you want to make a new selection: [URL][DOMAIN_NAME]" at bounding box center [423, 223] width 339 height 12
click at [418, 228] on p "Here is your link if you want to make a new selection: [URL][DOMAIN_NAME]" at bounding box center [423, 223] width 339 height 12
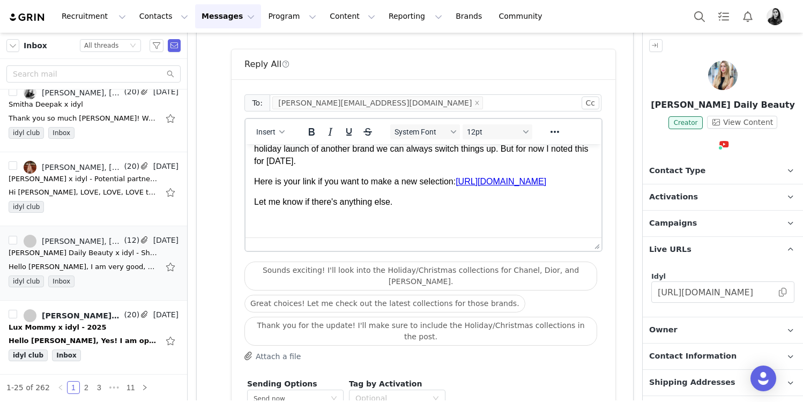
scroll to position [140, 0]
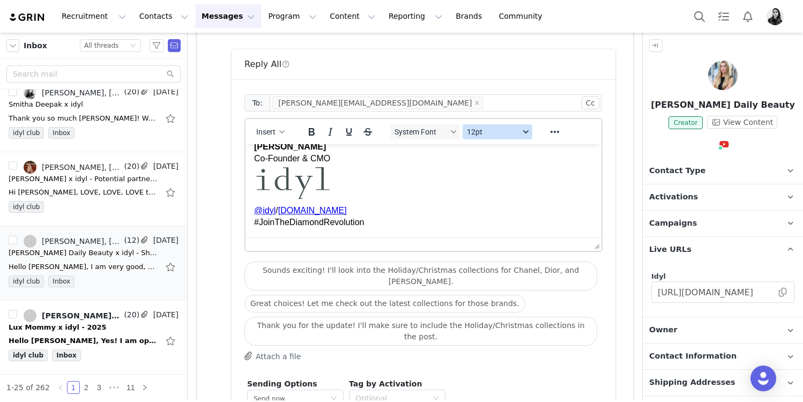
click at [479, 132] on span "12pt" at bounding box center [493, 132] width 53 height 9
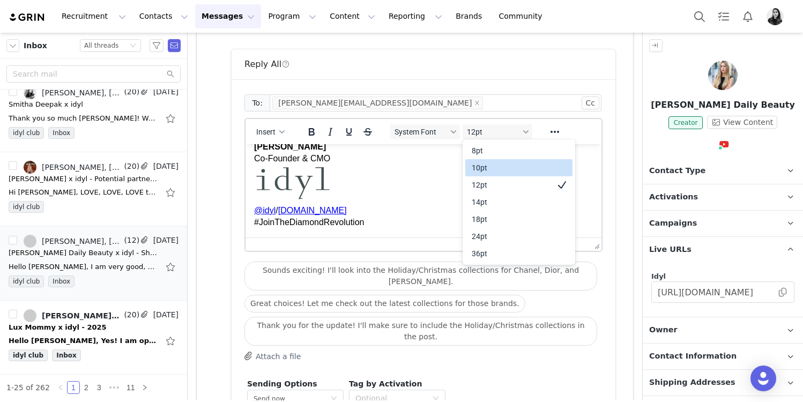
click at [474, 161] on div "10pt" at bounding box center [518, 167] width 107 height 17
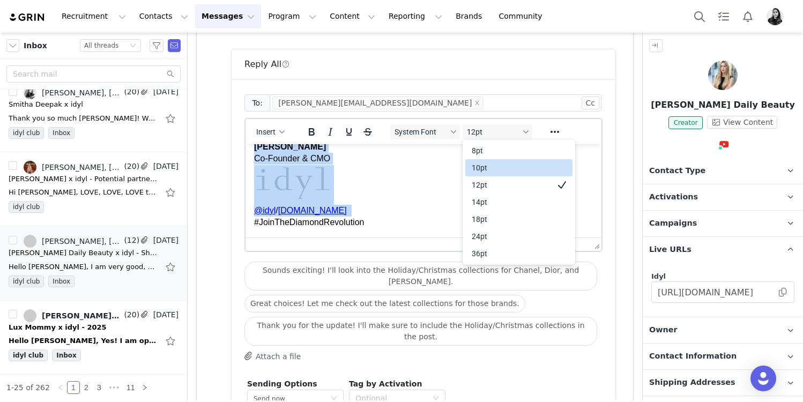
scroll to position [129, 0]
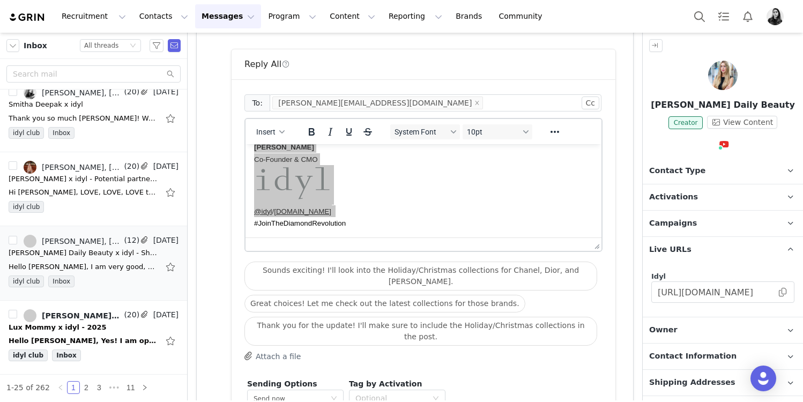
click at [448, 121] on div "System Font 10pt" at bounding box center [461, 131] width 155 height 21
click at [442, 135] on span "System Font" at bounding box center [420, 132] width 53 height 9
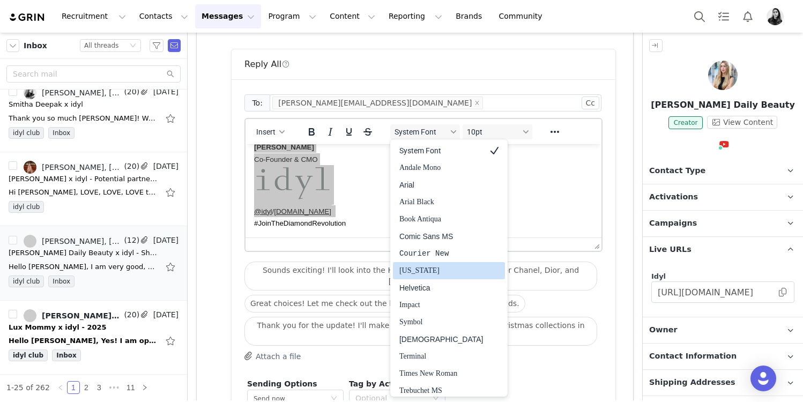
click at [425, 282] on div "Helvetica" at bounding box center [441, 287] width 84 height 13
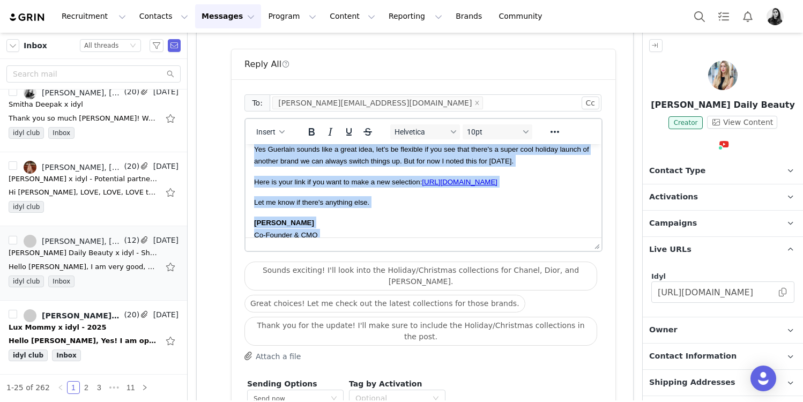
scroll to position [0, 0]
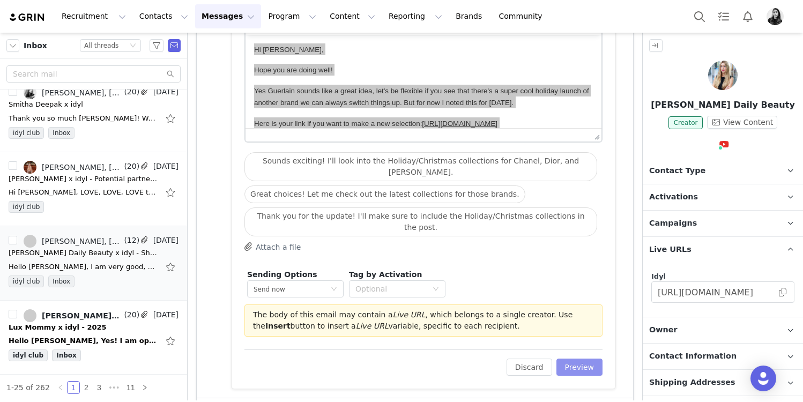
click at [577, 359] on button "Preview" at bounding box center [579, 367] width 47 height 17
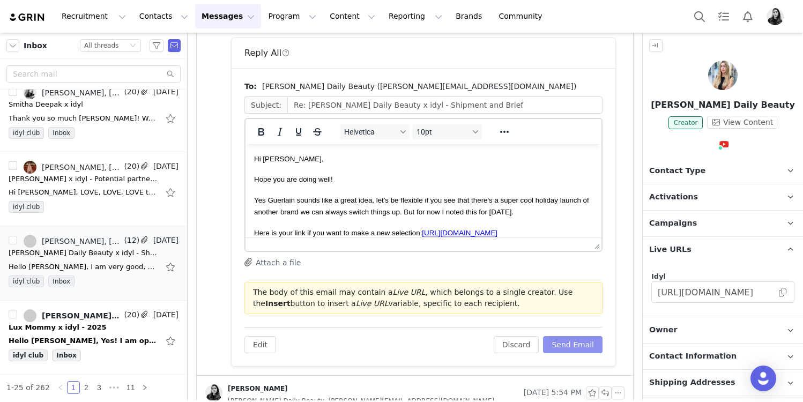
click at [576, 340] on button "Send Email" at bounding box center [572, 344] width 59 height 17
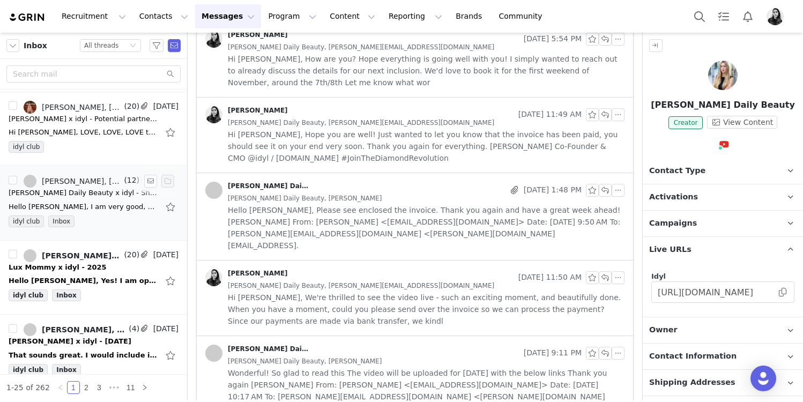
scroll to position [816, 0]
click at [100, 273] on div "Hello [PERSON_NAME], Yes! I am open right now, did you have a preferred week/da…" at bounding box center [94, 279] width 170 height 17
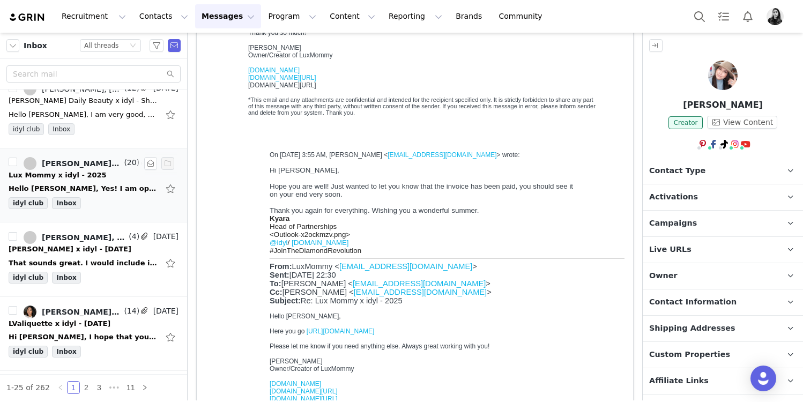
scroll to position [0, 0]
click at [111, 189] on div "Hello [PERSON_NAME], Yes! I am open right now, did you have a preferred week/da…" at bounding box center [84, 188] width 150 height 11
click at [148, 158] on button "button" at bounding box center [150, 163] width 13 height 13
click at [111, 268] on div "That sounds great. I would include it to what I got for Autumn video. Media kit…" at bounding box center [94, 263] width 170 height 17
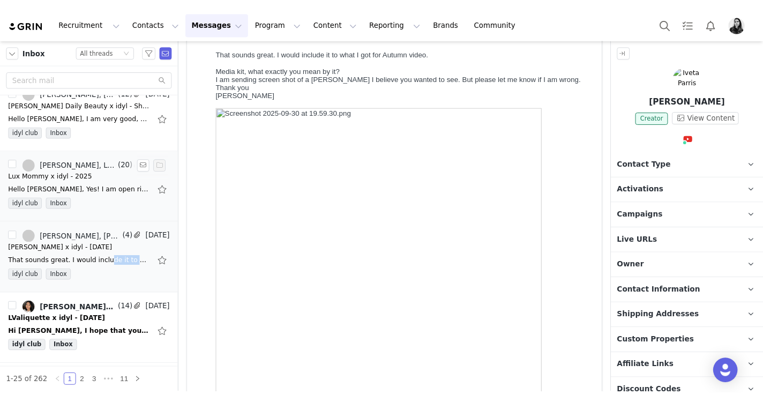
scroll to position [117, 0]
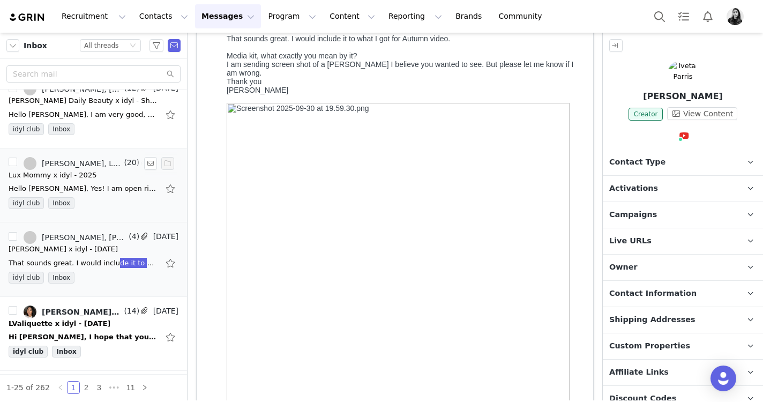
drag, startPoint x: 193, startPoint y: 159, endPoint x: 314, endPoint y: 42, distance: 168.3
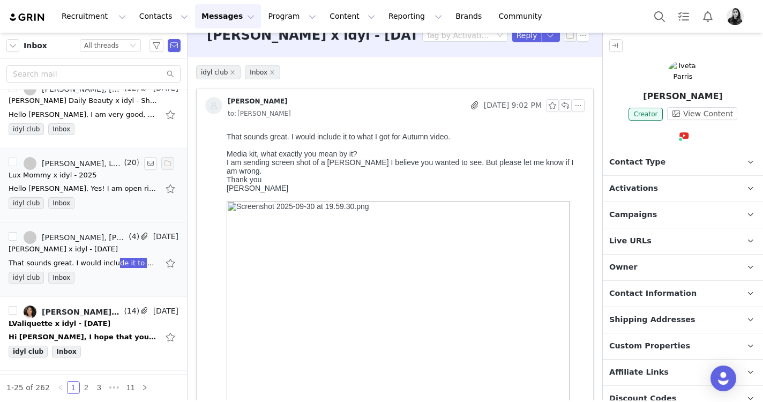
scroll to position [0, 0]
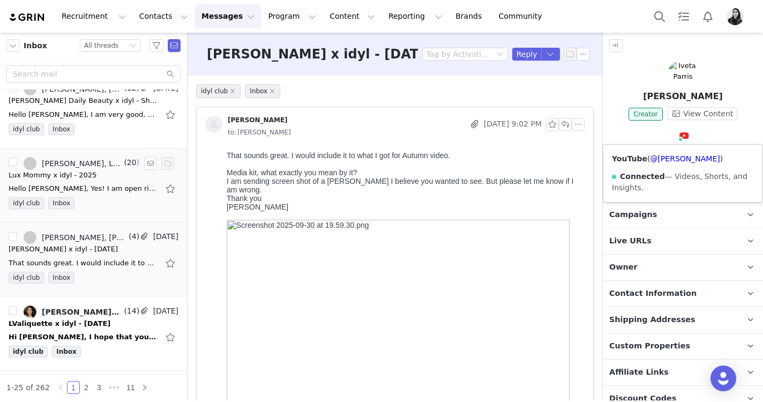
click at [674, 153] on div "YouTube ( @[PERSON_NAME] ) Connected — Videos, Shorts, and Insights." at bounding box center [682, 173] width 159 height 57
click at [674, 154] on link "@[PERSON_NAME]" at bounding box center [685, 158] width 70 height 9
click at [581, 118] on button "button" at bounding box center [578, 124] width 13 height 13
click at [582, 137] on li "Reply All" at bounding box center [595, 143] width 46 height 17
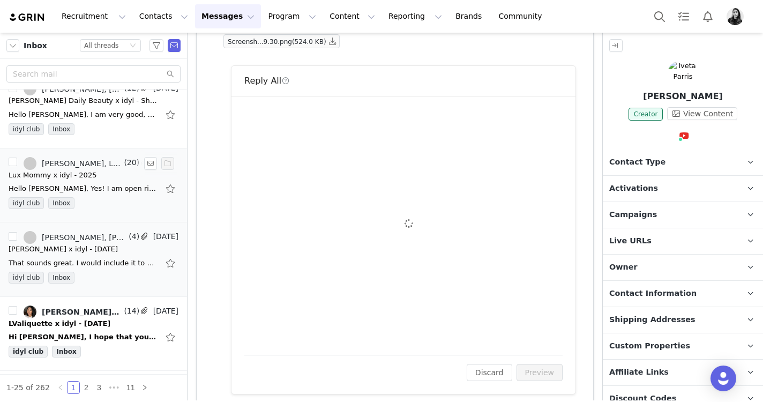
click at [377, 197] on div "To: [EMAIL_ADDRESS][PERSON_NAME][DOMAIN_NAME] Cc Cc: Attach a file Sending Opti…" at bounding box center [403, 225] width 318 height 233
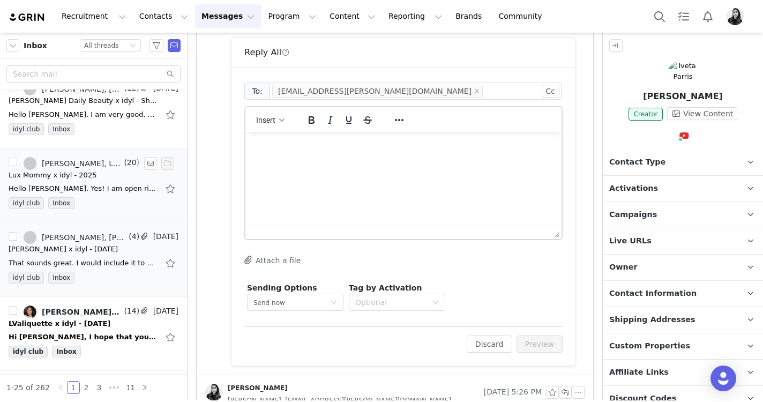
click at [377, 161] on html at bounding box center [403, 146] width 316 height 29
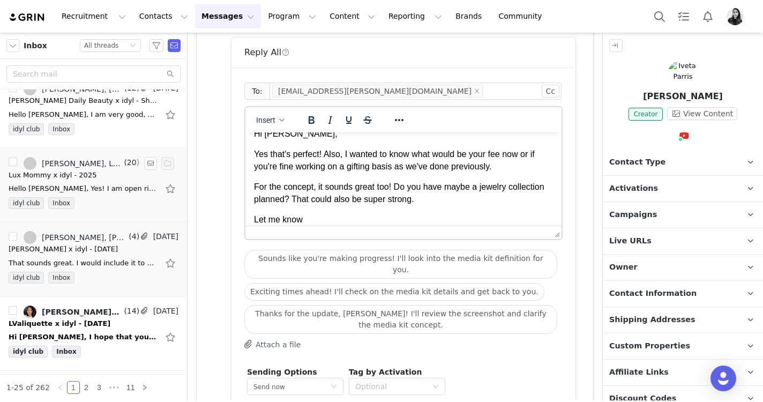
scroll to position [34, 0]
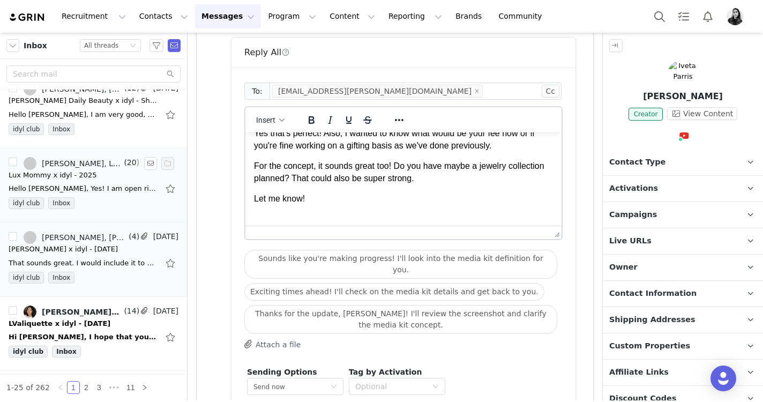
click at [426, 179] on p "For the concept, it sounds great too! Do you have maybe a jewelry collection pl…" at bounding box center [403, 172] width 299 height 24
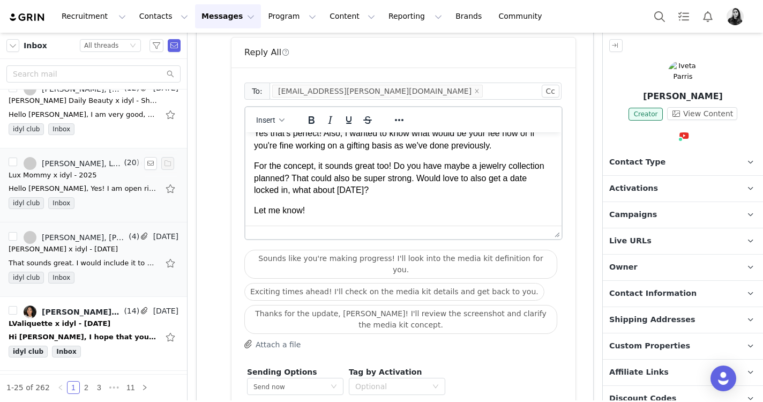
click at [403, 210] on p "Let me know!" at bounding box center [403, 211] width 299 height 12
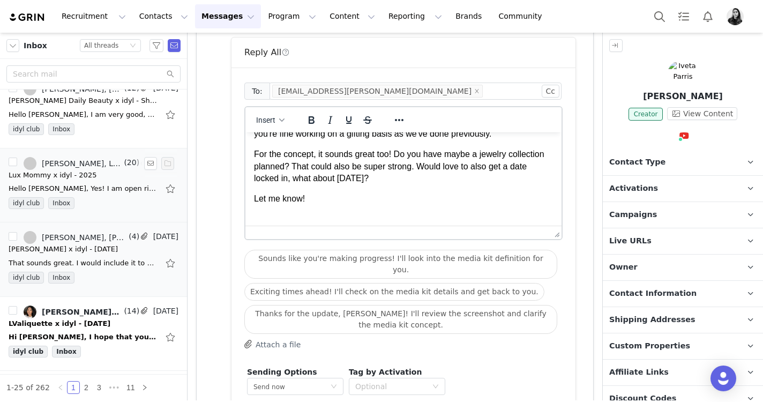
scroll to position [120, 0]
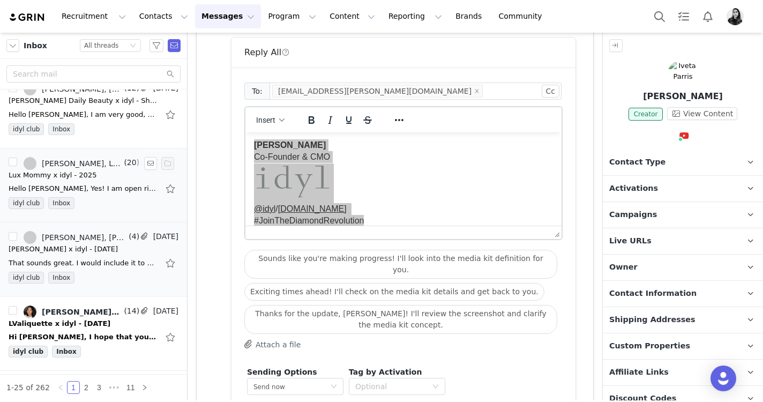
click at [401, 130] on div at bounding box center [399, 119] width 31 height 21
click at [617, 43] on button "button" at bounding box center [615, 45] width 13 height 13
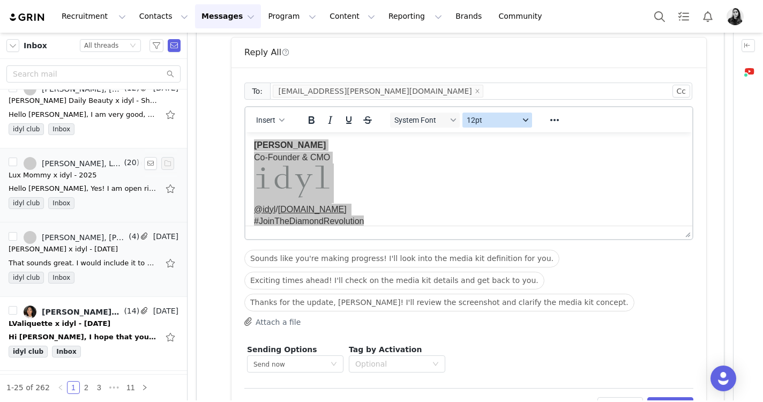
click at [504, 122] on span "12pt" at bounding box center [493, 120] width 53 height 9
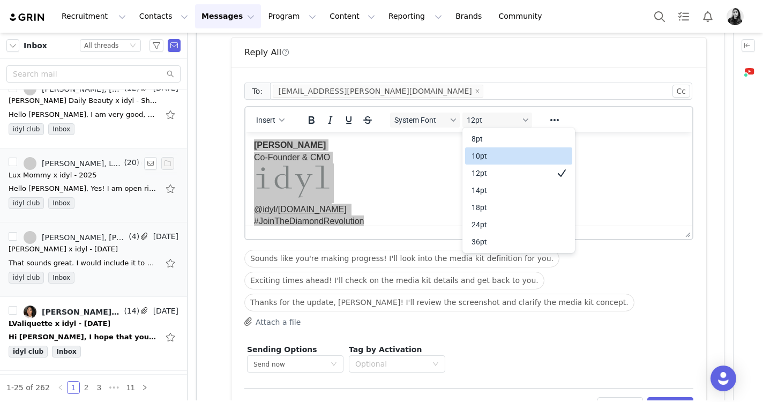
click at [500, 153] on div "10pt" at bounding box center [511, 156] width 79 height 13
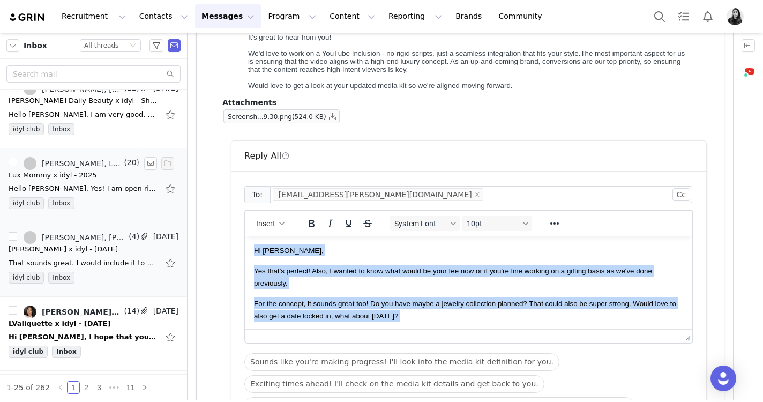
scroll to position [650, 0]
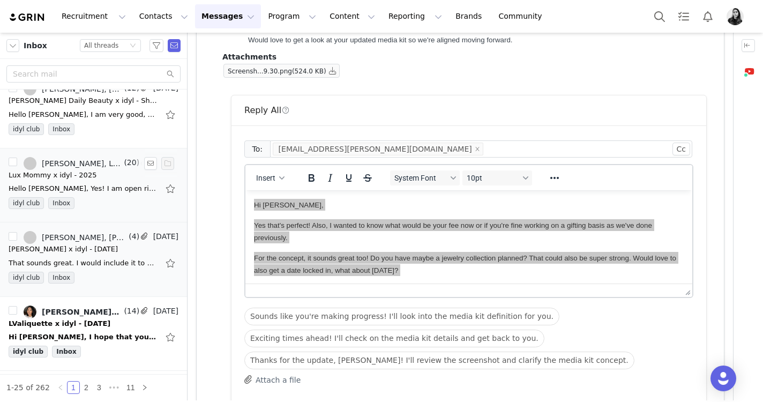
click at [433, 187] on div "System Font 10pt" at bounding box center [461, 177] width 155 height 21
click at [433, 181] on span "System Font" at bounding box center [420, 178] width 53 height 9
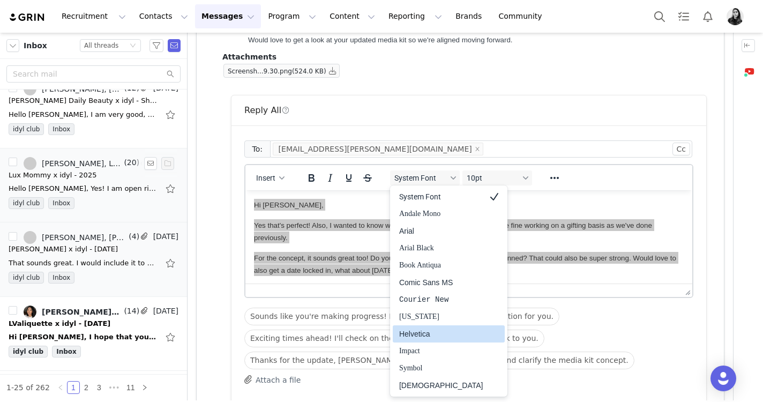
click at [427, 331] on div "Helvetica" at bounding box center [441, 333] width 84 height 13
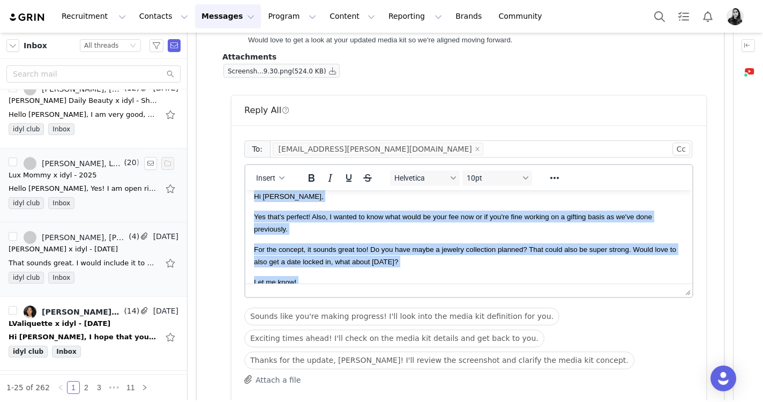
scroll to position [0, 0]
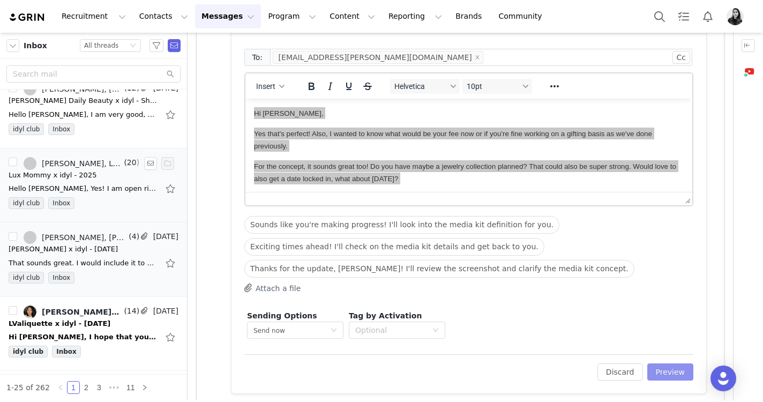
click at [662, 364] on button "Preview" at bounding box center [670, 371] width 47 height 17
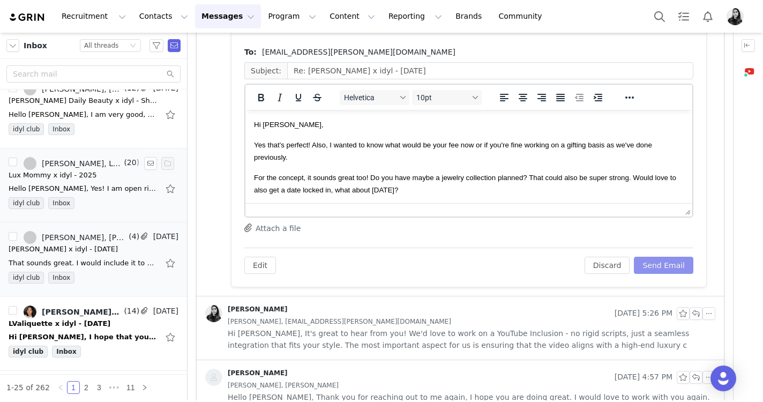
click at [667, 269] on button "Send Email" at bounding box center [663, 265] width 59 height 17
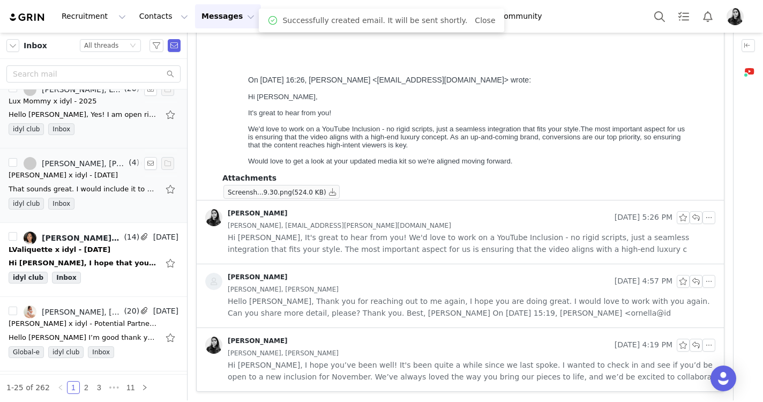
scroll to position [987, 0]
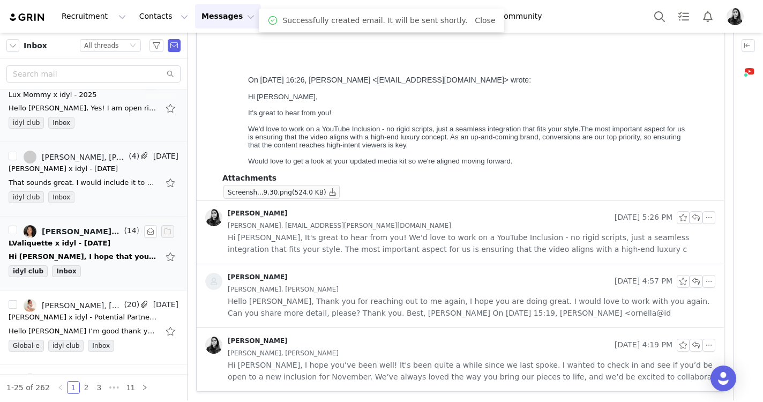
click at [103, 244] on div "LValiquette x idyl - [DATE]" at bounding box center [60, 243] width 102 height 11
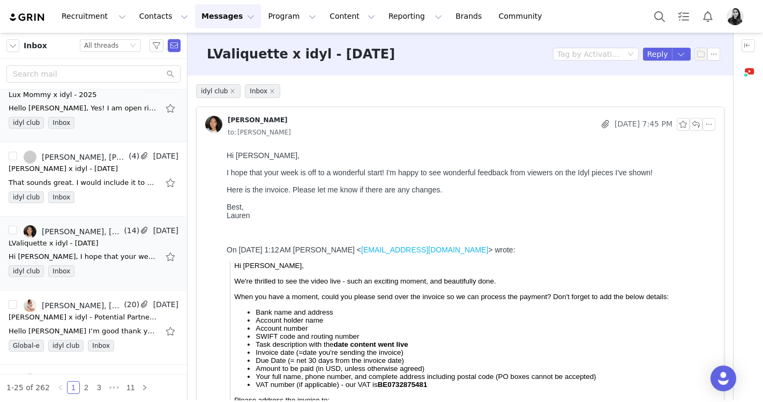
scroll to position [246, 0]
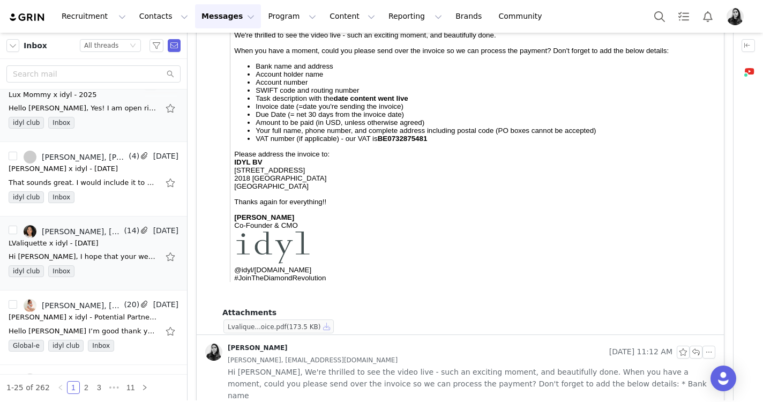
click at [326, 324] on button "button" at bounding box center [326, 326] width 13 height 13
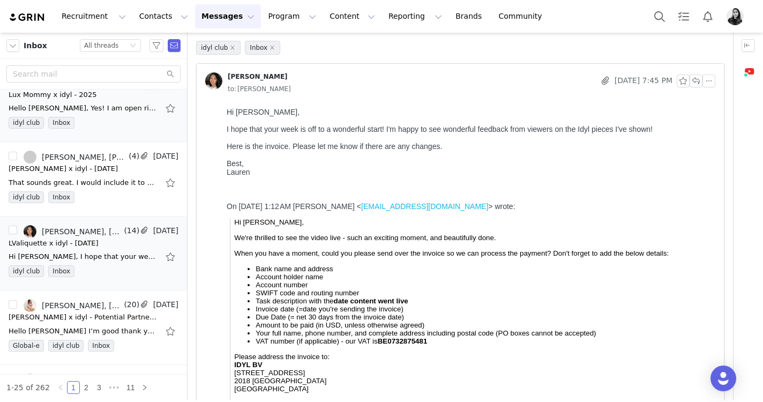
scroll to position [0, 0]
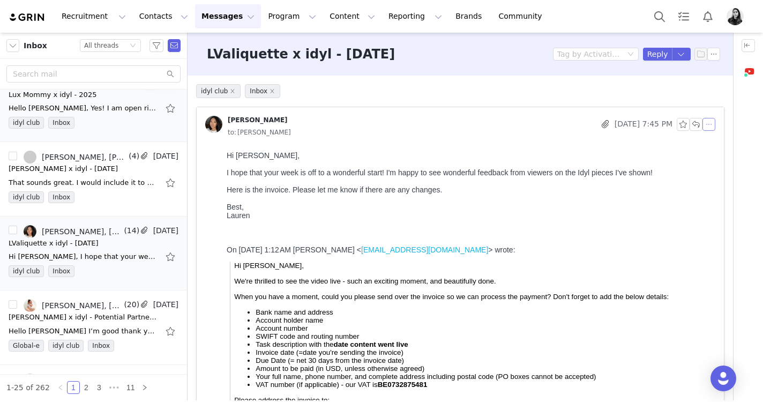
click at [714, 125] on button "button" at bounding box center [709, 124] width 13 height 13
click at [711, 137] on li "Reply All" at bounding box center [726, 143] width 46 height 17
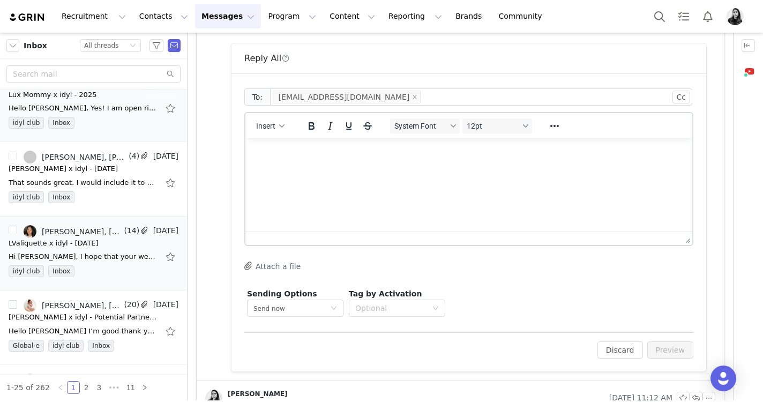
scroll to position [556, 0]
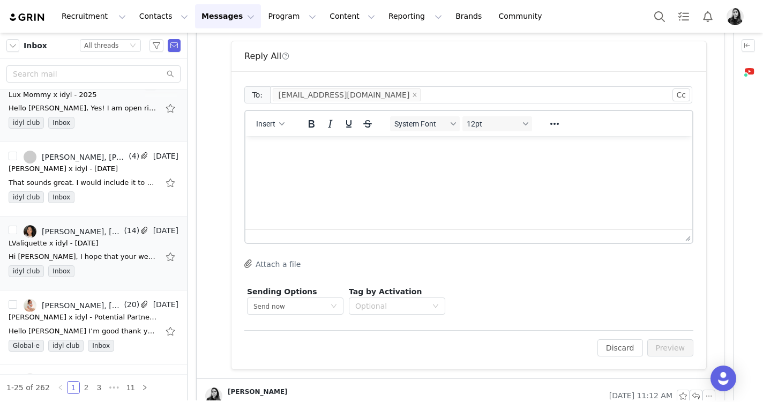
click at [402, 165] on html at bounding box center [468, 150] width 447 height 29
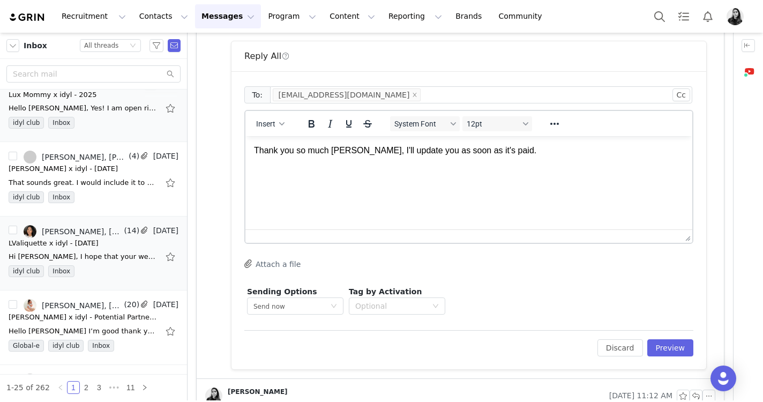
scroll to position [22, 0]
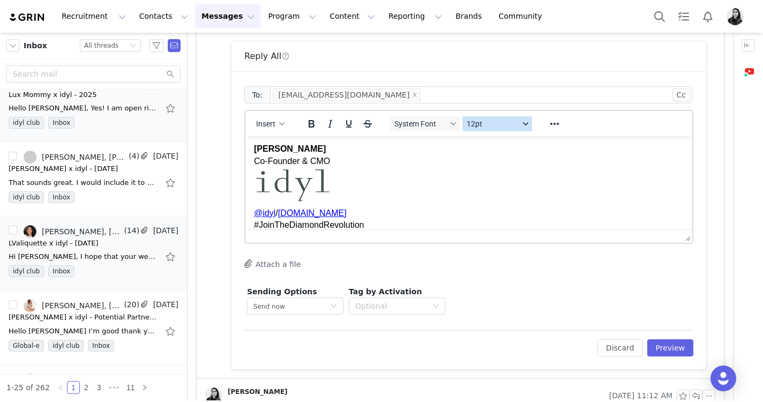
click at [510, 123] on span "12pt" at bounding box center [493, 124] width 53 height 9
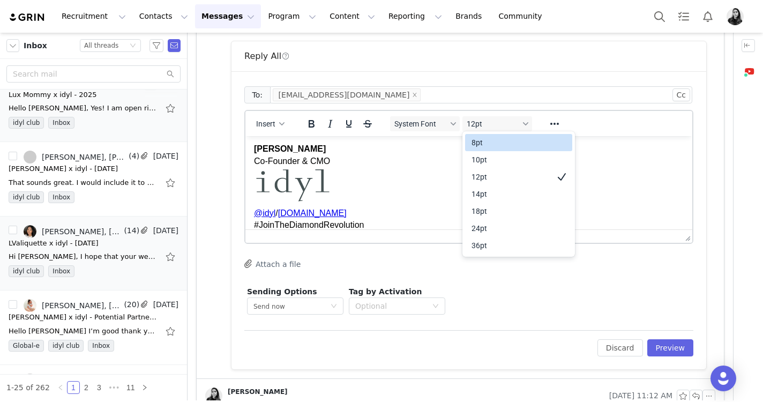
click at [503, 148] on div "8pt" at bounding box center [511, 142] width 79 height 13
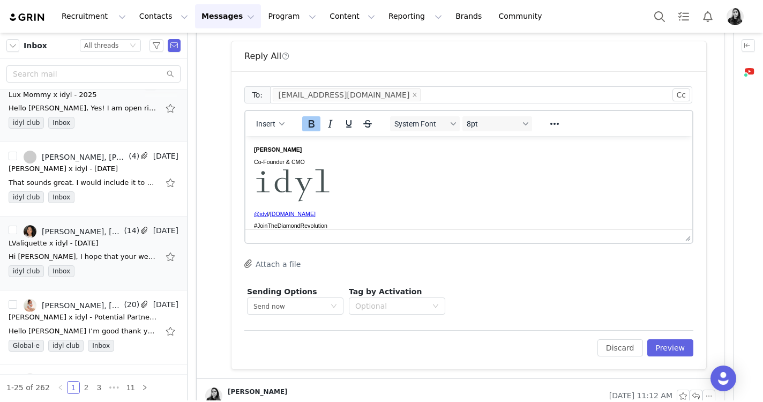
click at [503, 153] on p "[PERSON_NAME] Co-Founder & CMO @idyl / [DOMAIN_NAME] #JoinTheDiamondRevolution" at bounding box center [469, 187] width 430 height 88
click at [494, 129] on button "8pt" at bounding box center [498, 123] width 70 height 15
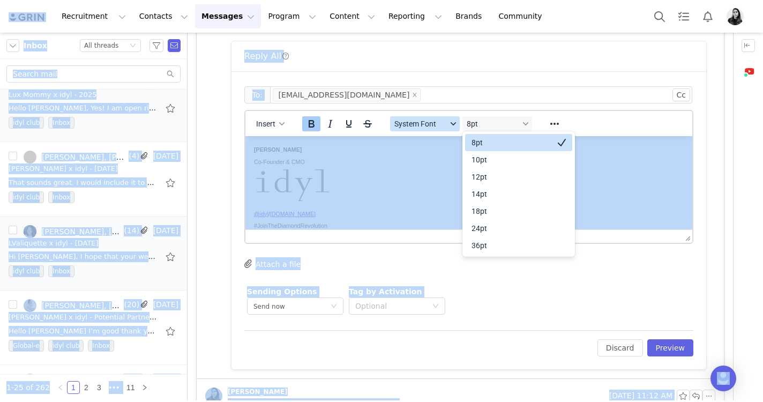
click at [447, 130] on button "System Font" at bounding box center [425, 123] width 70 height 15
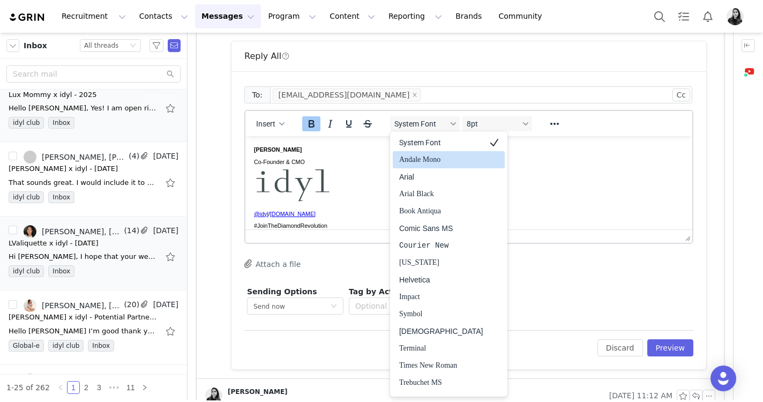
click at [334, 163] on p "[PERSON_NAME] Co-Founder & CMO @idyl / [DOMAIN_NAME] #JoinTheDiamondRevolution" at bounding box center [469, 187] width 430 height 88
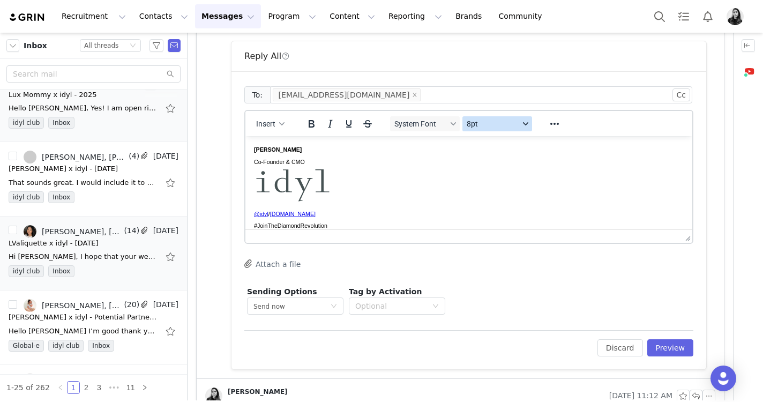
click at [472, 124] on span "8pt" at bounding box center [493, 124] width 53 height 9
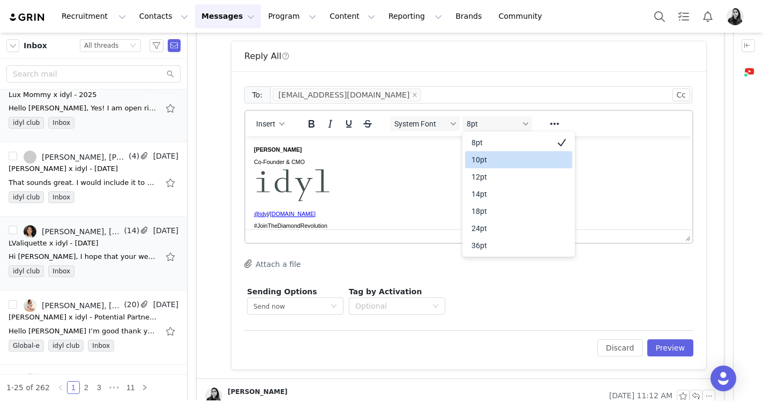
click at [472, 162] on div "10pt" at bounding box center [511, 159] width 79 height 13
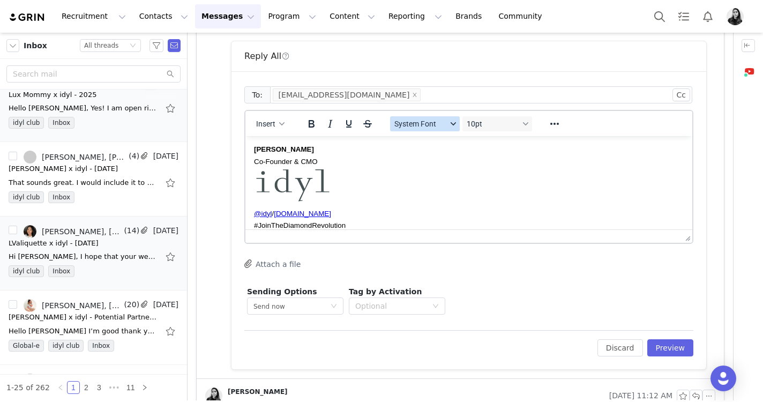
click at [415, 122] on span "System Font" at bounding box center [420, 124] width 53 height 9
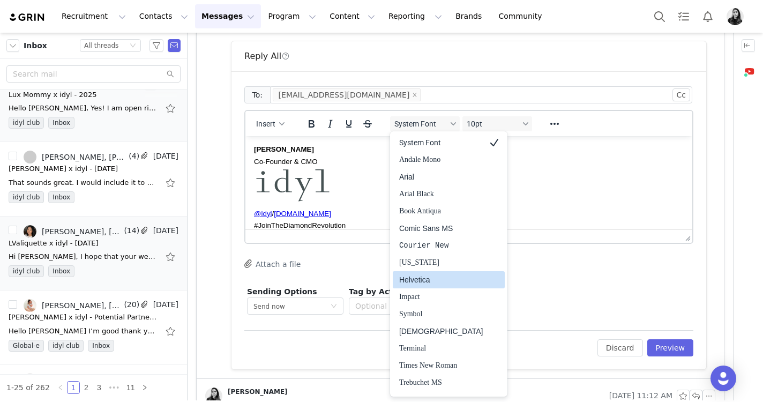
click at [415, 276] on div "Helvetica" at bounding box center [441, 279] width 84 height 13
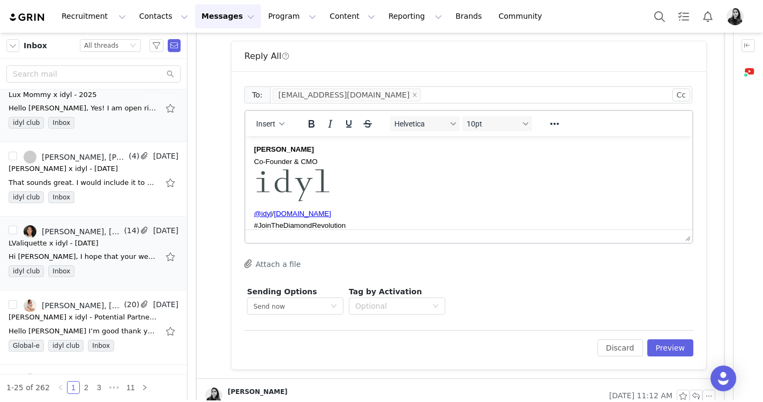
scroll to position [0, 0]
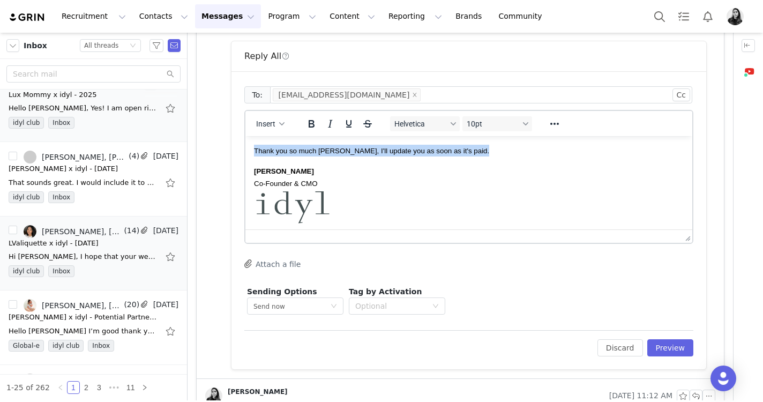
click at [285, 153] on span "Thank you so much [PERSON_NAME], I'll update you as soon as it's paid." at bounding box center [371, 151] width 235 height 8
click at [284, 156] on p "Thank you so much [PERSON_NAME], I'll update you as soon as it's paid." at bounding box center [469, 151] width 430 height 12
click at [281, 158] on body "Thank you so much [PERSON_NAME], I'll update you as soon as it's paid. [PERSON_…" at bounding box center [469, 199] width 430 height 108
click at [475, 150] on p "Thank you so much [PERSON_NAME], I'll update you as soon as it's paid." at bounding box center [469, 151] width 430 height 12
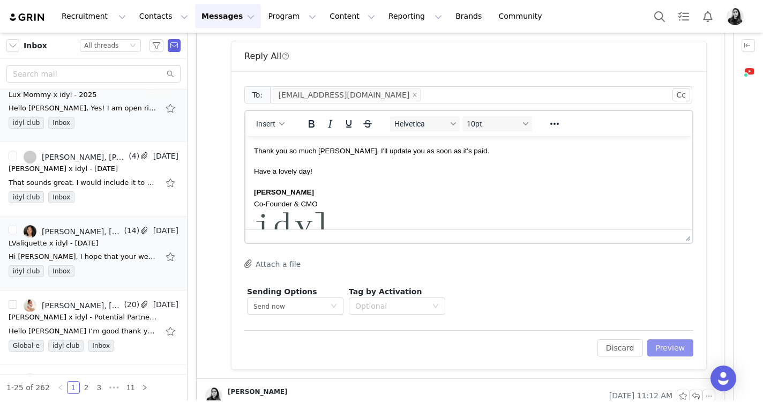
click at [680, 347] on button "Preview" at bounding box center [670, 347] width 47 height 17
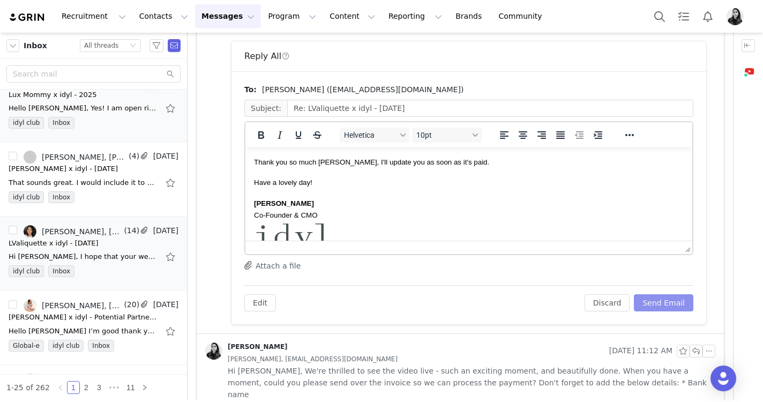
click at [664, 303] on button "Send Email" at bounding box center [663, 302] width 59 height 17
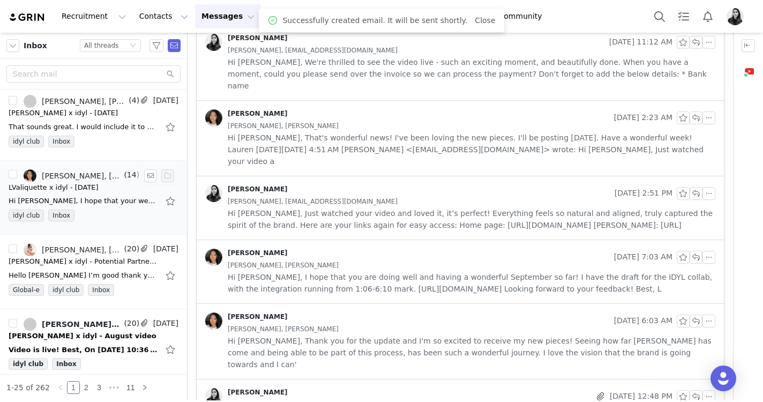
scroll to position [1050, 0]
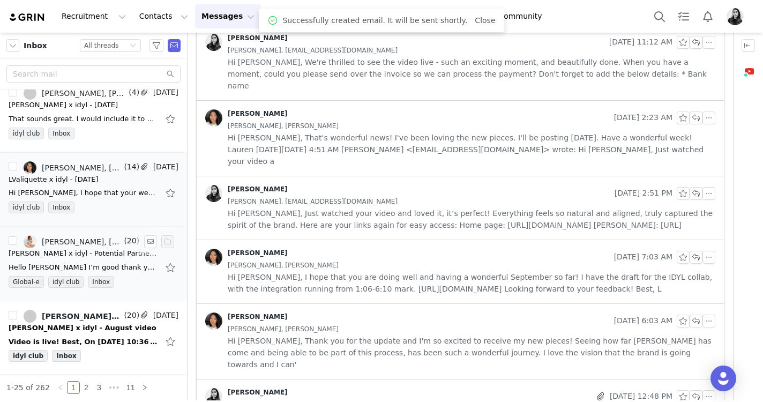
click at [115, 261] on div "Hello [PERSON_NAME] I’m good thank you, and how are you ? Indeed I’m up for an …" at bounding box center [94, 267] width 170 height 17
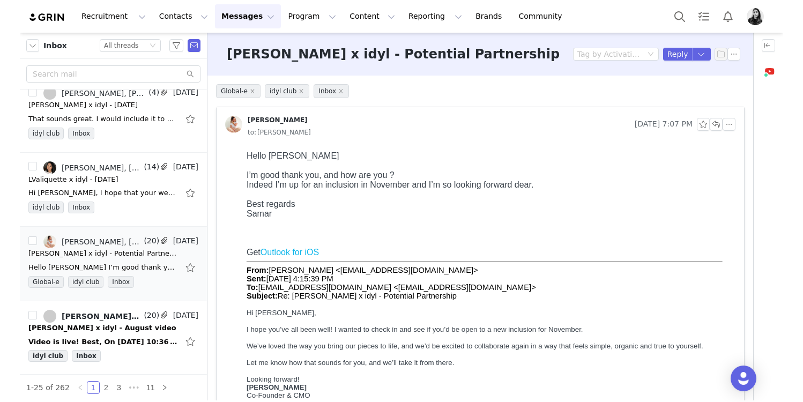
scroll to position [0, 0]
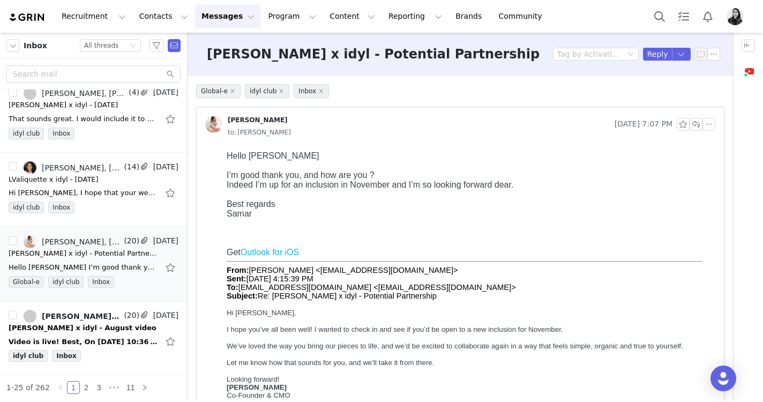
click at [760, 332] on div at bounding box center [748, 217] width 29 height 368
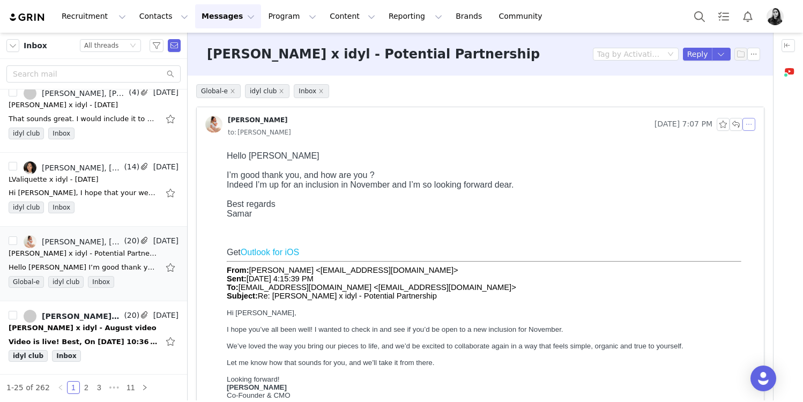
click at [752, 123] on button "button" at bounding box center [748, 124] width 13 height 13
click at [752, 143] on li "Reply All" at bounding box center [765, 143] width 46 height 17
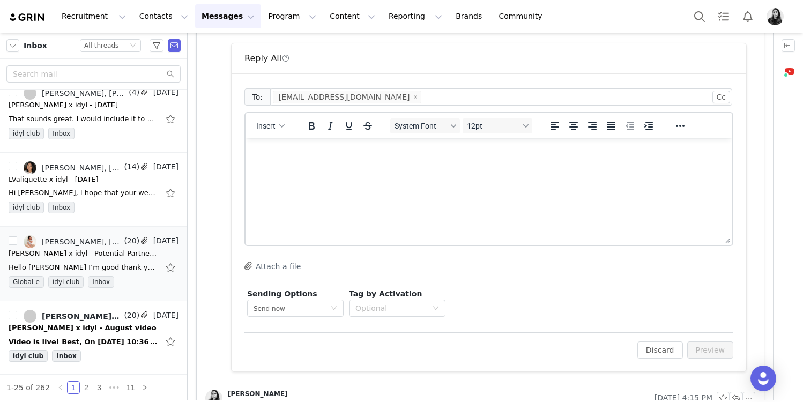
scroll to position [451, 0]
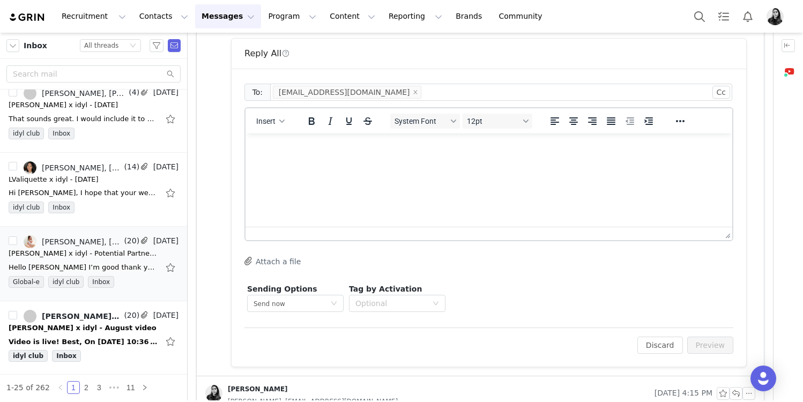
click at [420, 162] on html at bounding box center [488, 147] width 487 height 29
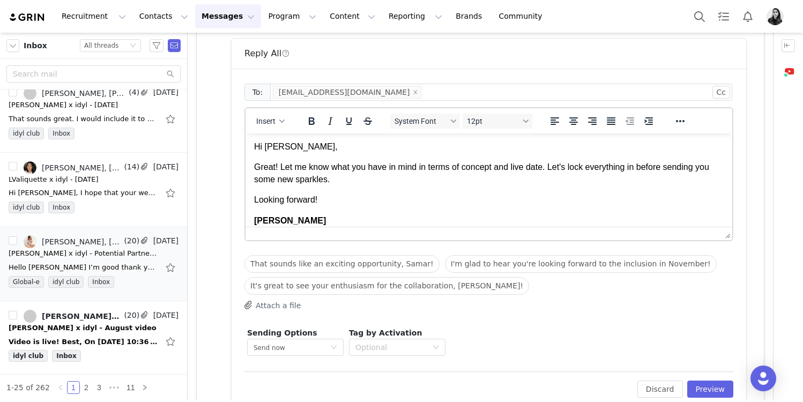
scroll to position [75, 0]
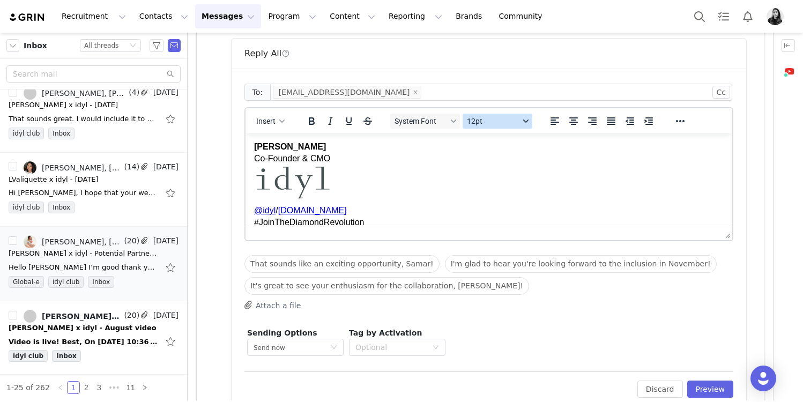
click at [496, 125] on button "12pt" at bounding box center [498, 121] width 70 height 15
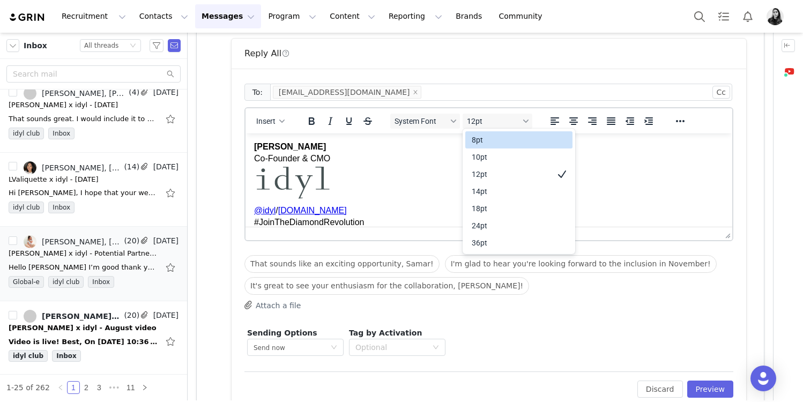
click at [487, 151] on div "10pt" at bounding box center [511, 157] width 79 height 13
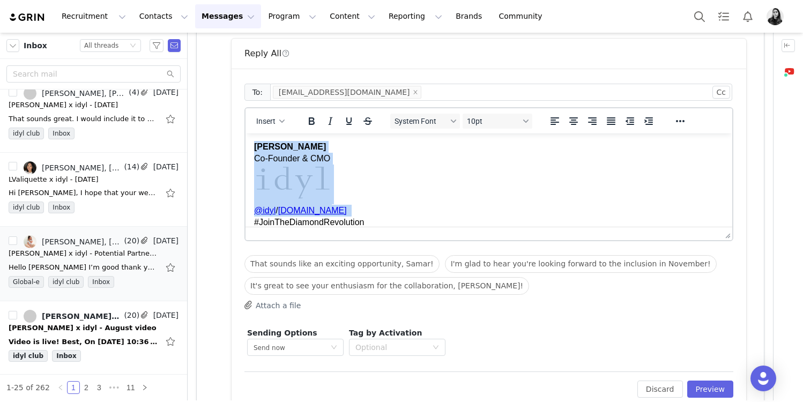
scroll to position [63, 0]
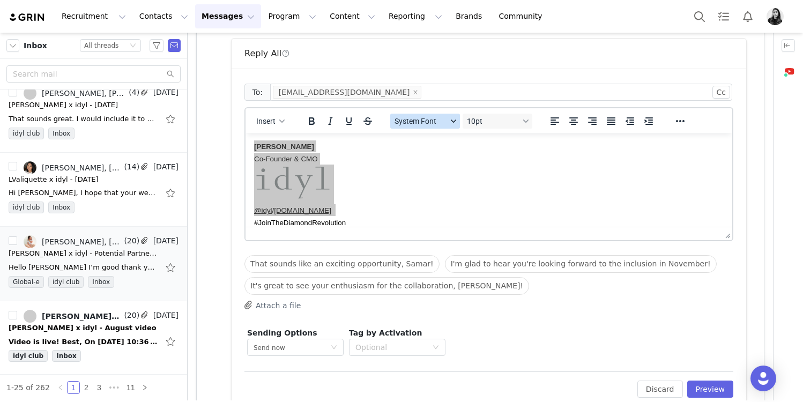
click at [434, 118] on span "System Font" at bounding box center [420, 121] width 53 height 9
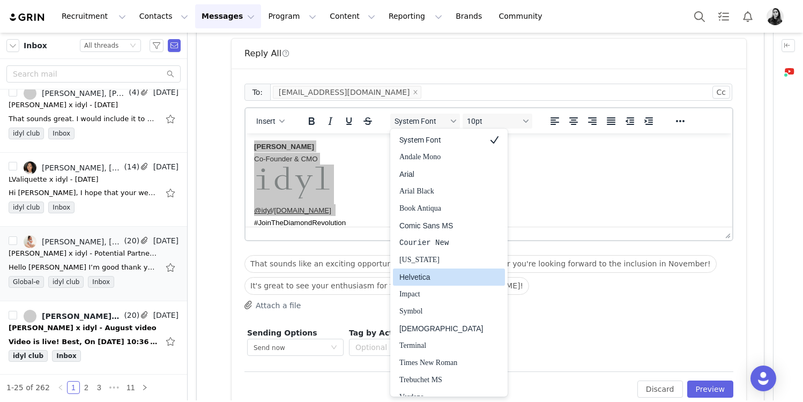
click at [422, 272] on div "Helvetica" at bounding box center [441, 277] width 84 height 13
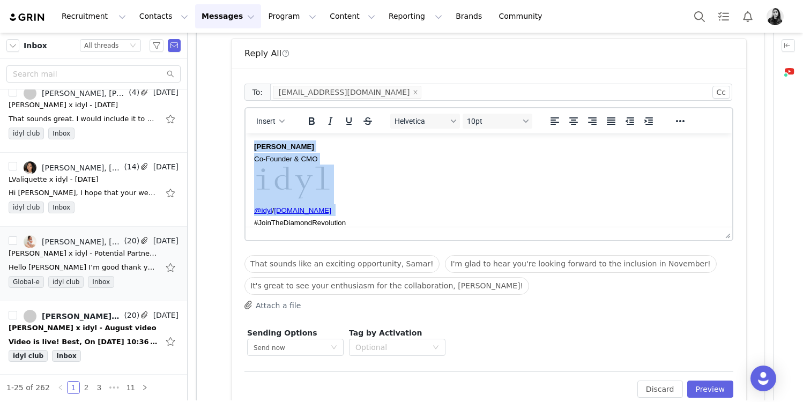
scroll to position [0, 0]
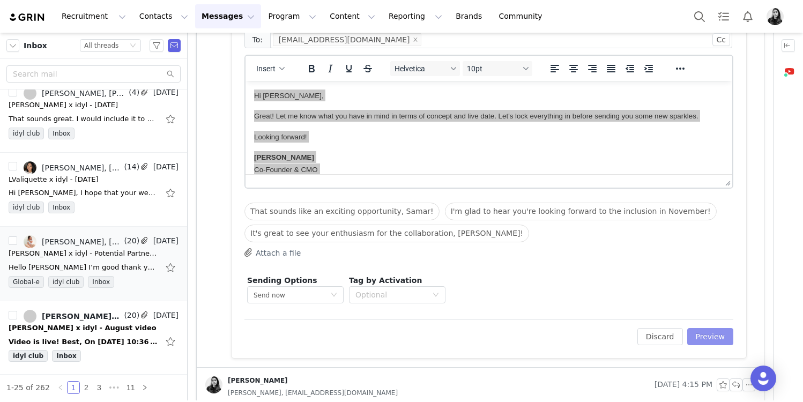
click at [704, 330] on button "Preview" at bounding box center [710, 336] width 47 height 17
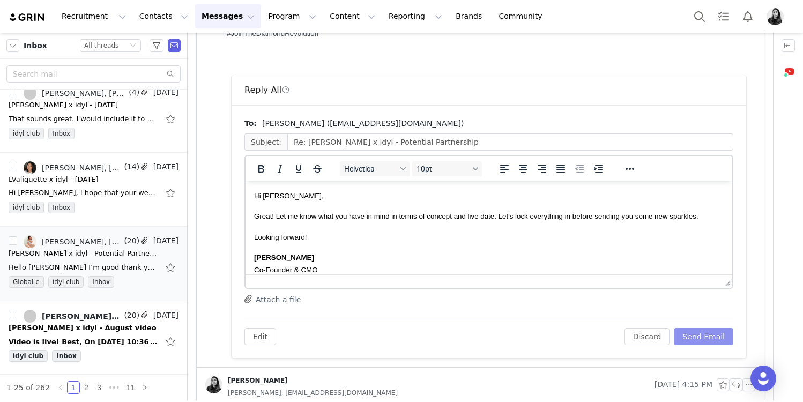
click at [694, 335] on button "Send Email" at bounding box center [703, 336] width 59 height 17
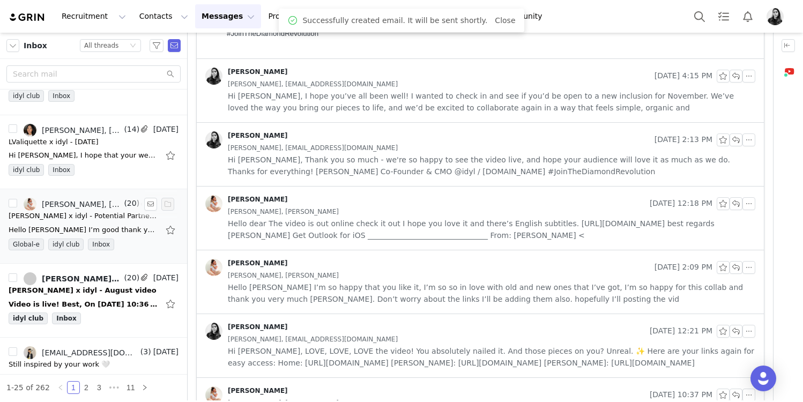
scroll to position [1089, 0]
click at [89, 276] on div "[PERSON_NAME], [PERSON_NAME]" at bounding box center [82, 278] width 80 height 9
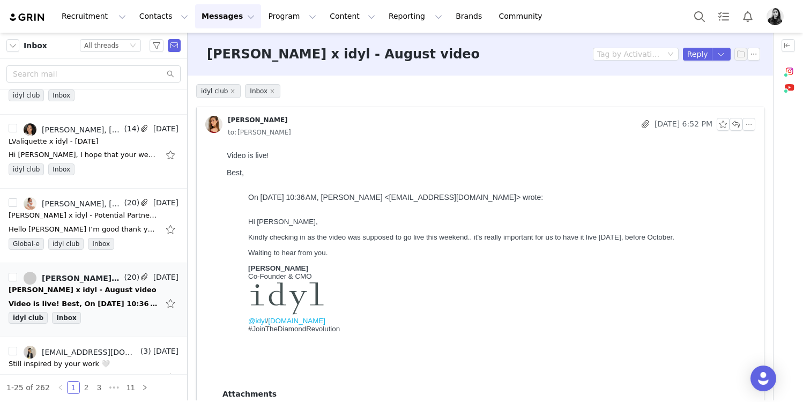
scroll to position [0, 0]
click at [750, 120] on button "button" at bounding box center [748, 124] width 13 height 13
click at [750, 133] on div "Reply All Forward" at bounding box center [765, 152] width 46 height 39
click at [749, 144] on li "Reply All" at bounding box center [765, 143] width 46 height 17
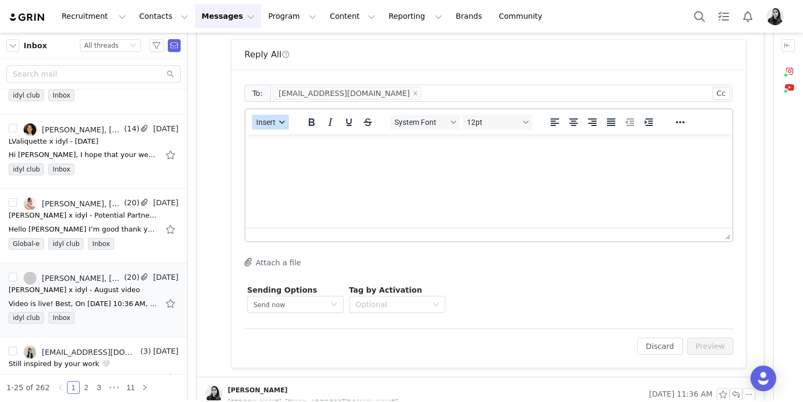
scroll to position [484, 0]
click at [282, 122] on icon "button" at bounding box center [281, 119] width 5 height 5
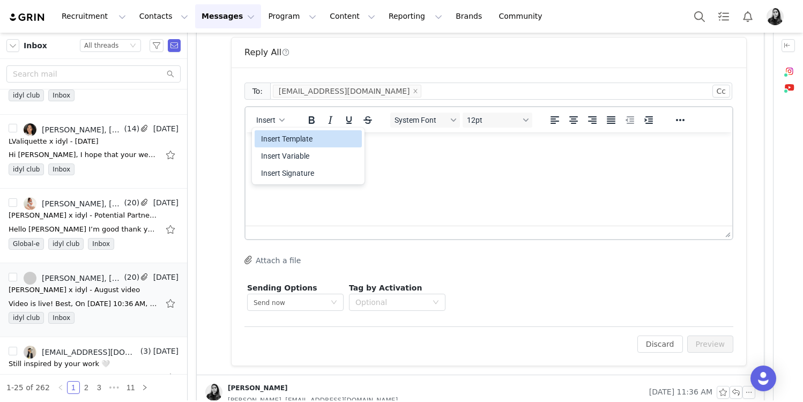
click at [282, 140] on div "Insert Template" at bounding box center [309, 138] width 96 height 13
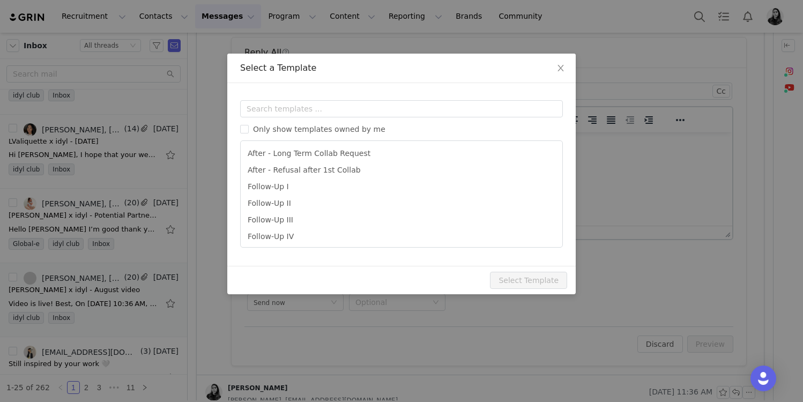
scroll to position [0, 0]
click at [284, 94] on div "Templates Only show templates owned by me After - Long Term Collab Request Afte…" at bounding box center [401, 174] width 348 height 183
click at [284, 110] on input "text" at bounding box center [401, 108] width 323 height 17
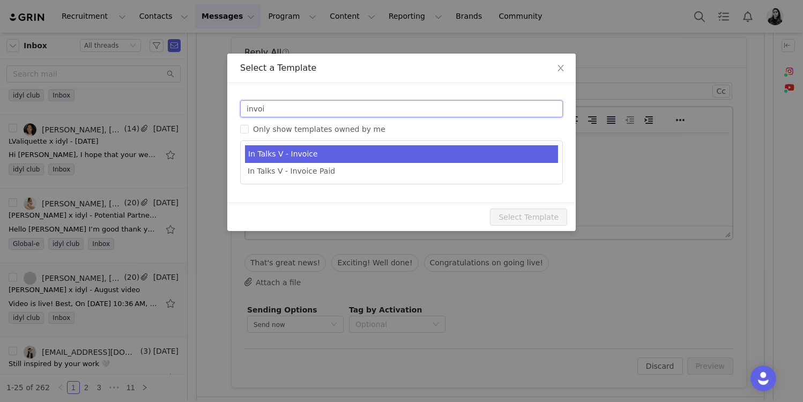
type input "invoi"
type input "[youtube_username] x idyl - Payment"
click at [302, 159] on li "In Talks V - Invoice" at bounding box center [401, 154] width 313 height 18
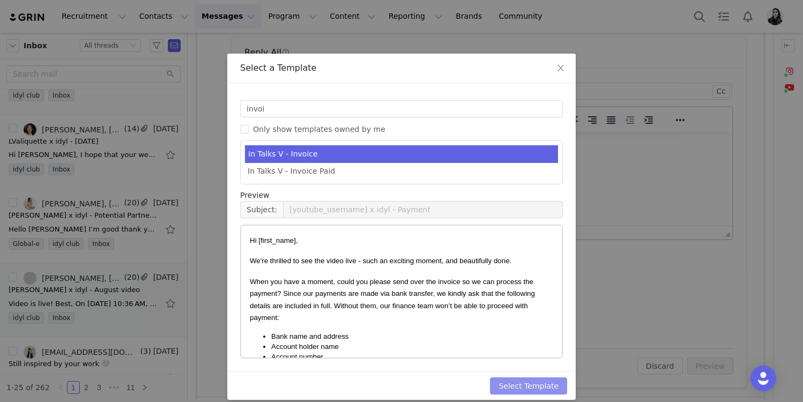
click at [509, 385] on button "Select Template" at bounding box center [528, 385] width 77 height 17
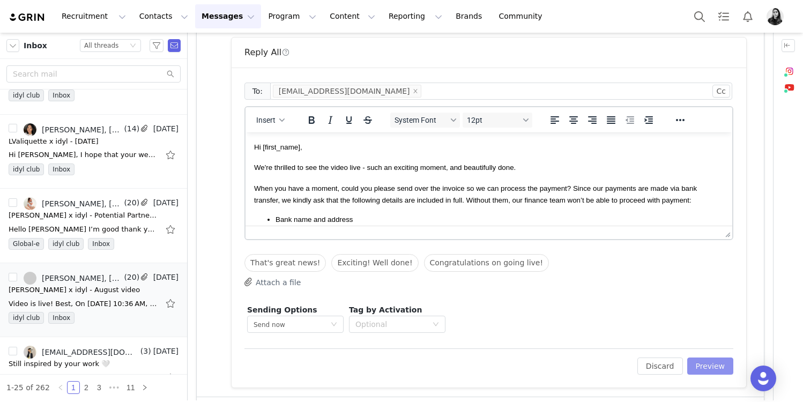
click at [693, 368] on button "Preview" at bounding box center [710, 365] width 47 height 17
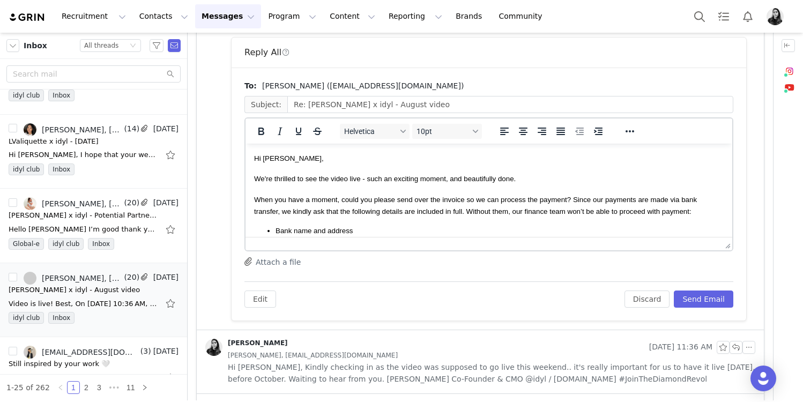
click at [296, 181] on span "We're thrilled to see the video live - such an exciting moment, and beautifully…" at bounding box center [385, 179] width 262 height 8
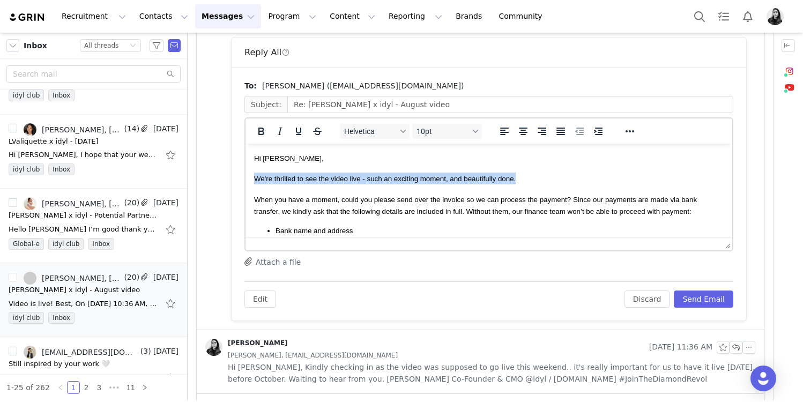
click at [296, 181] on span "We're thrilled to see the video live - such an exciting moment, and beautifully…" at bounding box center [385, 179] width 262 height 8
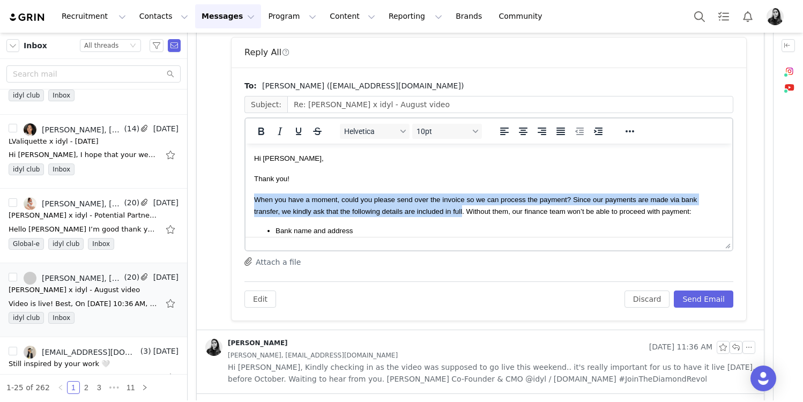
drag, startPoint x: 463, startPoint y: 210, endPoint x: 238, endPoint y: 202, distance: 224.2
click at [245, 202] on html "Hi [PERSON_NAME], Thank you! When you have a moment, could you please send over…" at bounding box center [488, 332] width 487 height 376
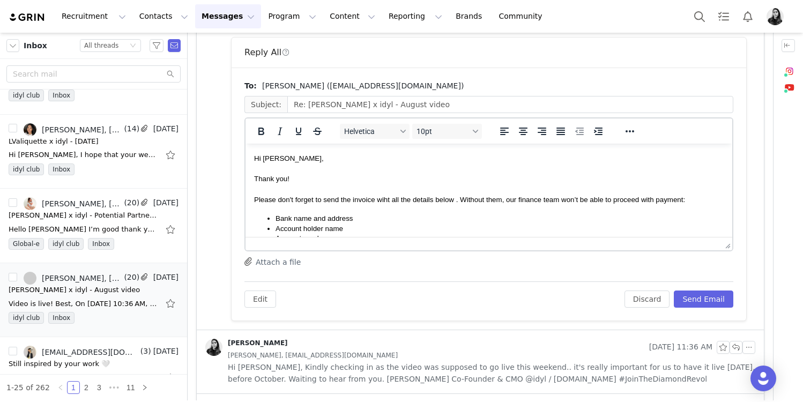
click at [382, 198] on span "Please don't forget to send the invoice wiht all the details below . Without th…" at bounding box center [469, 200] width 431 height 8
click at [456, 198] on span "Please don't forget to send the invoice with all the details below . Without th…" at bounding box center [469, 200] width 431 height 8
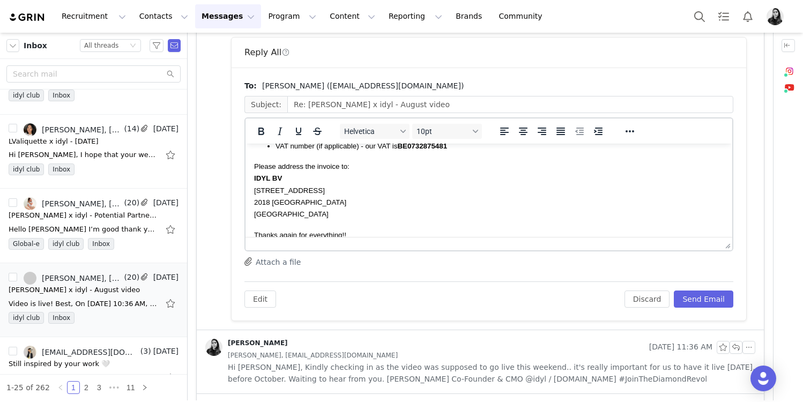
scroll to position [174, 0]
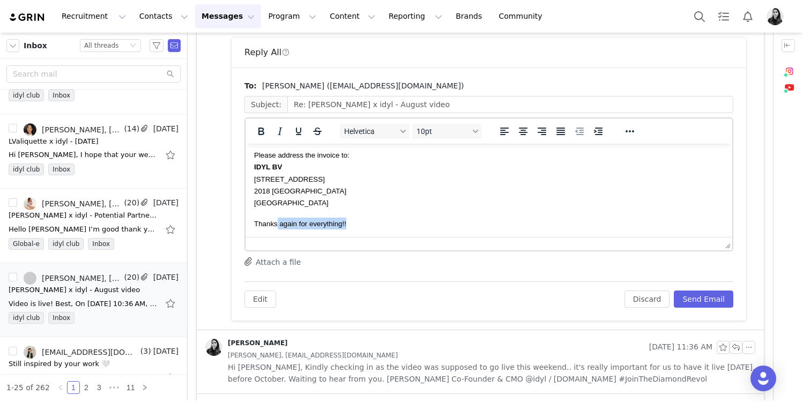
drag, startPoint x: 277, startPoint y: 225, endPoint x: 391, endPoint y: 225, distance: 114.2
click at [391, 225] on p "Thanks again for everything!!" at bounding box center [488, 224] width 469 height 12
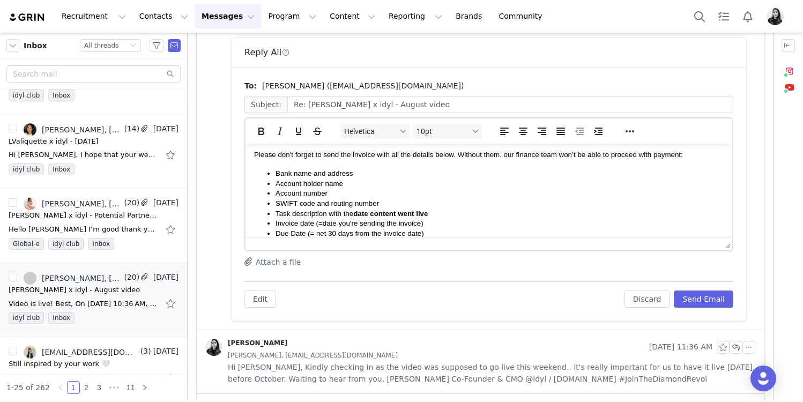
scroll to position [0, 0]
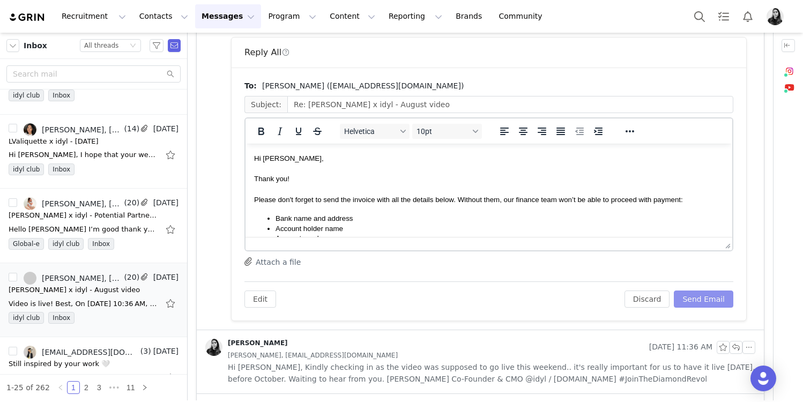
click at [695, 301] on button "Send Email" at bounding box center [703, 298] width 59 height 17
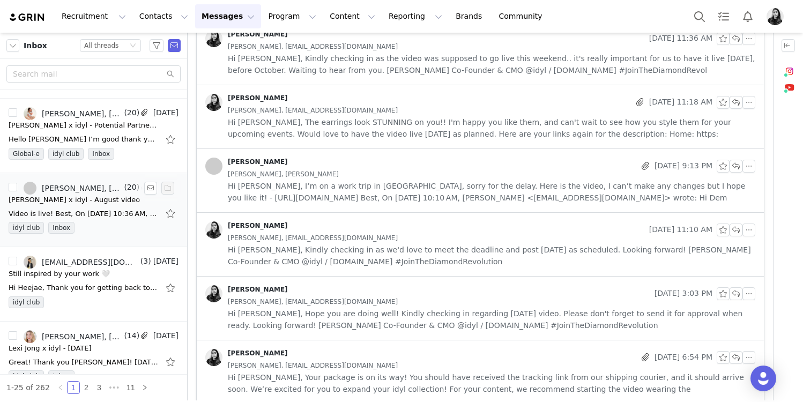
scroll to position [1181, 0]
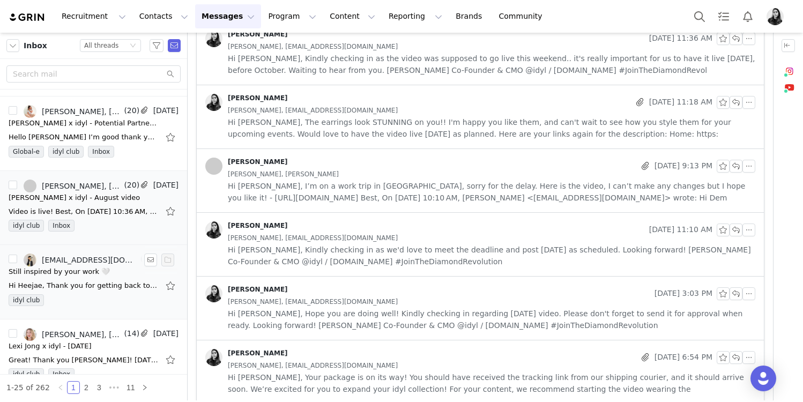
click at [92, 278] on div "Hi Heejae, Thank you for getting back to me, it's a pleasure to hear from you. …" at bounding box center [94, 285] width 170 height 17
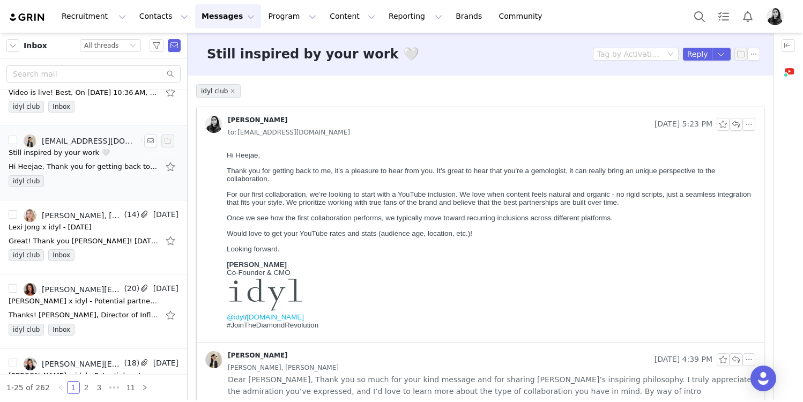
scroll to position [1300, 0]
click at [84, 240] on div "Great! Thank you [PERSON_NAME]! [DATE][DATE] 4:51 AM [PERSON_NAME] <[EMAIL_ADDR…" at bounding box center [84, 240] width 150 height 11
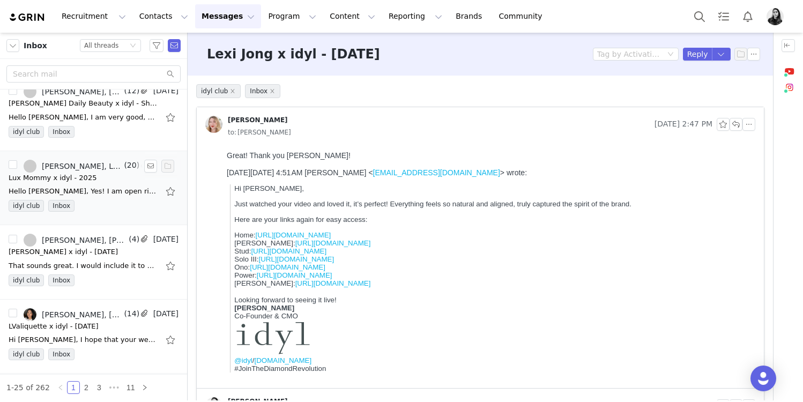
scroll to position [704, 0]
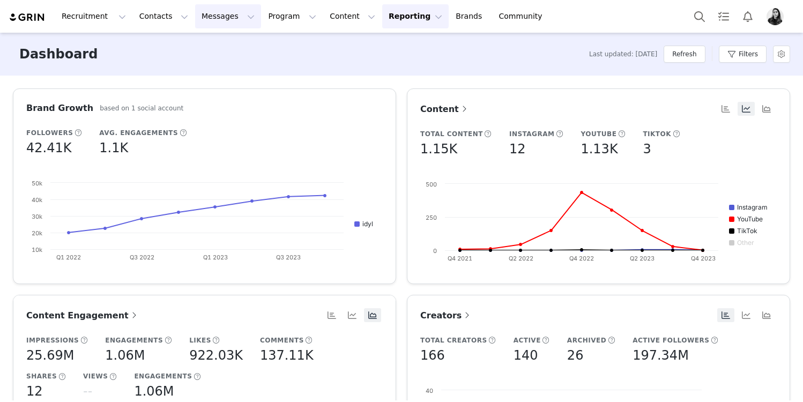
click at [200, 12] on button "Messages Messages" at bounding box center [228, 16] width 66 height 24
click at [202, 63] on p "Inbox" at bounding box center [202, 67] width 20 height 11
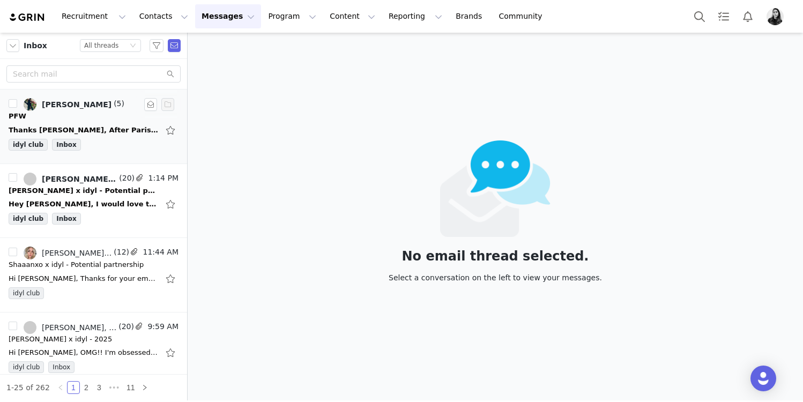
click at [100, 122] on div "Thanks Ornella, After Paris Fashion Week I’ll get something up, and be sure to …" at bounding box center [94, 130] width 170 height 17
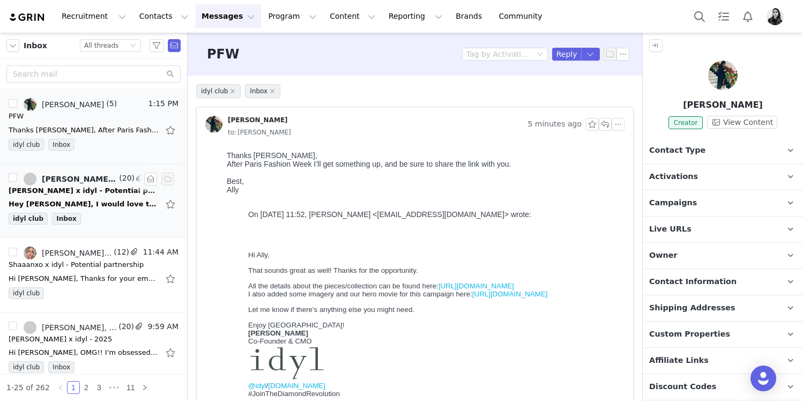
click at [94, 178] on div "[PERSON_NAME], [PERSON_NAME]" at bounding box center [79, 179] width 75 height 9
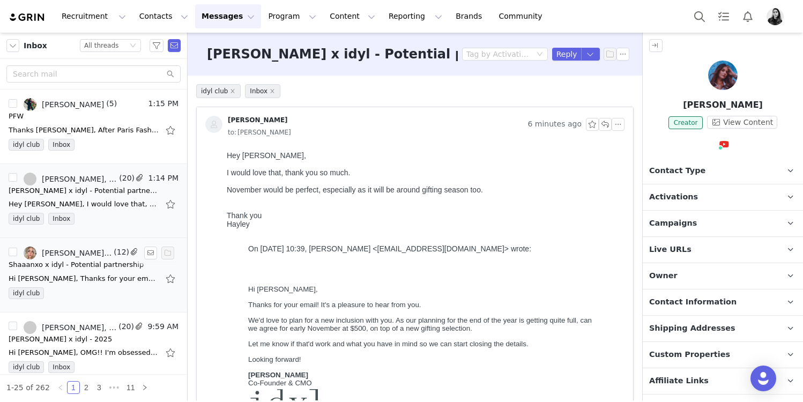
click at [91, 265] on div "Shaaanxo x idyl - Potential partnership" at bounding box center [76, 264] width 135 height 11
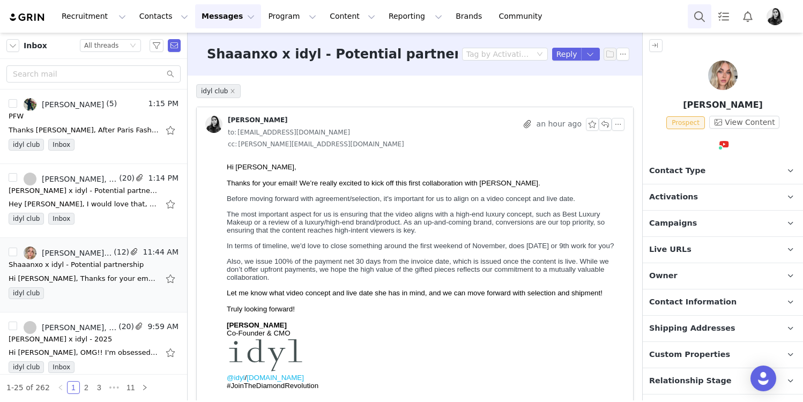
click at [691, 16] on button "Search" at bounding box center [700, 16] width 24 height 24
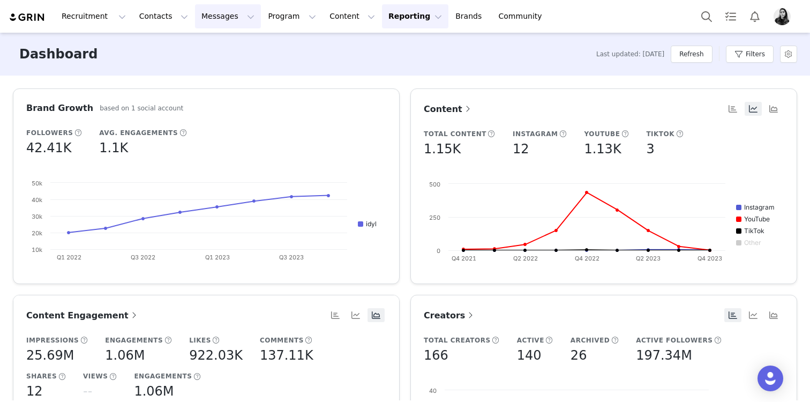
click at [195, 16] on button "Messages Messages" at bounding box center [228, 16] width 66 height 24
click at [199, 66] on p "Inbox" at bounding box center [202, 67] width 20 height 11
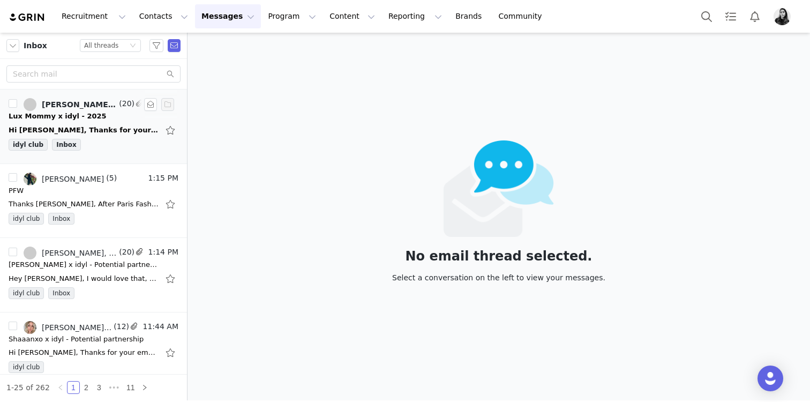
click at [77, 126] on div "Hi Amanda, Thanks for your email! I believe around the 25-28th of November woul…" at bounding box center [84, 130] width 150 height 11
